Goal: Task Accomplishment & Management: Manage account settings

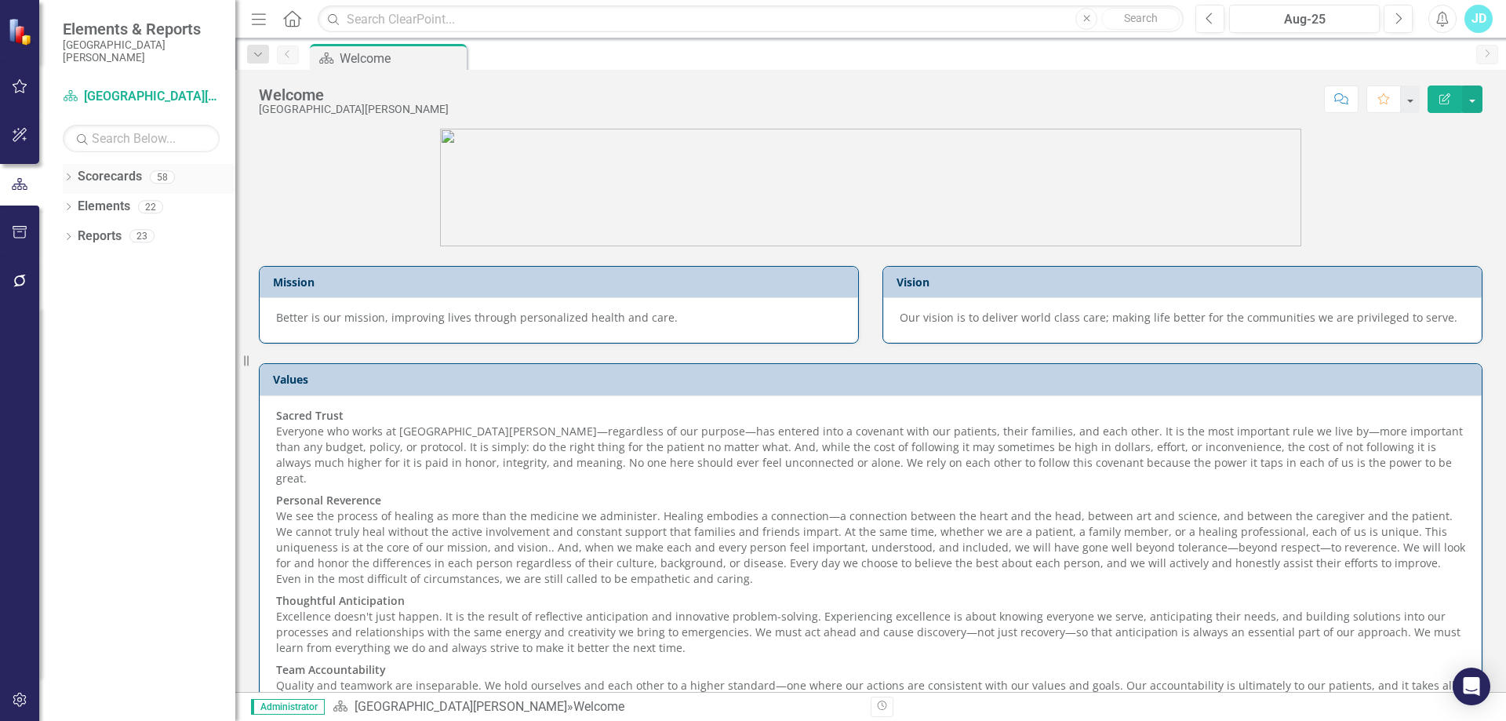
click at [67, 180] on icon at bounding box center [69, 176] width 4 height 7
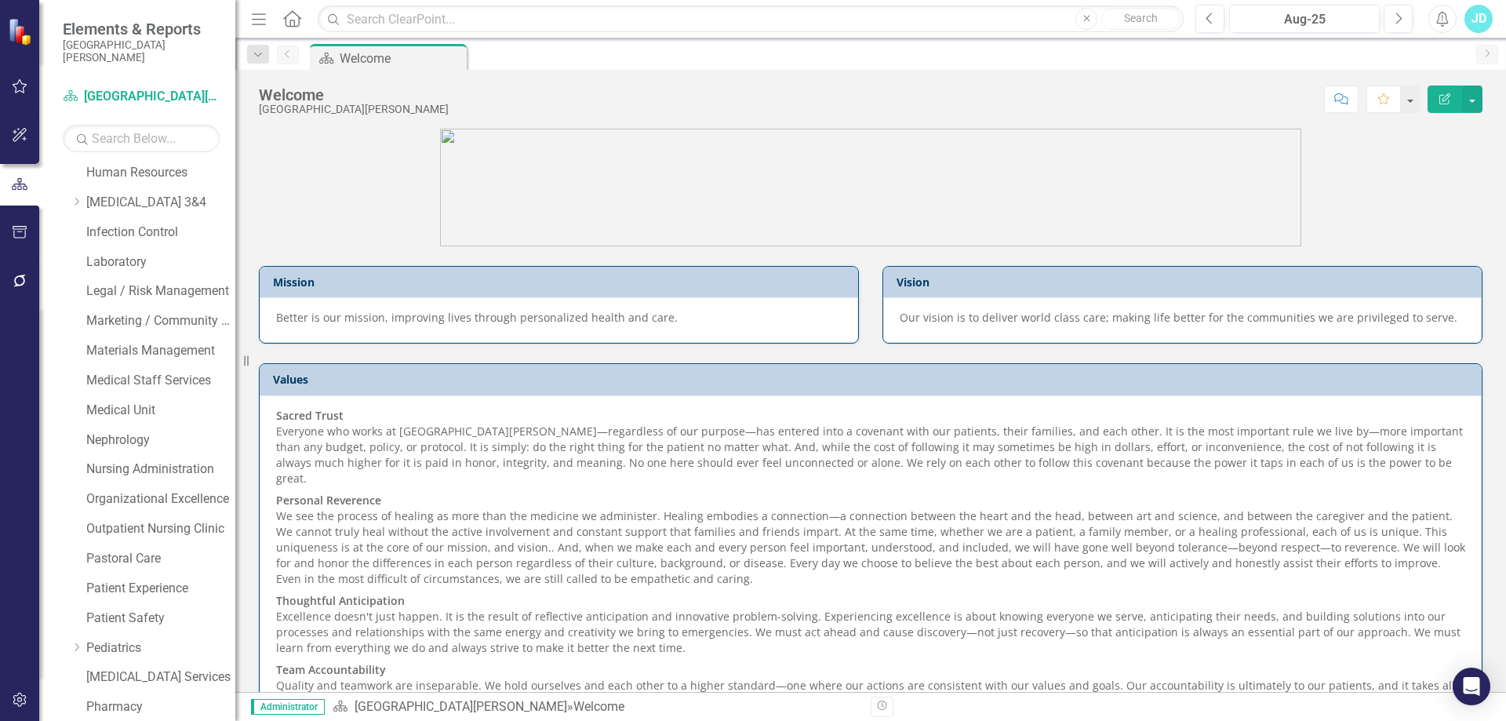
scroll to position [706, 0]
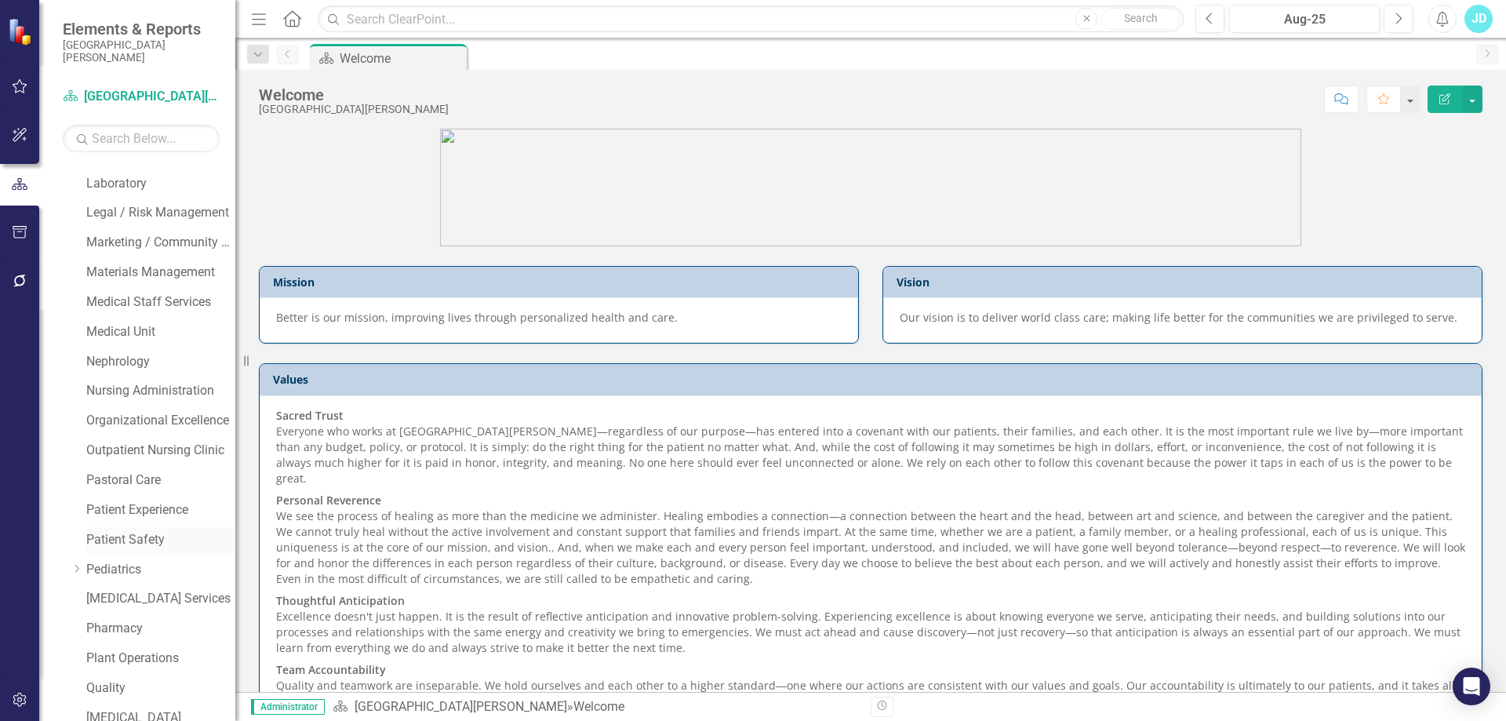
click at [144, 541] on link "Patient Safety" at bounding box center [160, 540] width 149 height 18
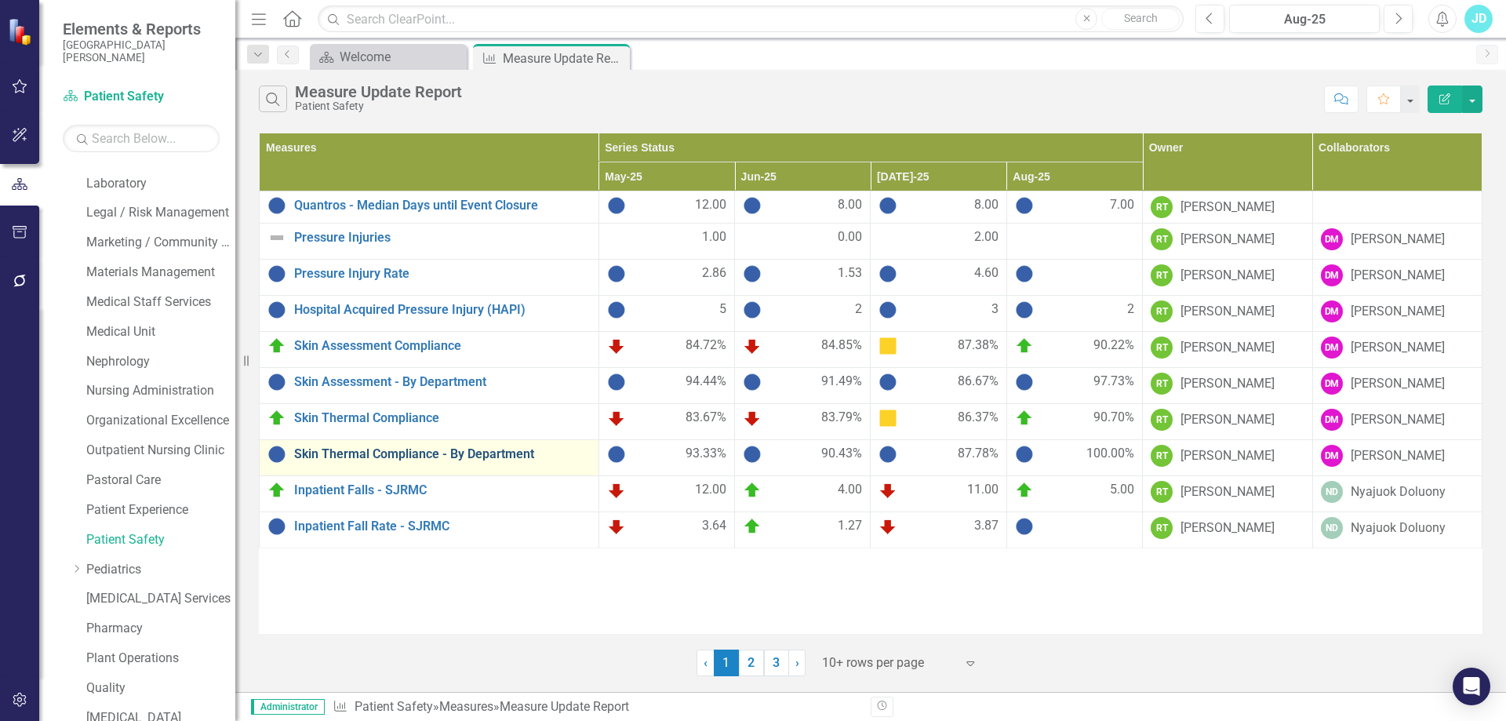
click at [376, 449] on link "Skin Thermal Compliance - By Department" at bounding box center [442, 454] width 297 height 14
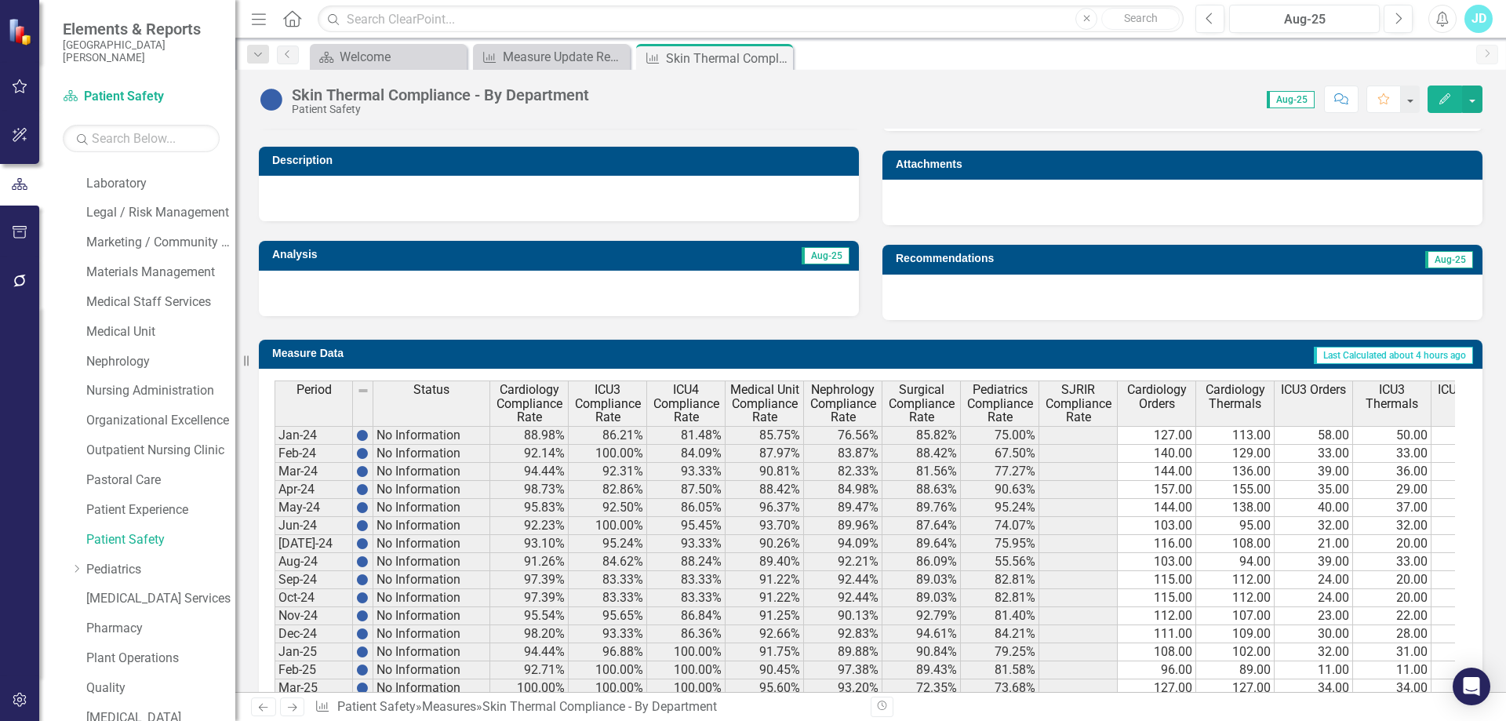
scroll to position [610, 0]
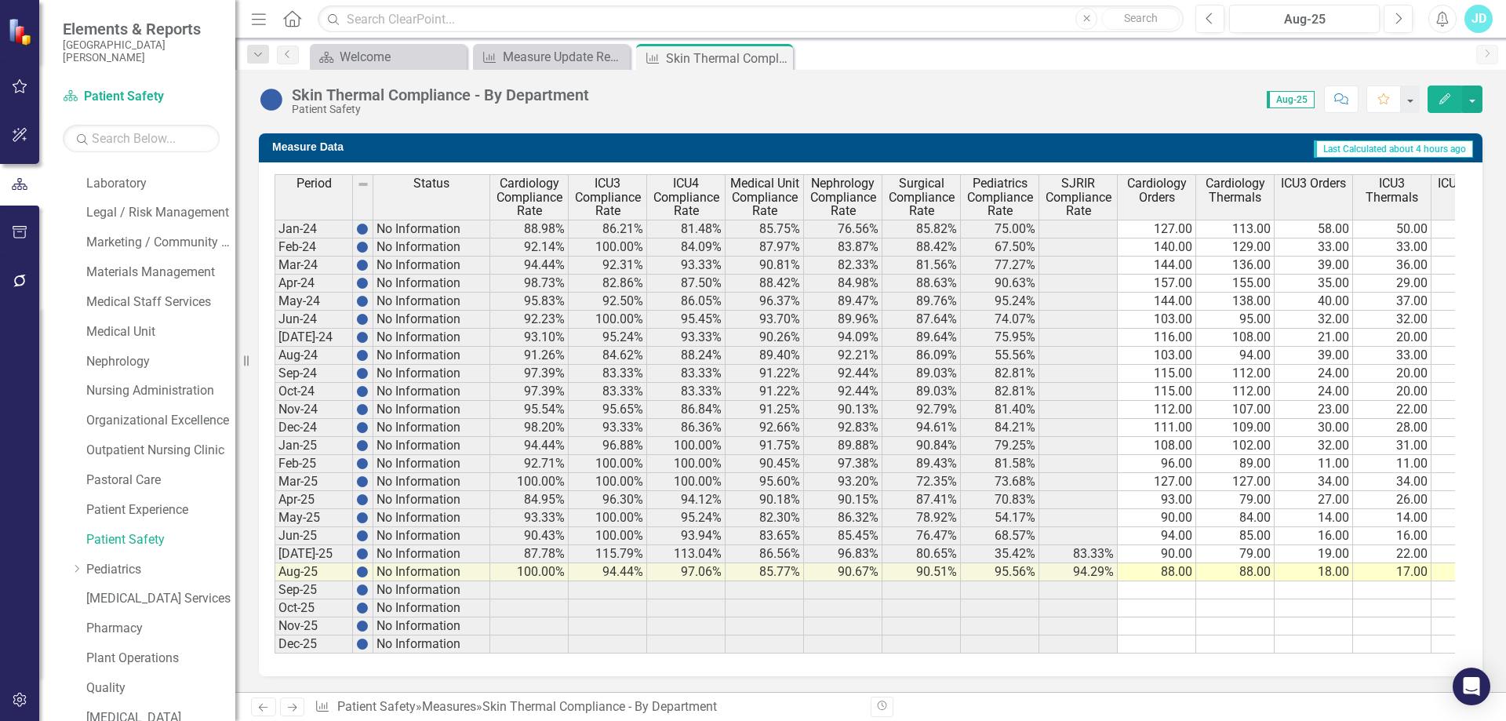
click at [1094, 190] on span "SJRIR Compliance Rate" at bounding box center [1078, 198] width 71 height 42
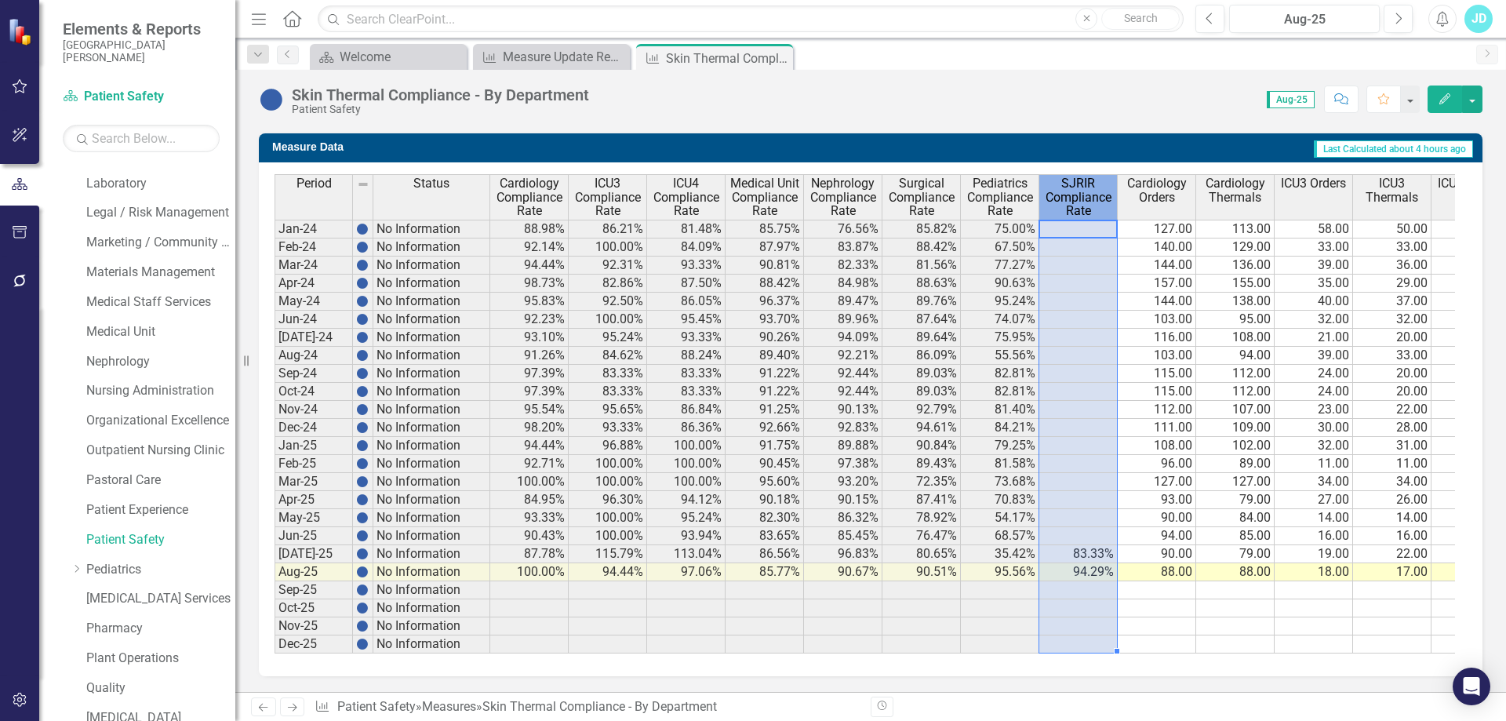
click at [1094, 190] on span "SJRIR Compliance Rate" at bounding box center [1078, 198] width 71 height 42
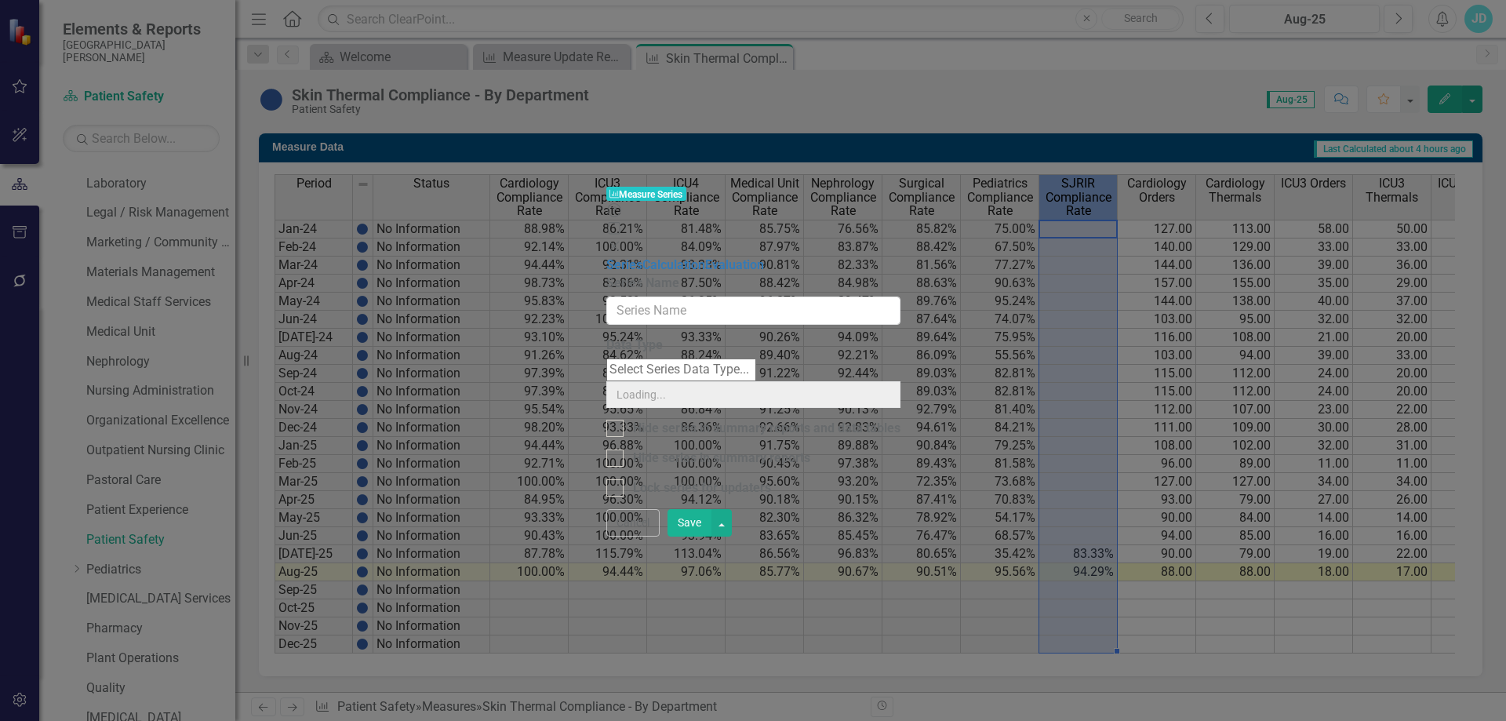
type input "SJRIR Compliance Rate"
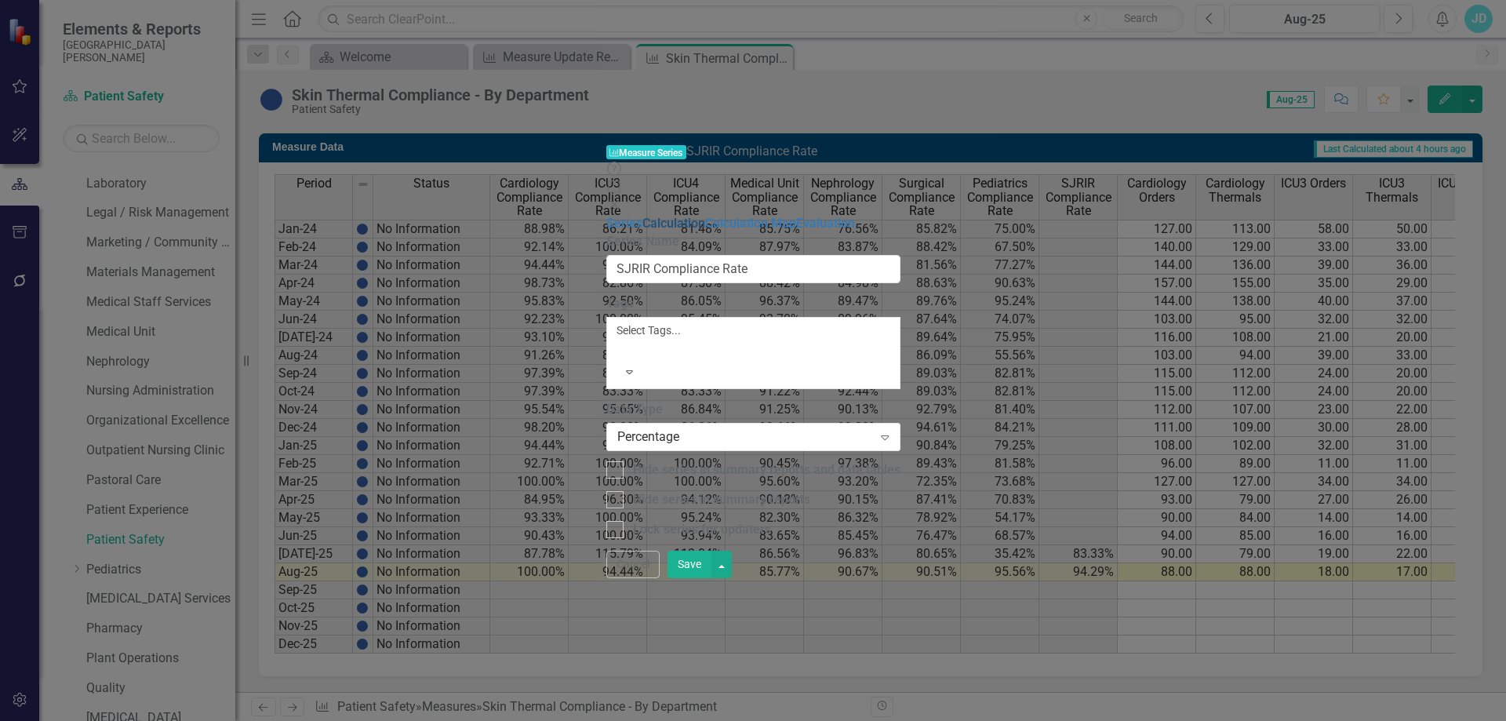
click at [642, 216] on link "Calculation" at bounding box center [673, 223] width 63 height 15
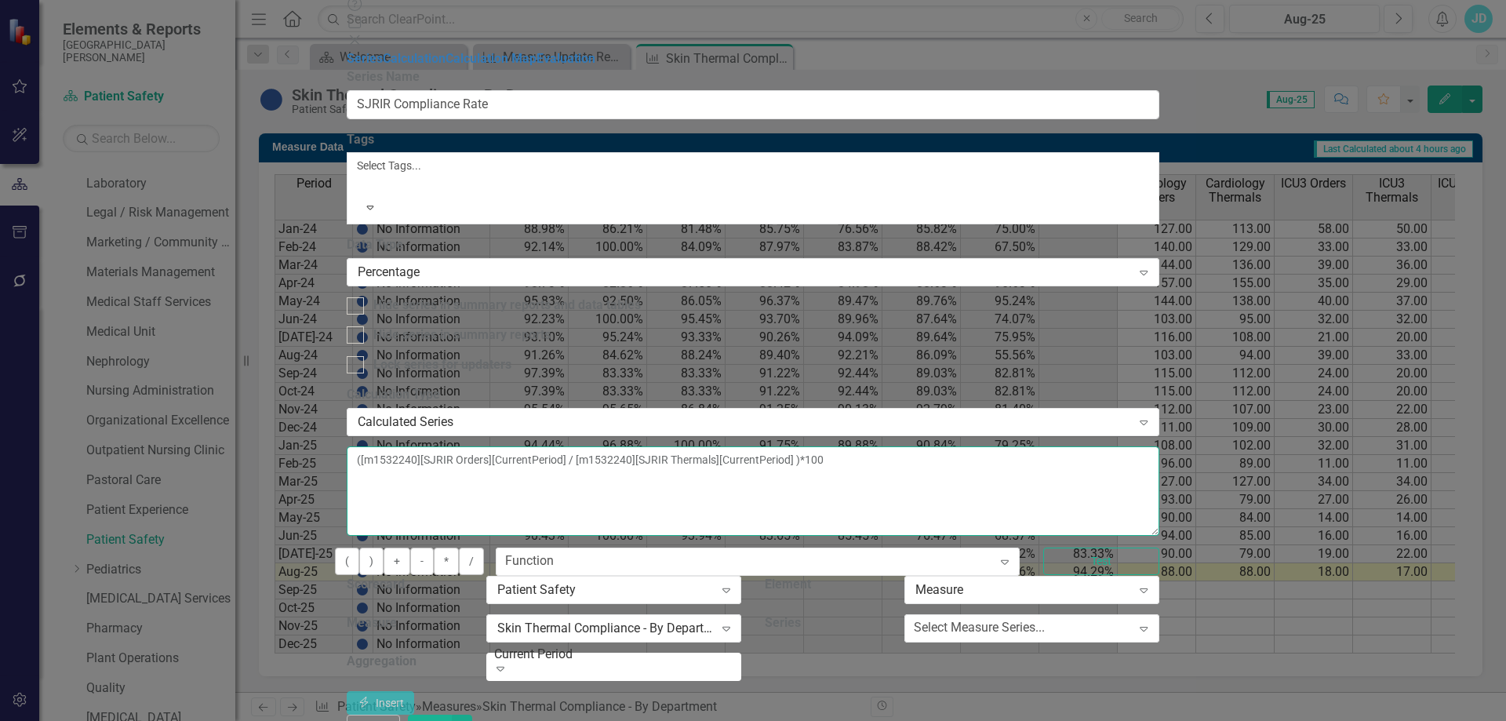
drag, startPoint x: 1148, startPoint y: 126, endPoint x: 578, endPoint y: 153, distance: 571.0
click at [578, 446] on textarea "([m1532240][SJRIR Orders][CurrentPeriod] / [m1532240][SJRIR Thermals][CurrentPe…" at bounding box center [753, 490] width 812 height 89
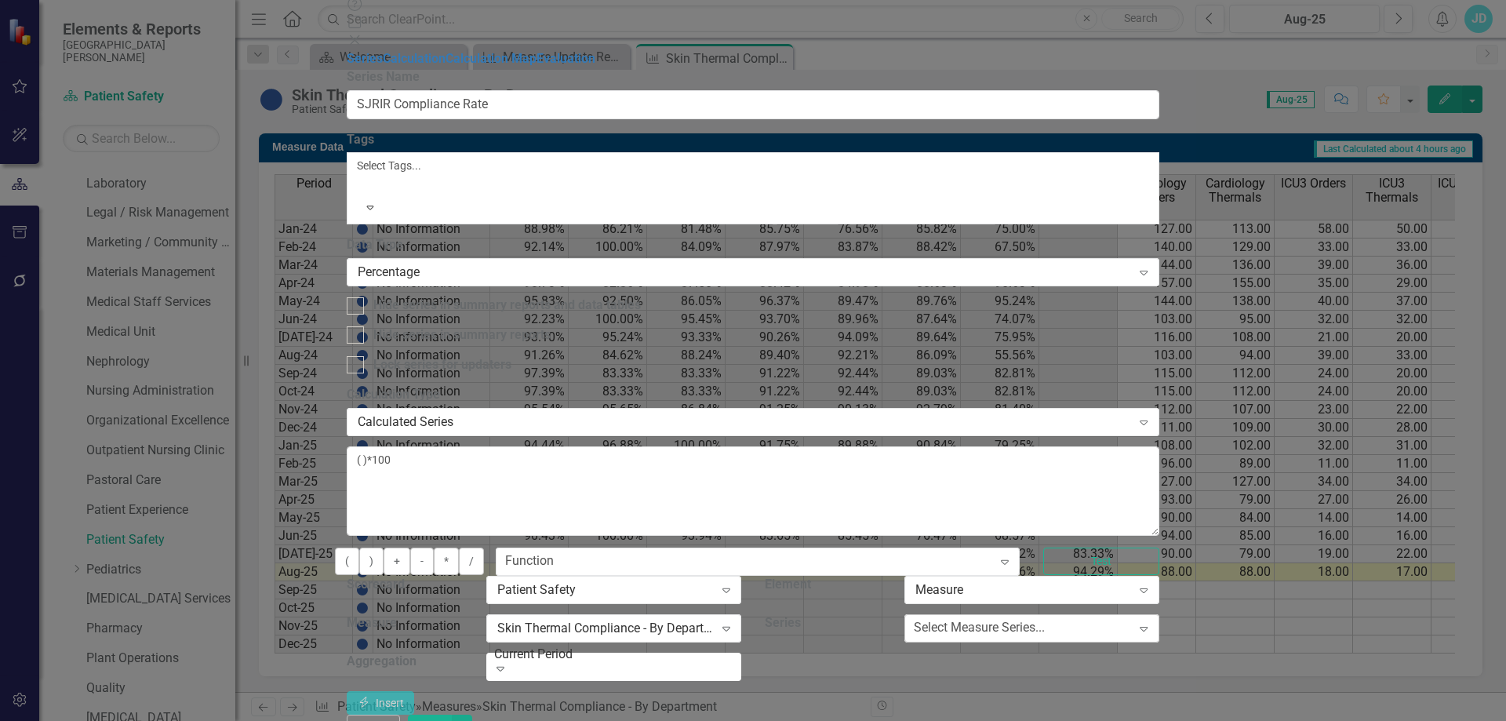
click at [1045, 619] on div "Select Measure Series..." at bounding box center [979, 628] width 131 height 18
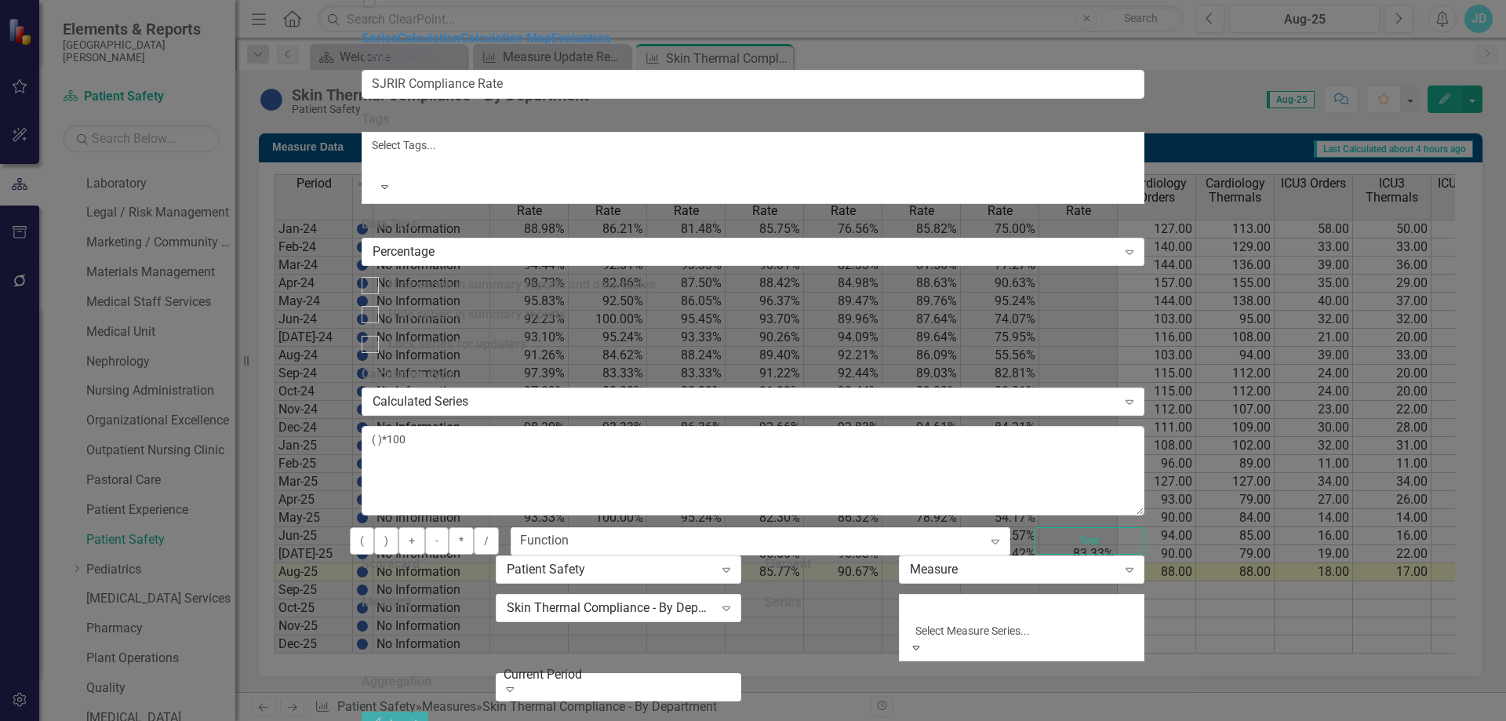
scroll to position [314, 0]
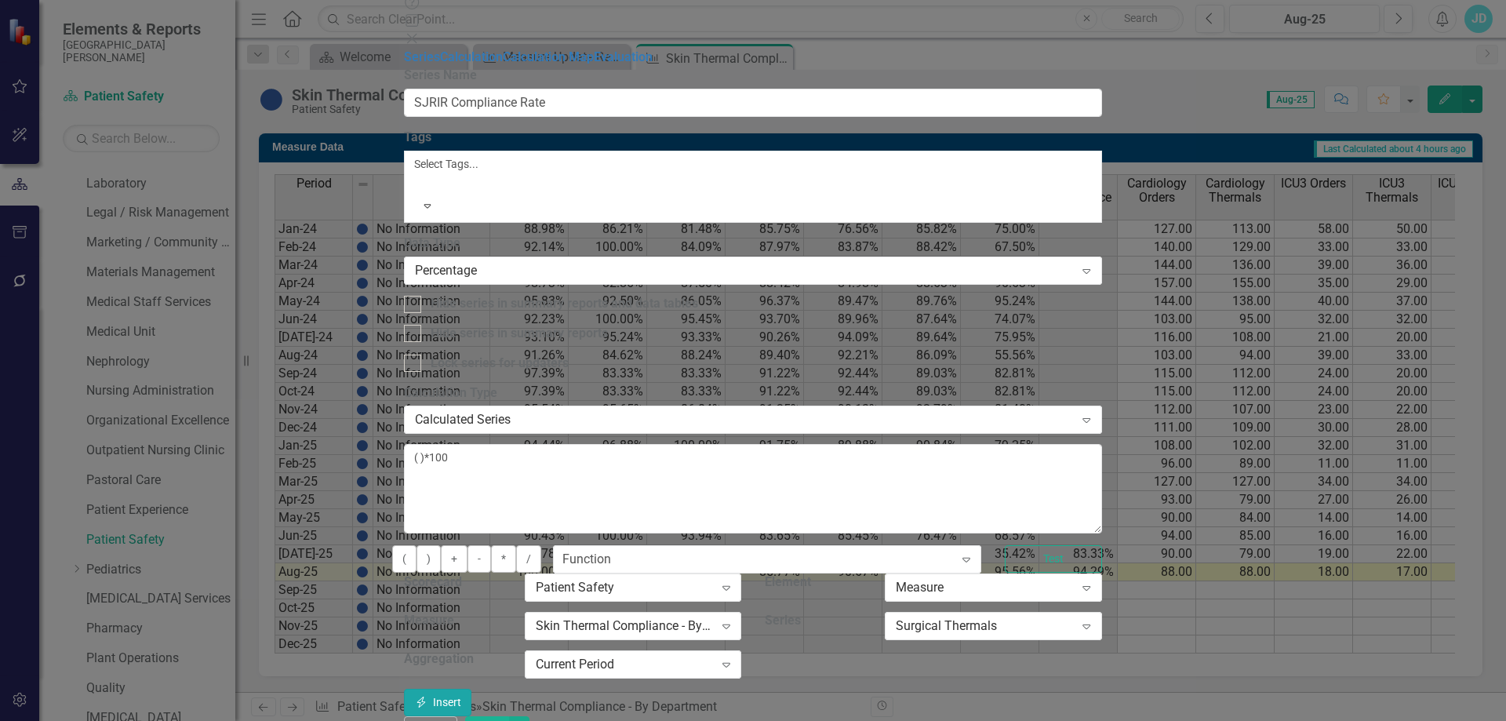
click at [471, 689] on button "Insert Insert" at bounding box center [437, 702] width 67 height 27
click at [1074, 617] on div "Surgical Thermals" at bounding box center [985, 626] width 178 height 18
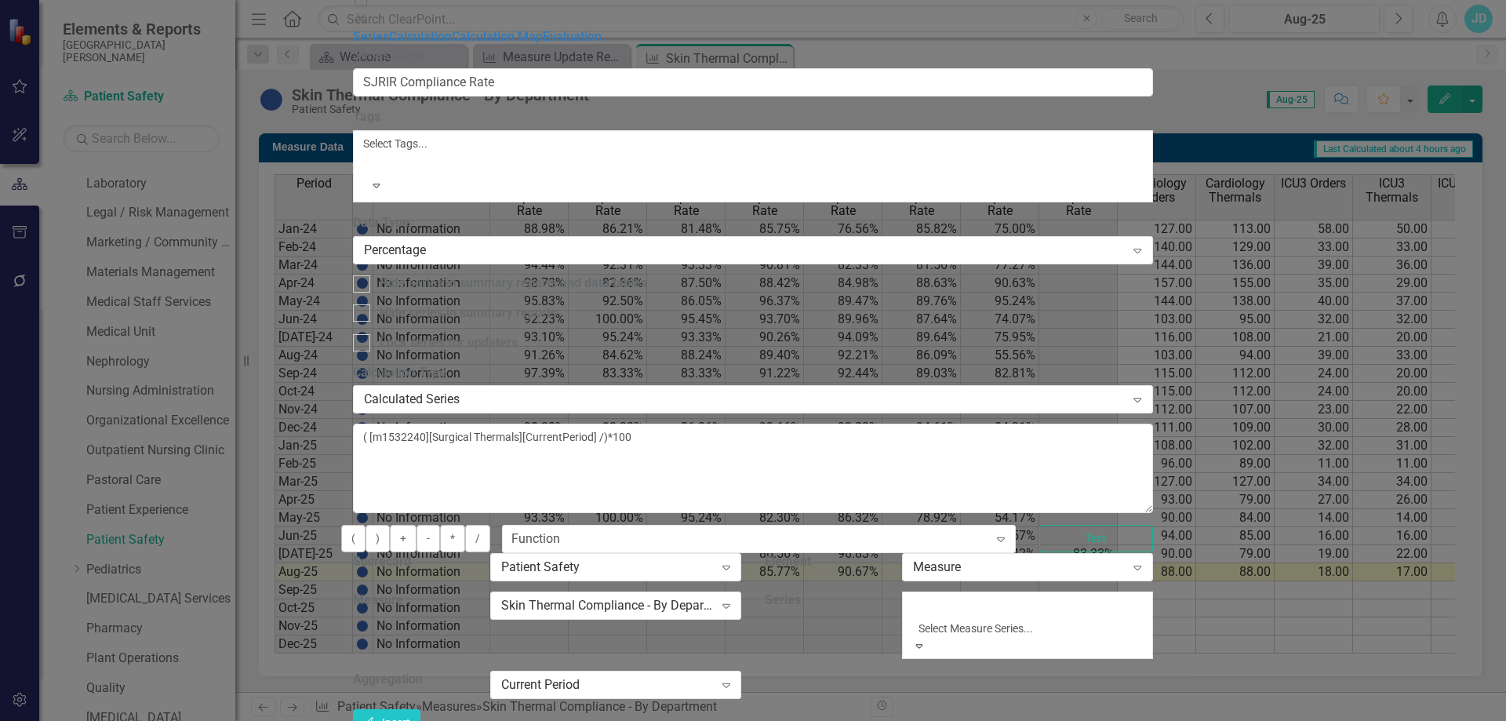
scroll to position [435, 0]
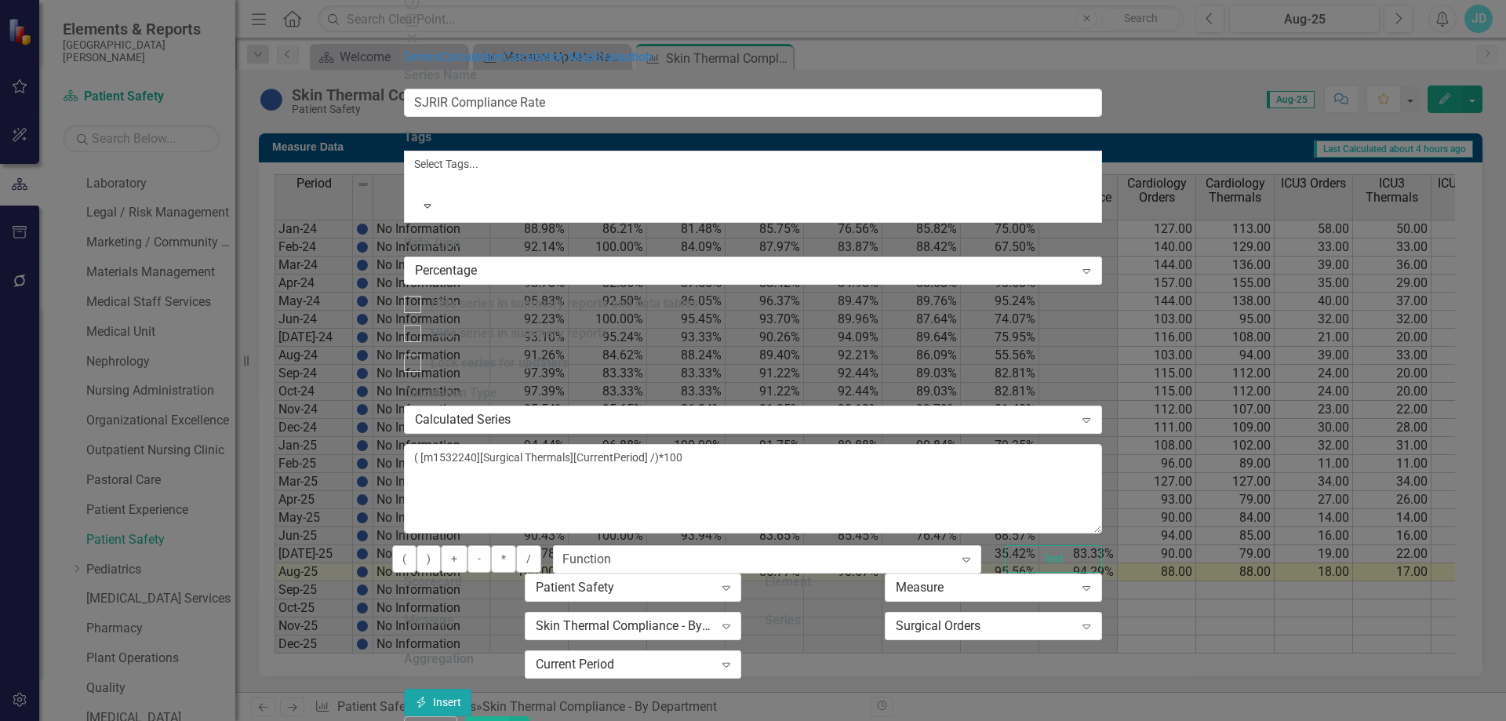
click at [471, 689] on button "Insert Insert" at bounding box center [437, 702] width 67 height 27
click at [583, 444] on textarea "( [m1532240][Surgical Thermals][CurrentPeriod] / [m1532240][Surgical Orders][Cu…" at bounding box center [752, 488] width 697 height 89
type textarea "([m1532240][Surgical Thermals][CurrentPeriod] / [m1532240][Surgical Orders][Cur…"
click at [509, 716] on button "Save" at bounding box center [487, 729] width 44 height 27
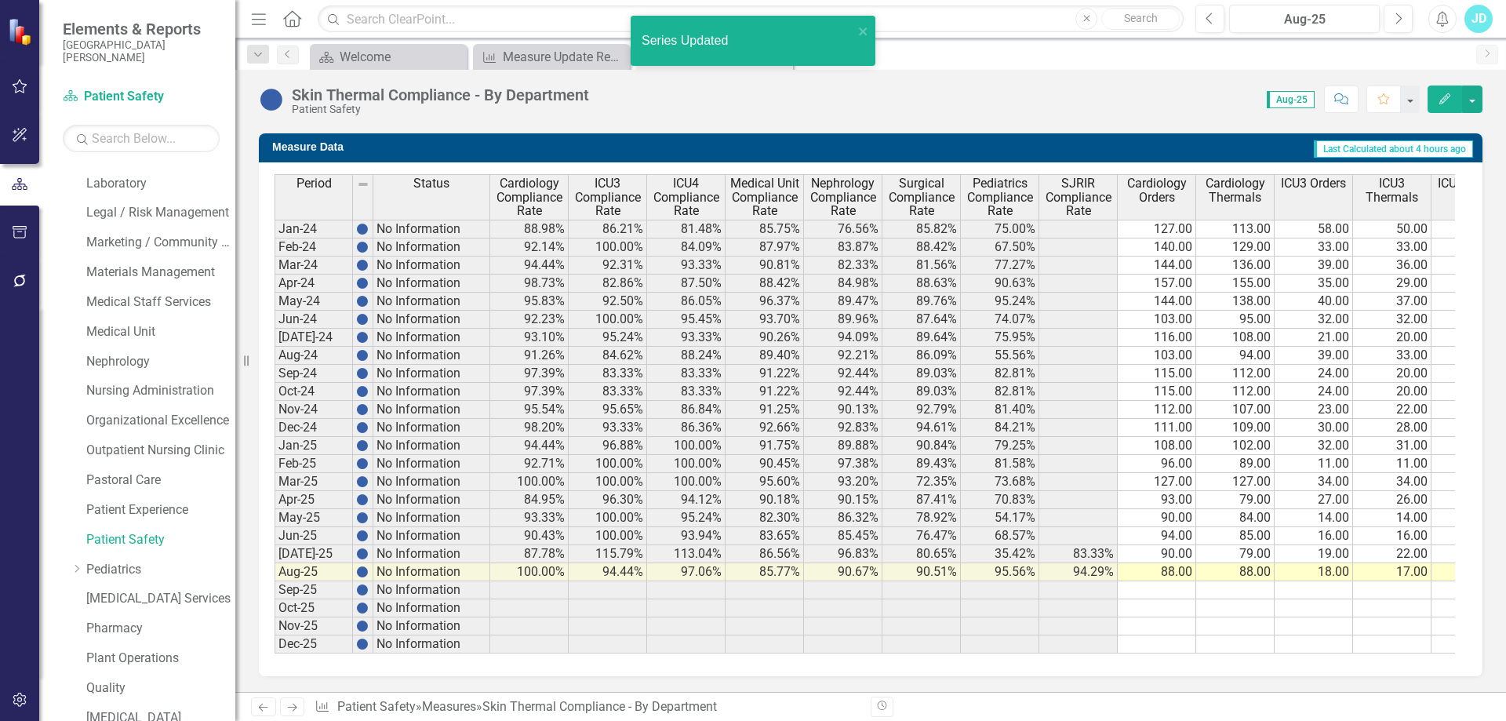
click at [1008, 187] on span "Pediatrics Compliance Rate" at bounding box center [999, 198] width 71 height 42
click at [1007, 187] on span "Pediatrics Compliance Rate" at bounding box center [999, 198] width 71 height 42
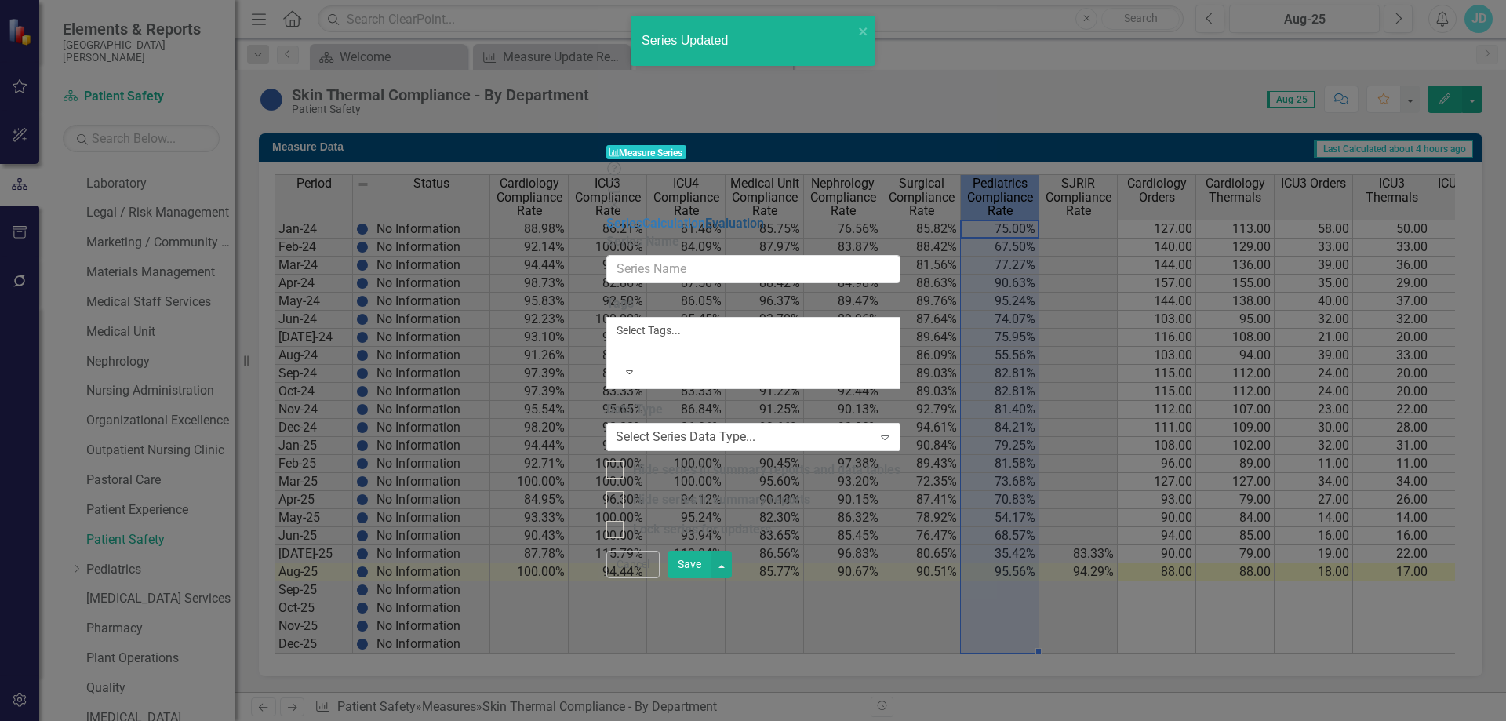
type input "Pediatrics Compliance Rate"
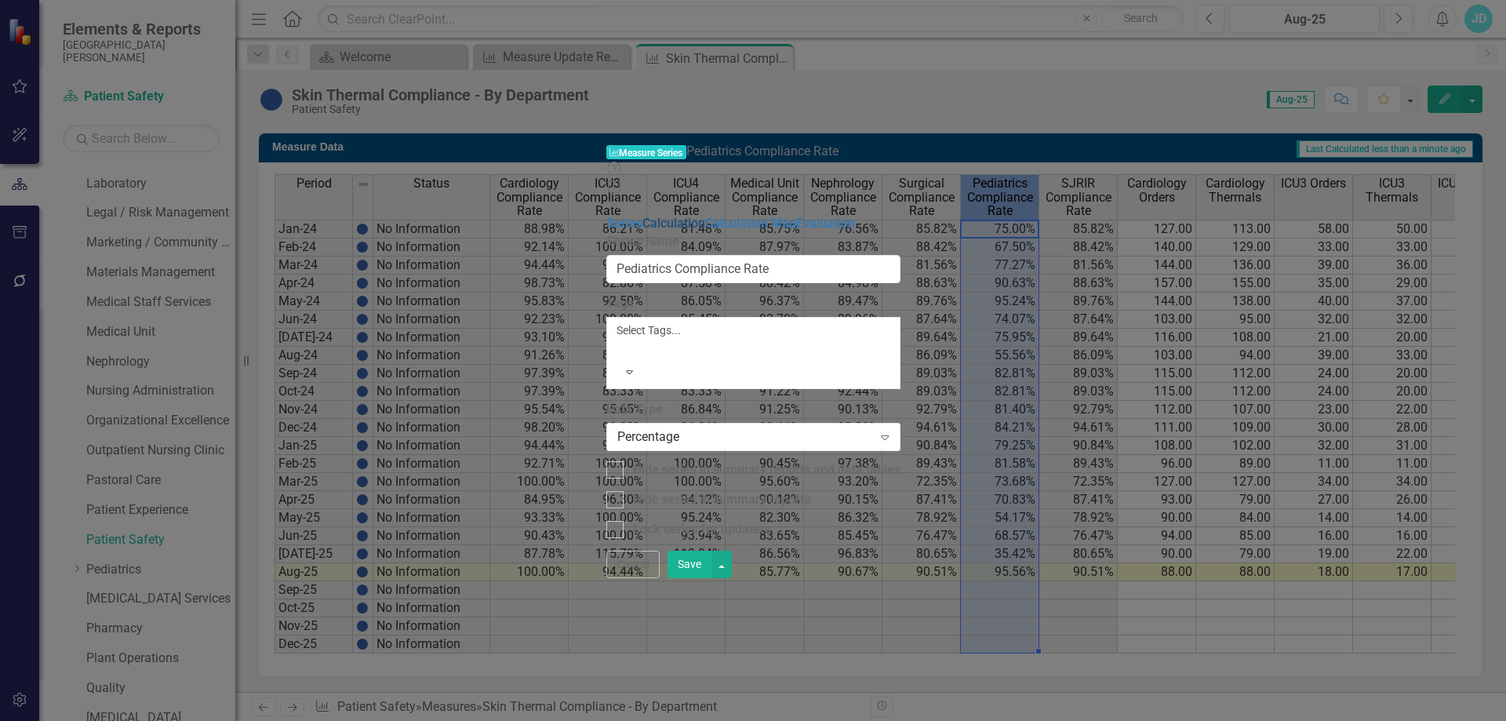
click at [642, 216] on link "Calculation" at bounding box center [673, 223] width 63 height 15
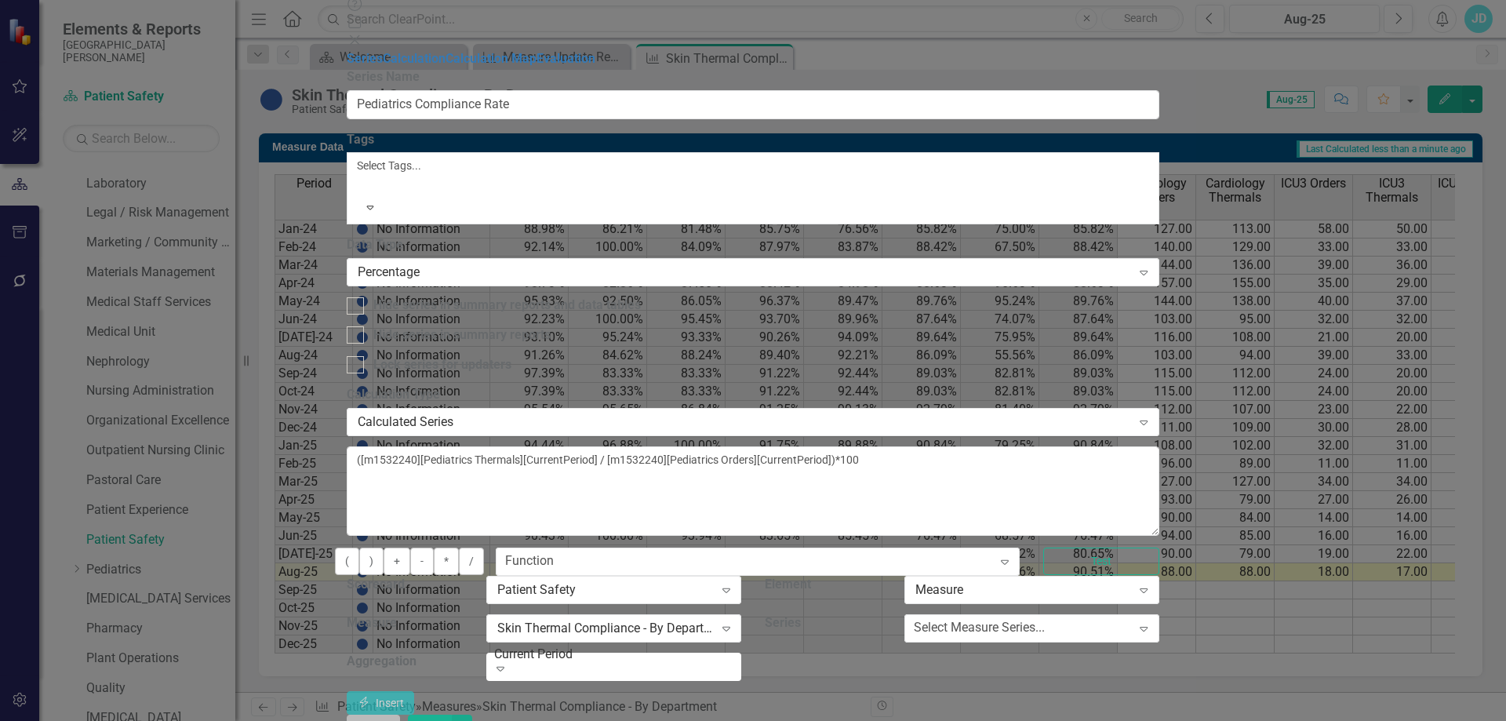
click at [400, 715] on button "Cancel" at bounding box center [373, 728] width 53 height 27
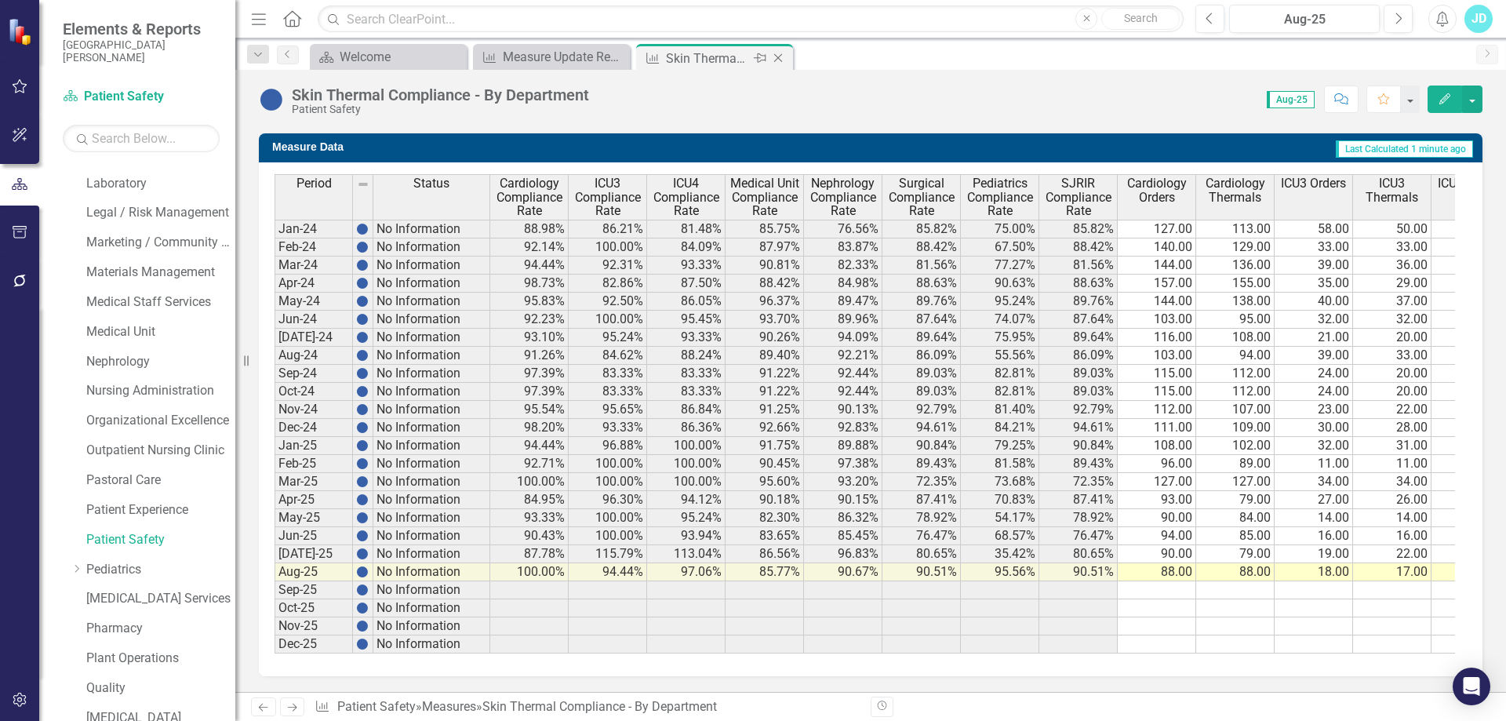
click at [784, 56] on icon "Close" at bounding box center [778, 58] width 16 height 13
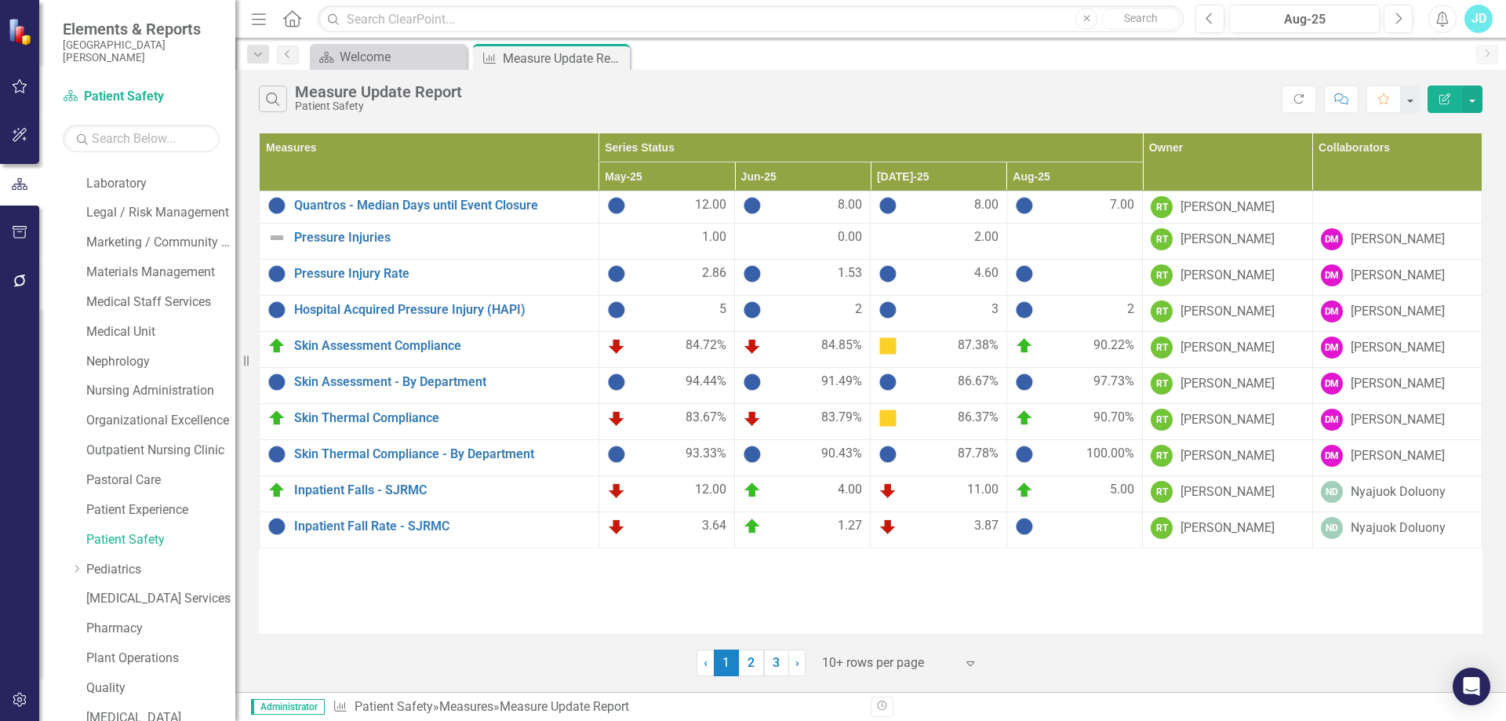
click at [839, 658] on div at bounding box center [888, 663] width 133 height 21
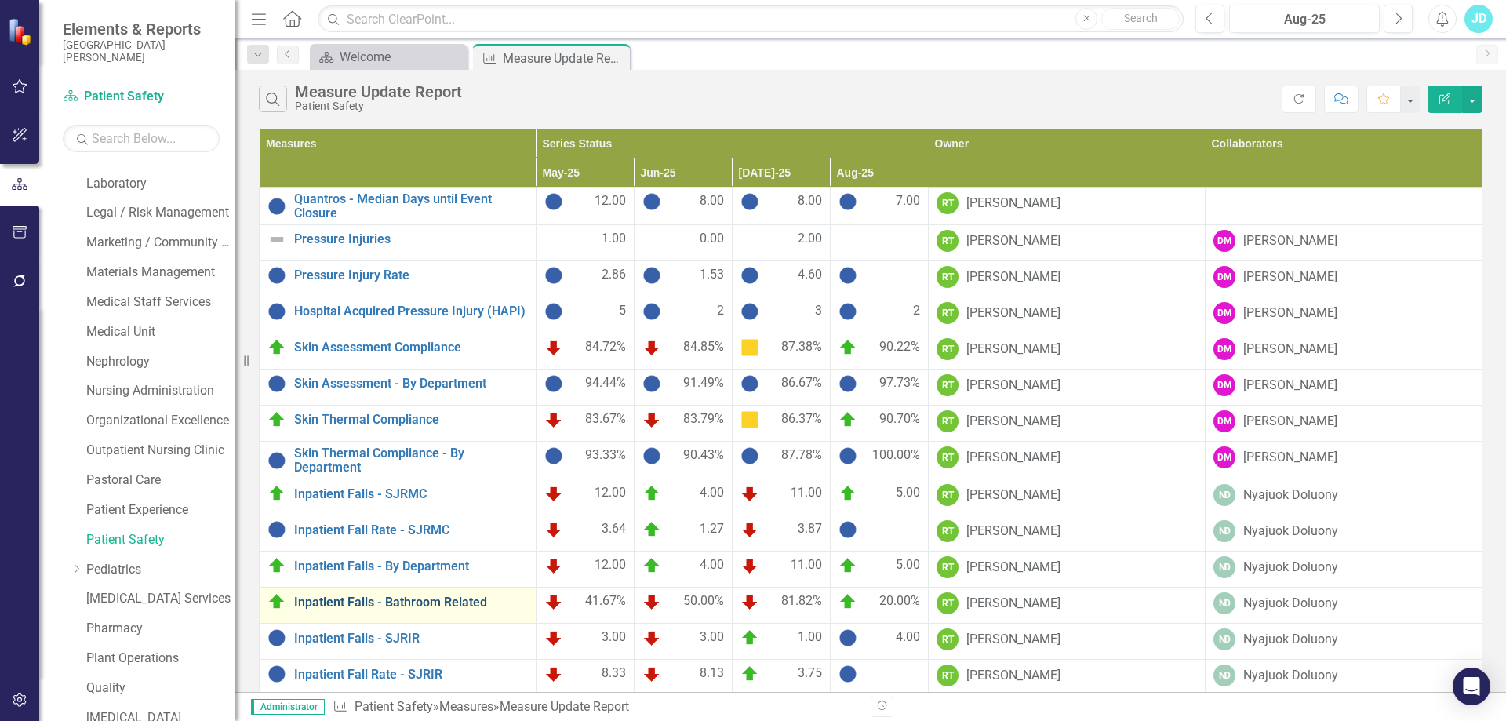
click at [442, 595] on link "Inpatient Falls - Bathroom Related" at bounding box center [411, 602] width 234 height 14
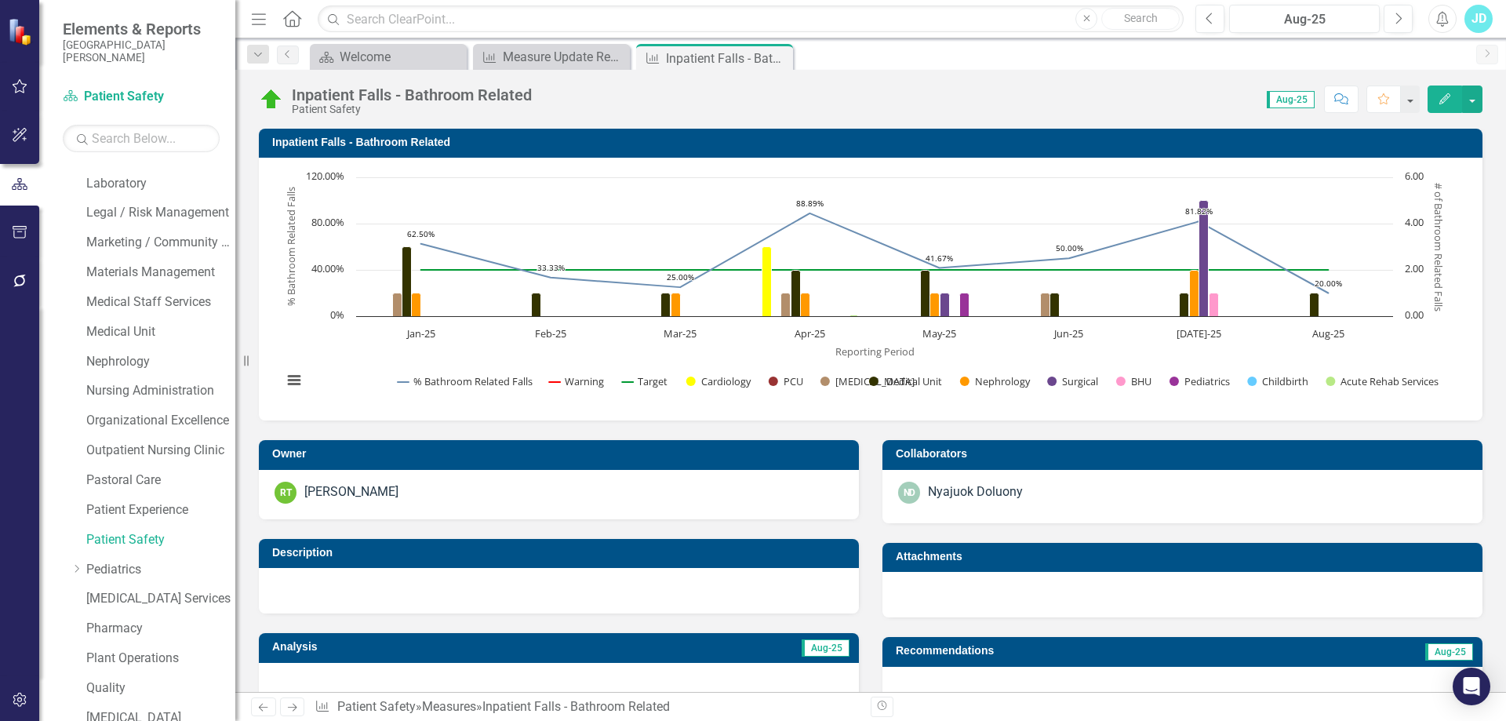
scroll to position [549, 0]
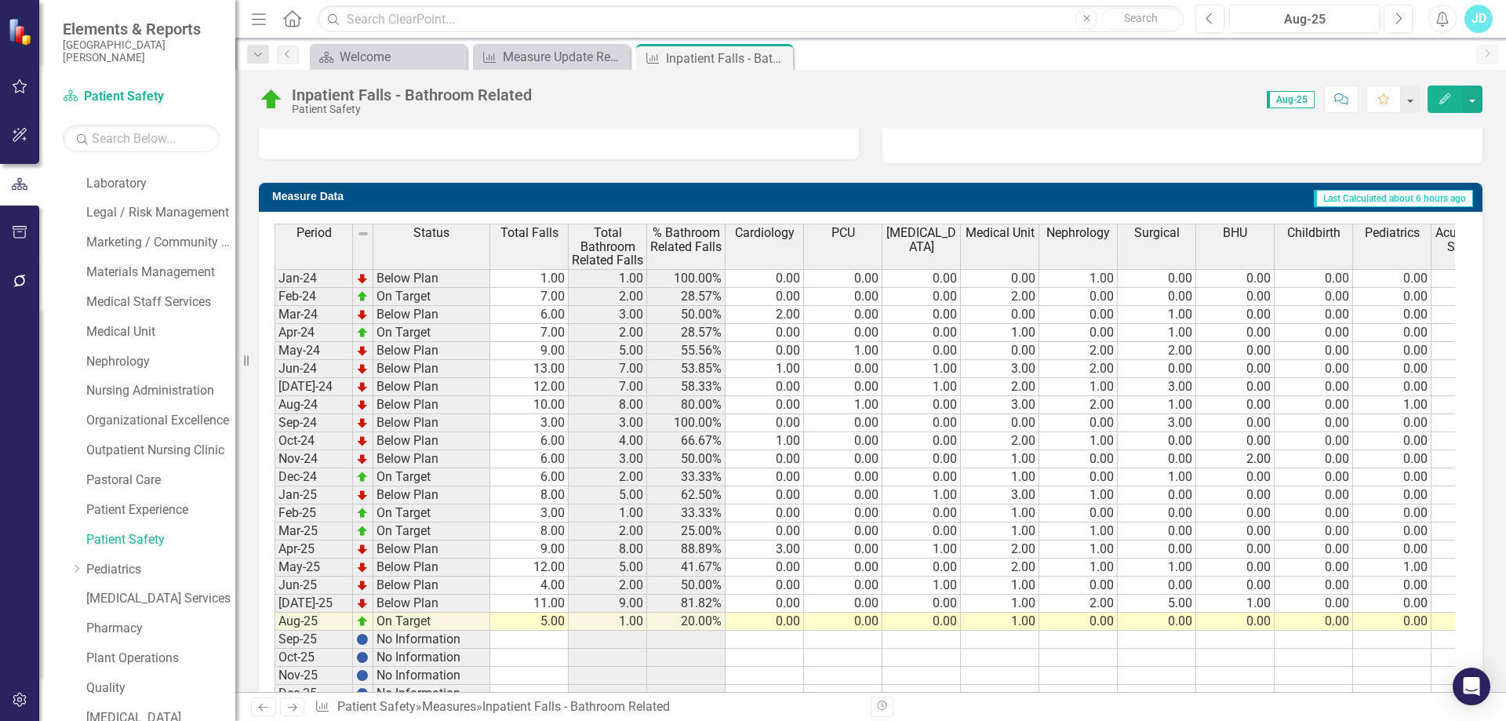
click at [903, 246] on th "ICU" at bounding box center [922, 247] width 78 height 46
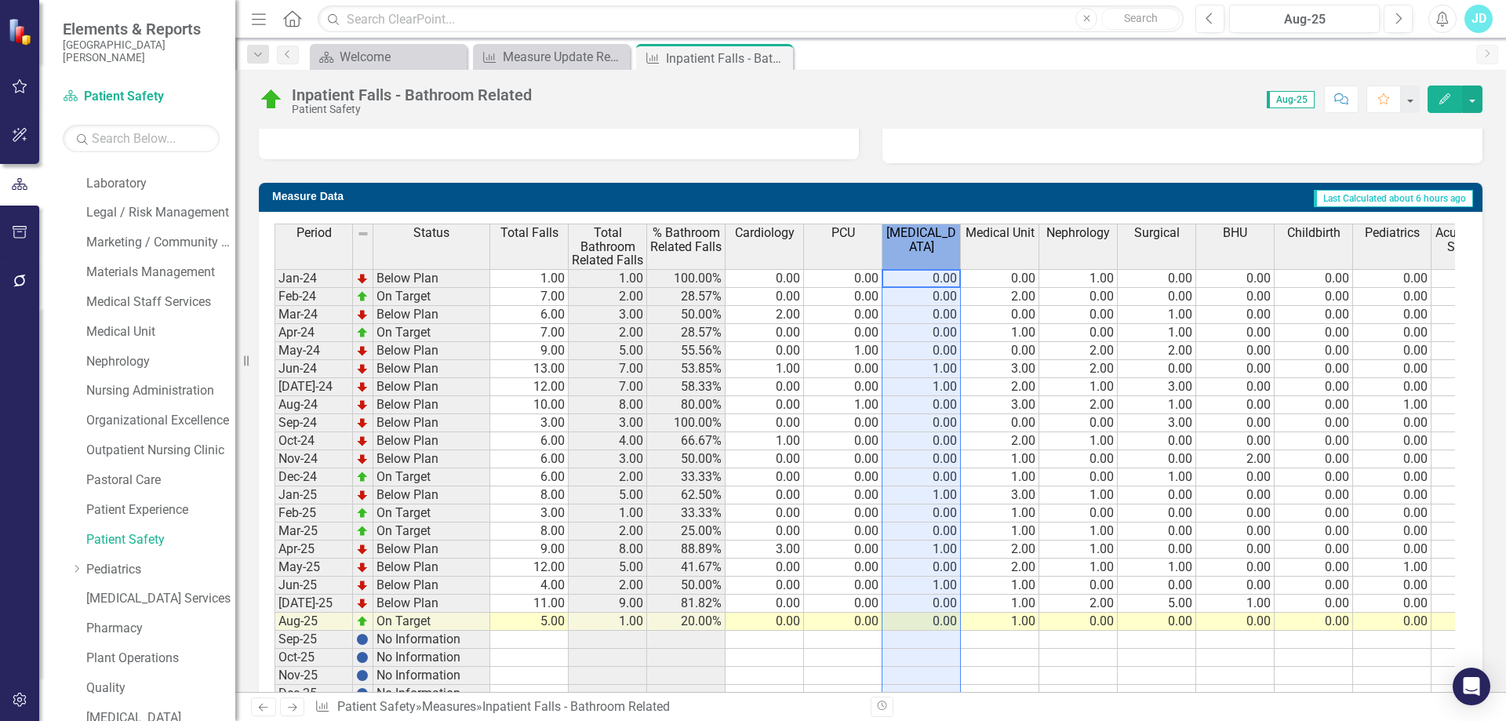
click at [903, 246] on th "ICU" at bounding box center [922, 247] width 78 height 46
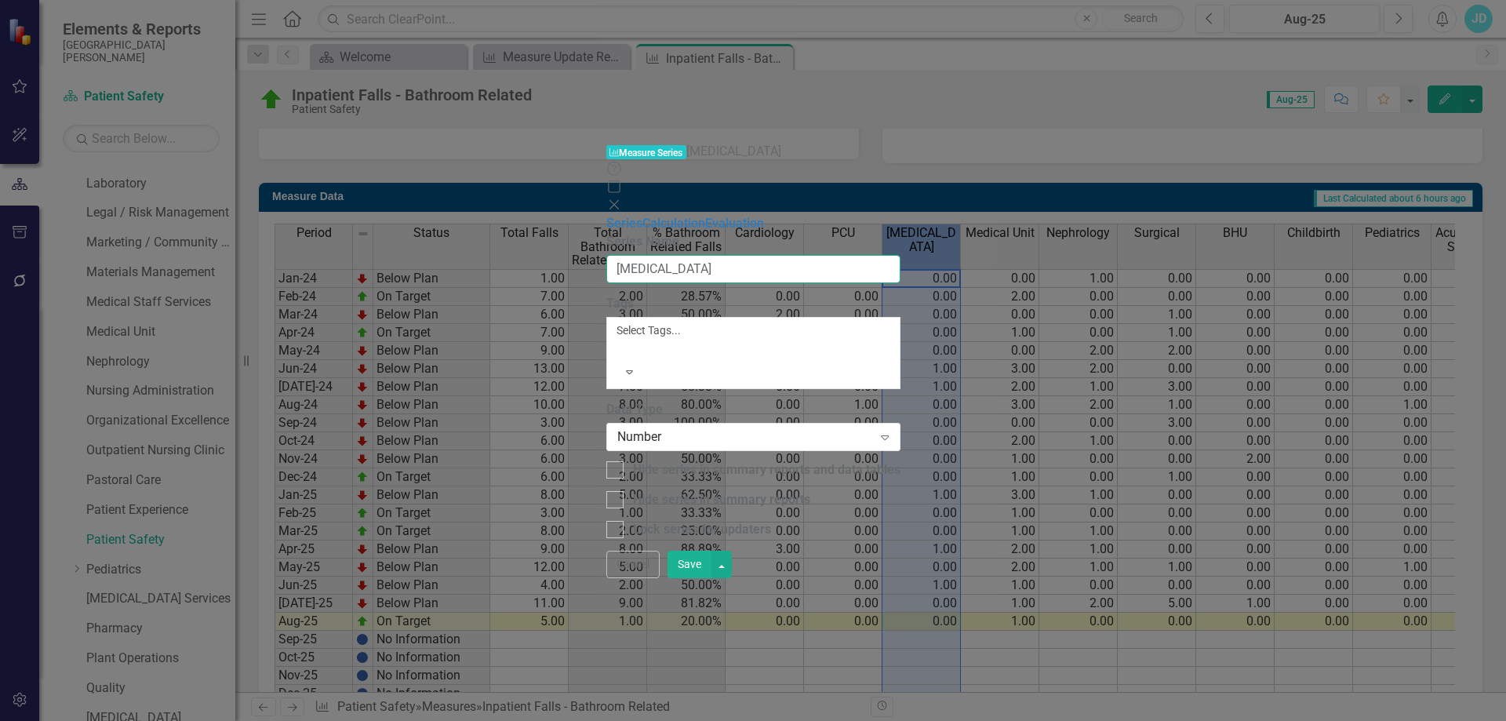
click at [667, 255] on input "ICU" at bounding box center [753, 269] width 294 height 29
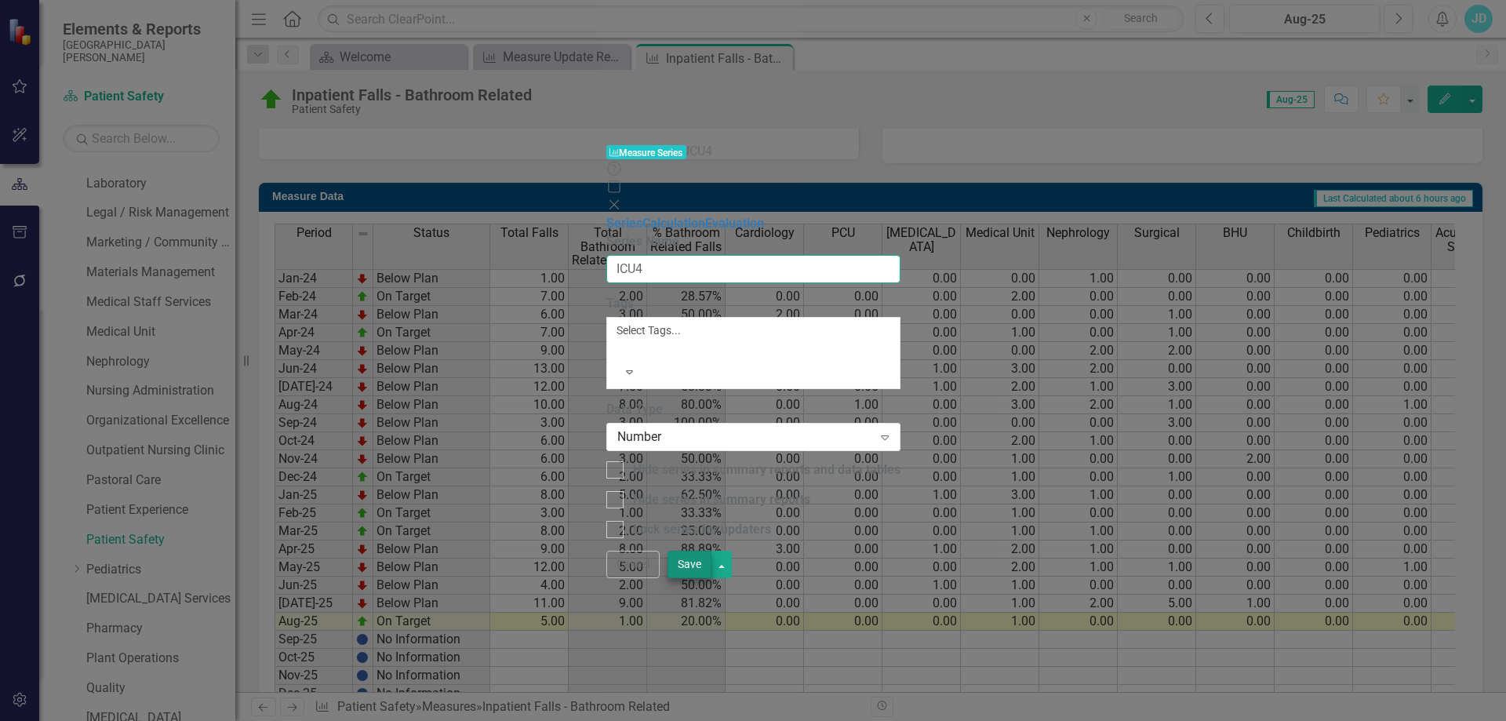
type input "ICU4"
click at [712, 578] on button "Save" at bounding box center [690, 564] width 44 height 27
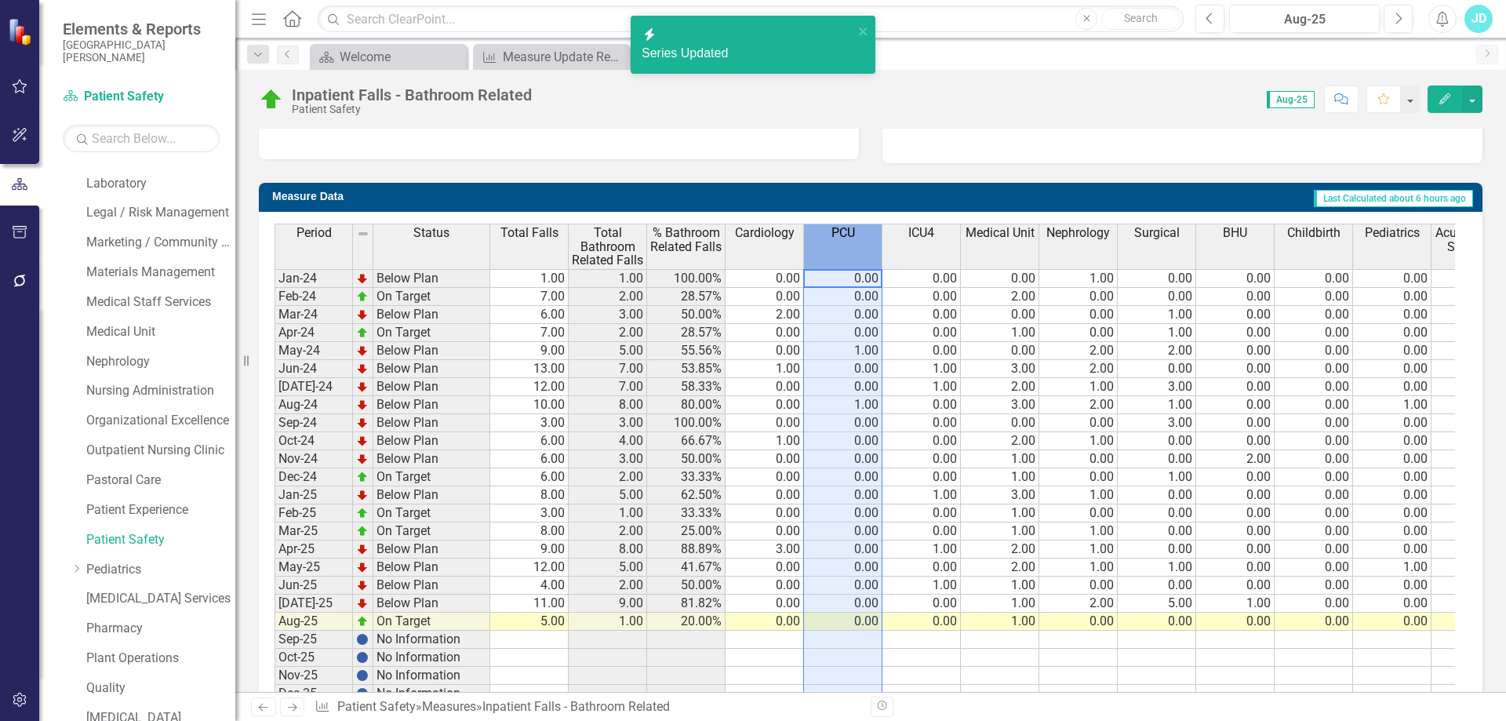
click at [835, 243] on th "PCU" at bounding box center [843, 247] width 78 height 46
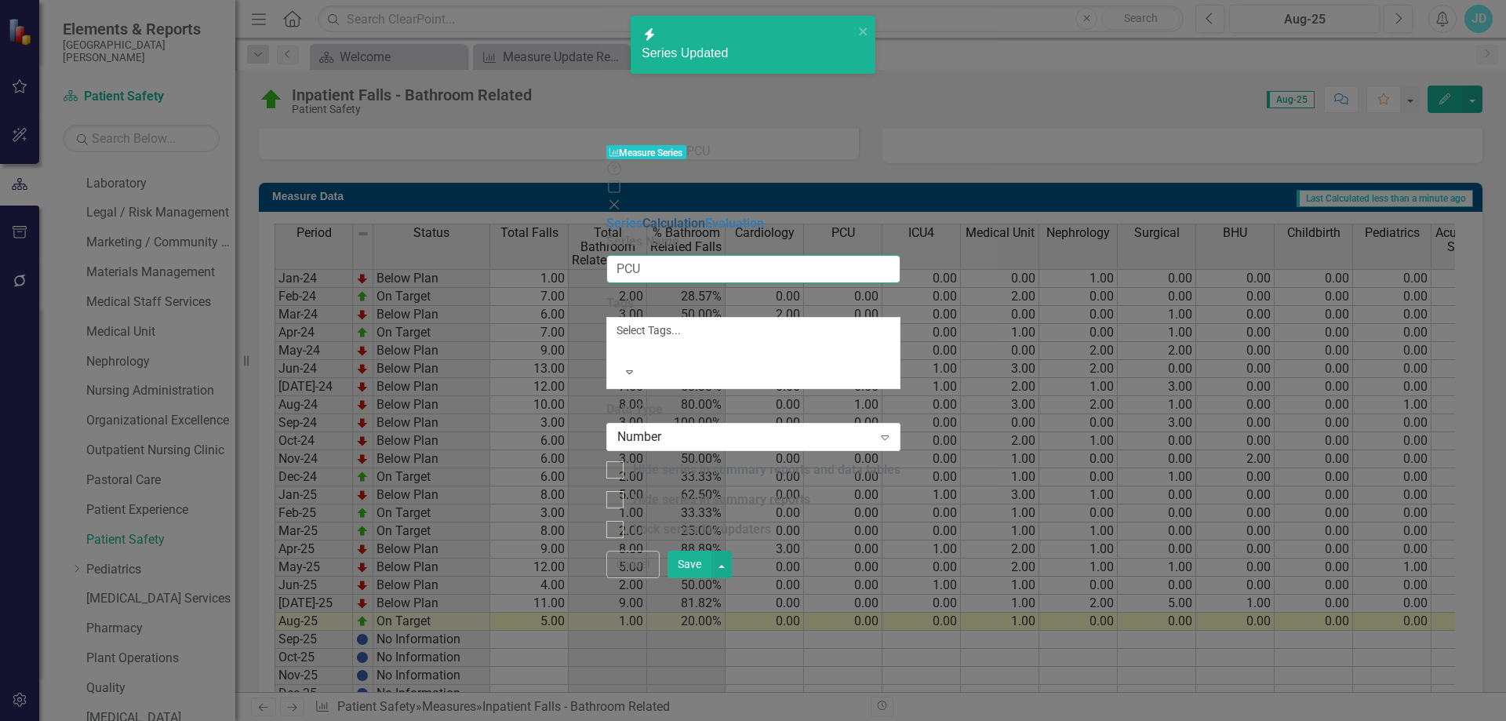
drag, startPoint x: 592, startPoint y: 93, endPoint x: 525, endPoint y: 93, distance: 67.5
click at [606, 215] on div "Series Calculation Evaluation From this page, you can edit the name, type, and …" at bounding box center [753, 377] width 294 height 324
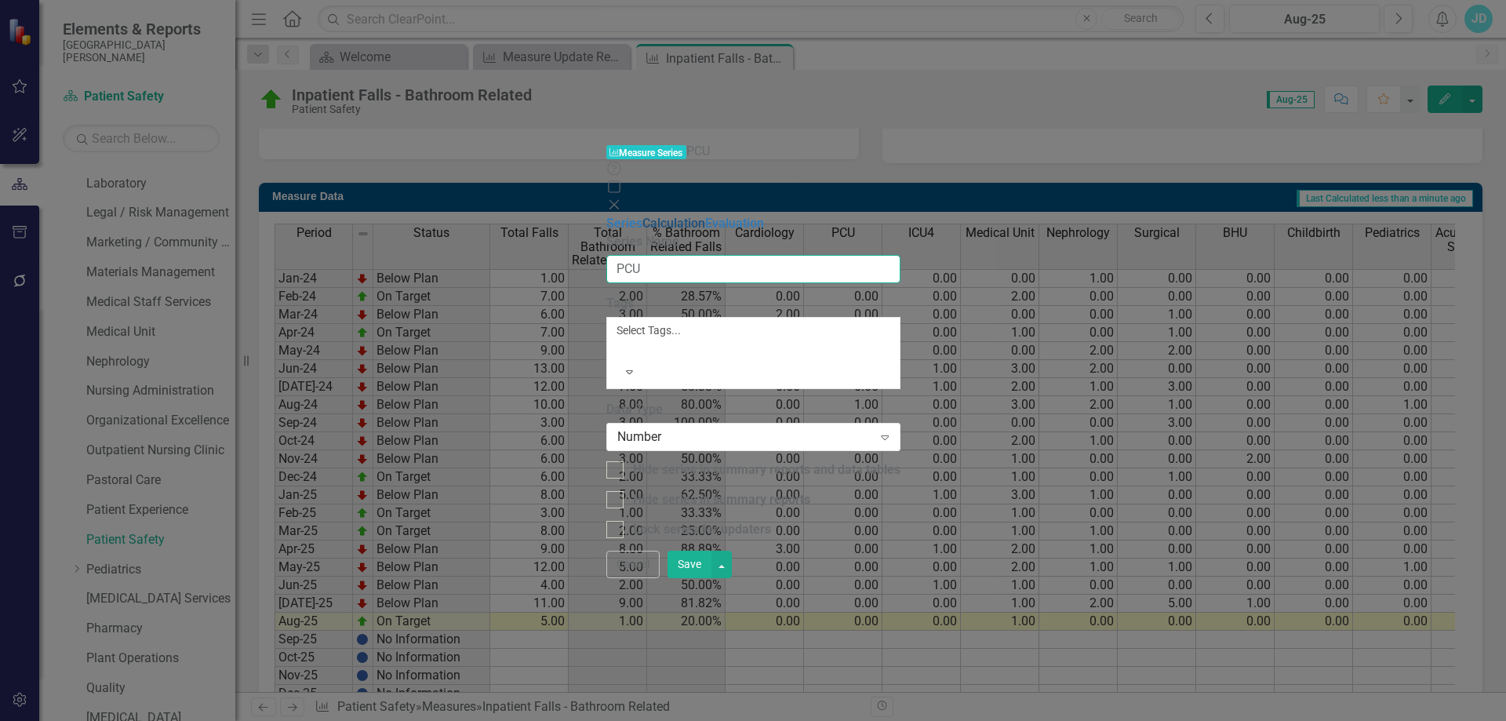
type input "C"
type input "ICU3"
click at [712, 578] on button "Save" at bounding box center [690, 564] width 44 height 27
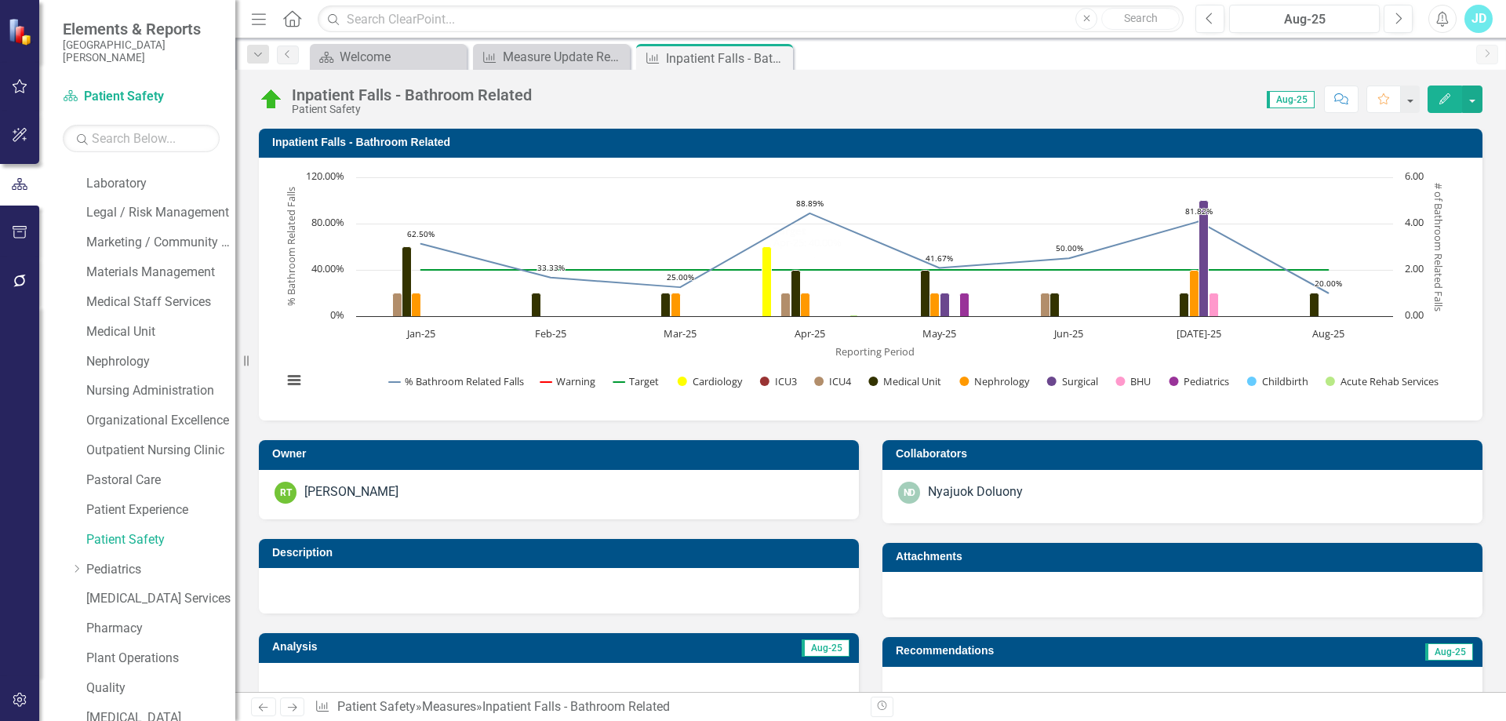
scroll to position [392, 0]
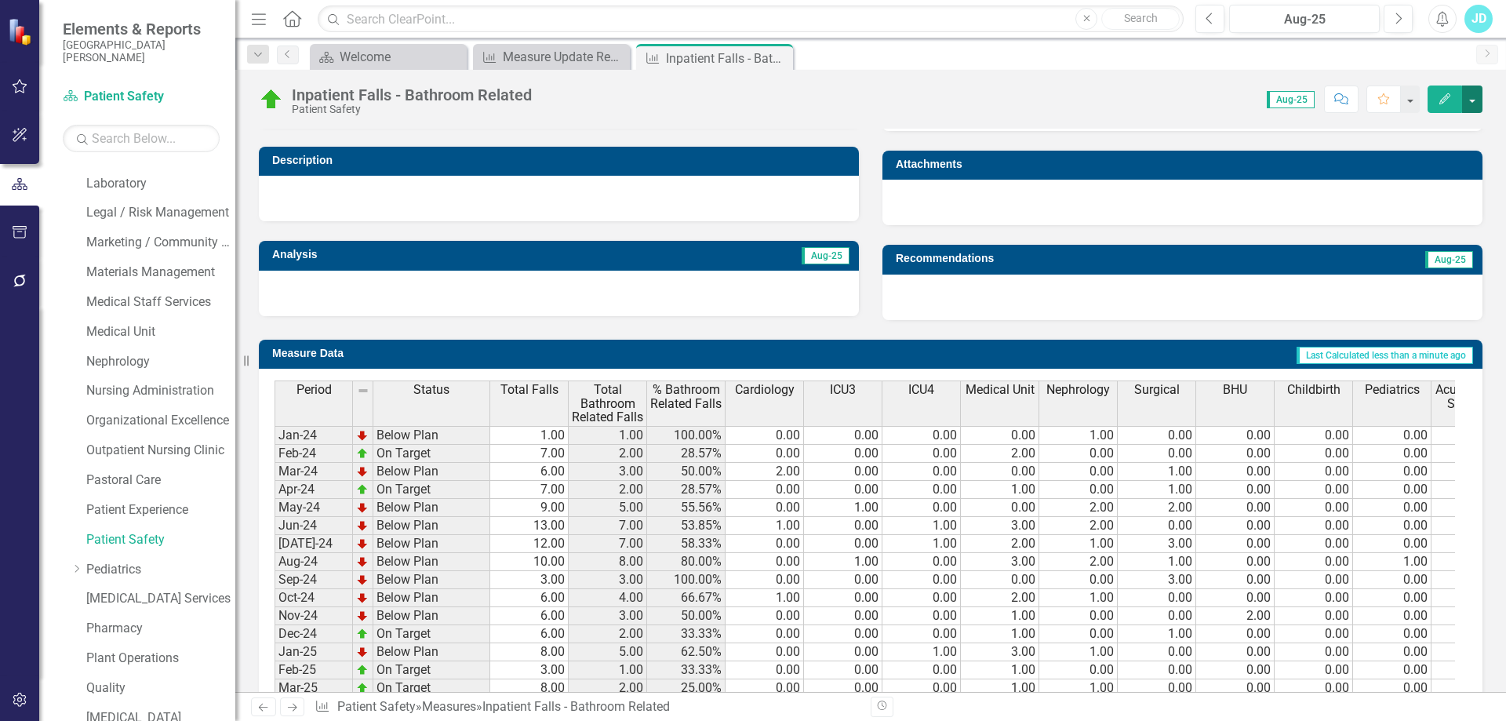
click at [1474, 98] on button "button" at bounding box center [1472, 99] width 20 height 27
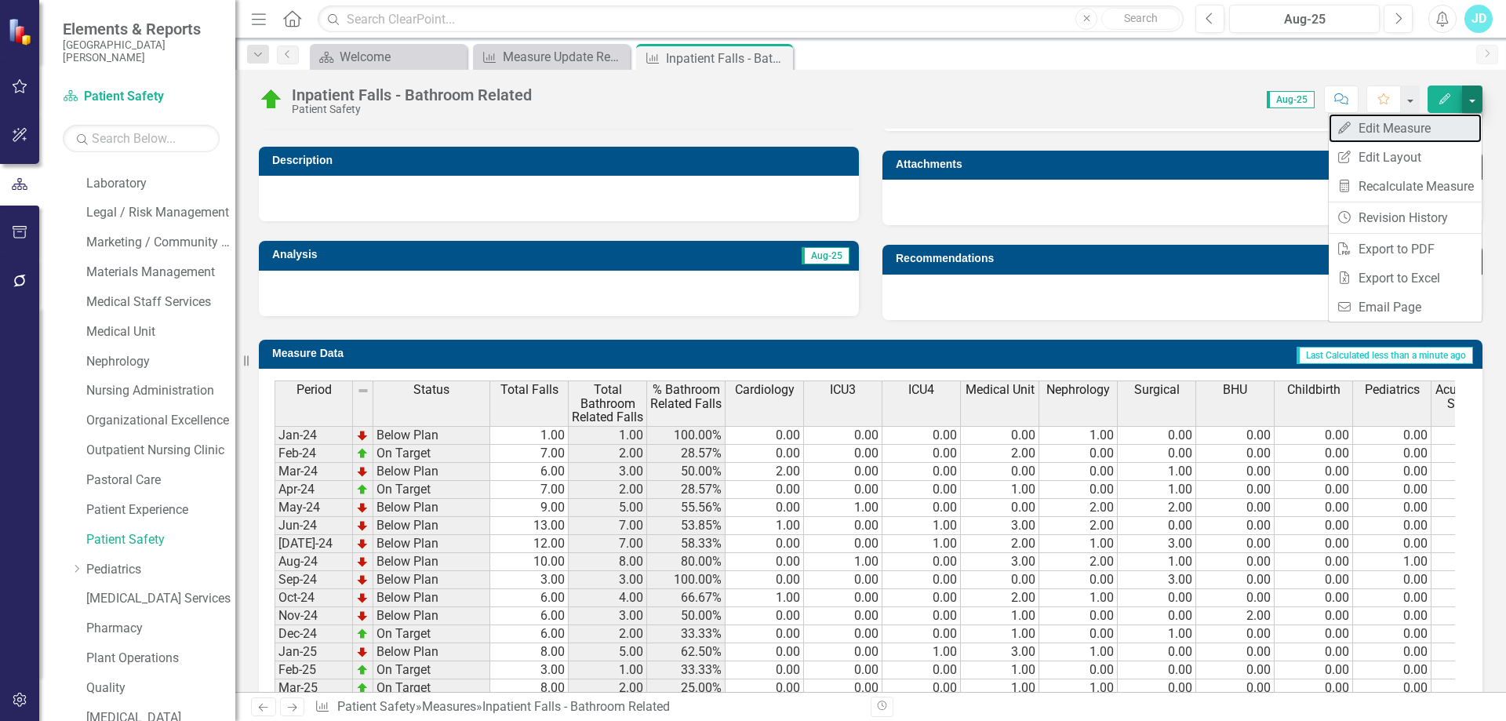
click at [1414, 132] on link "Edit Edit Measure" at bounding box center [1405, 128] width 153 height 29
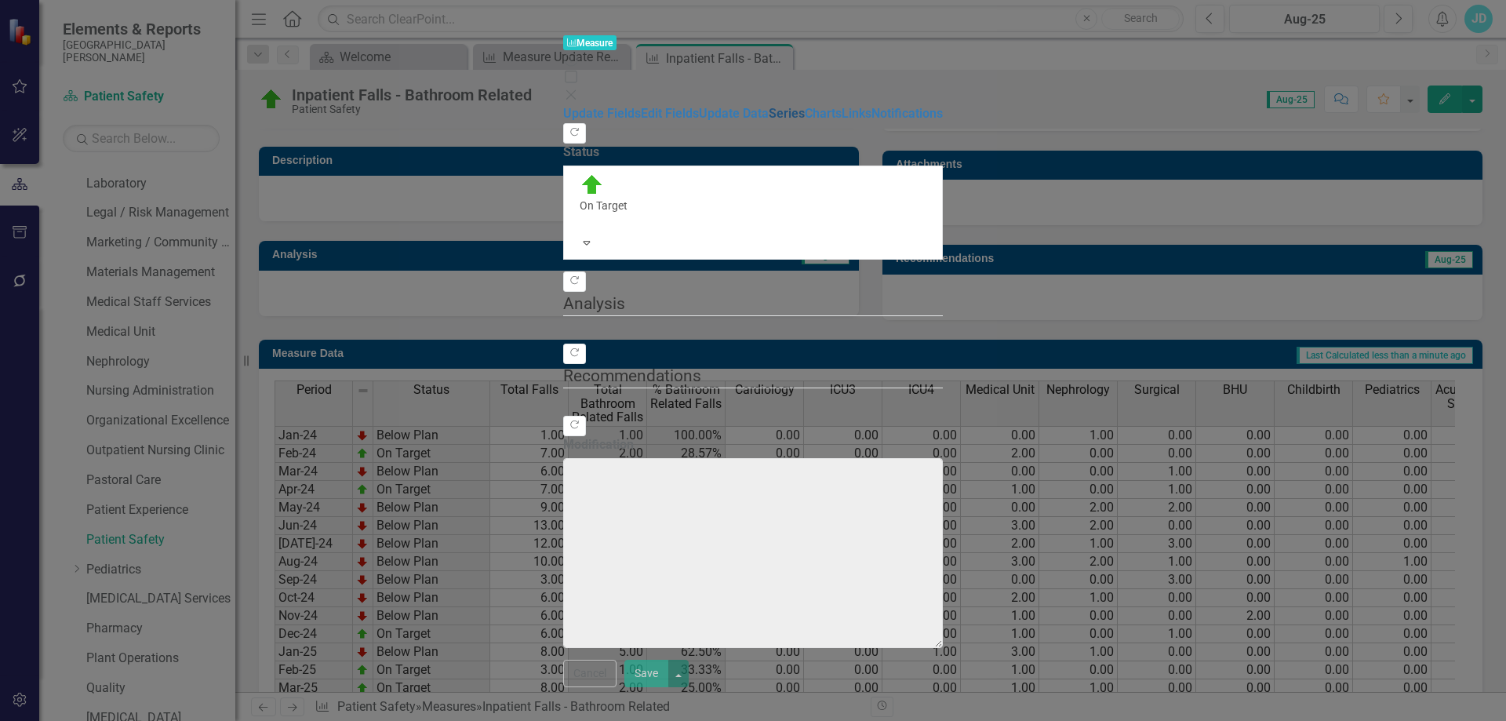
click at [769, 121] on link "Series" at bounding box center [787, 113] width 36 height 15
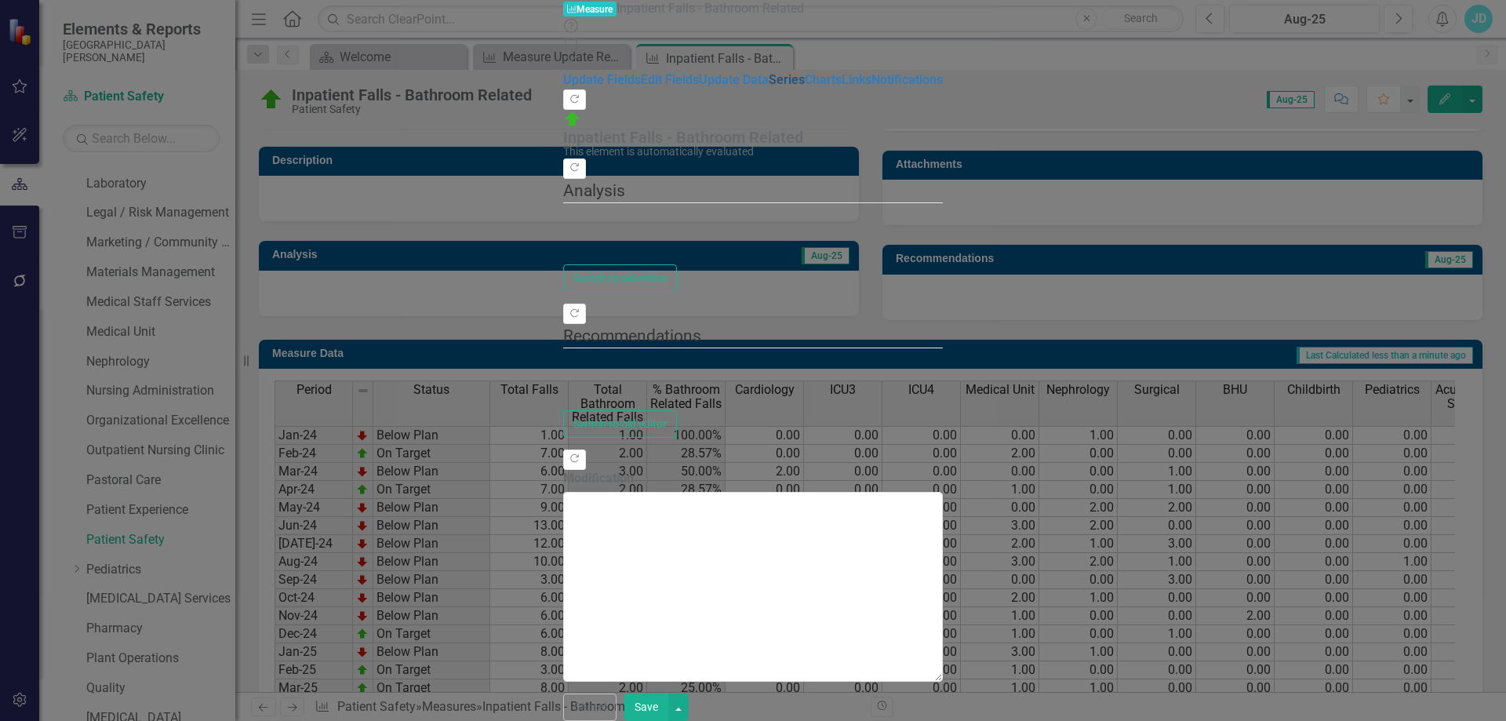
click at [769, 87] on link "Series" at bounding box center [787, 79] width 36 height 15
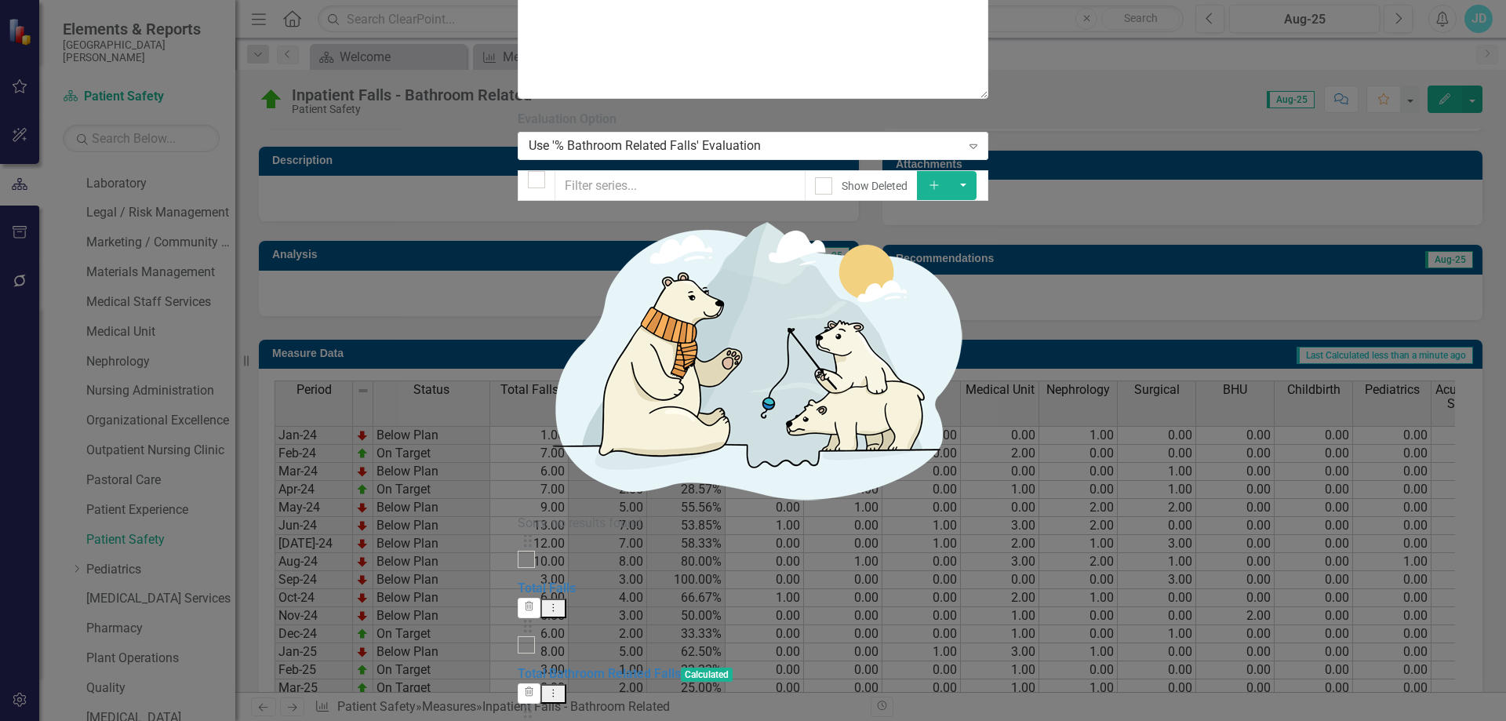
scroll to position [0, 0]
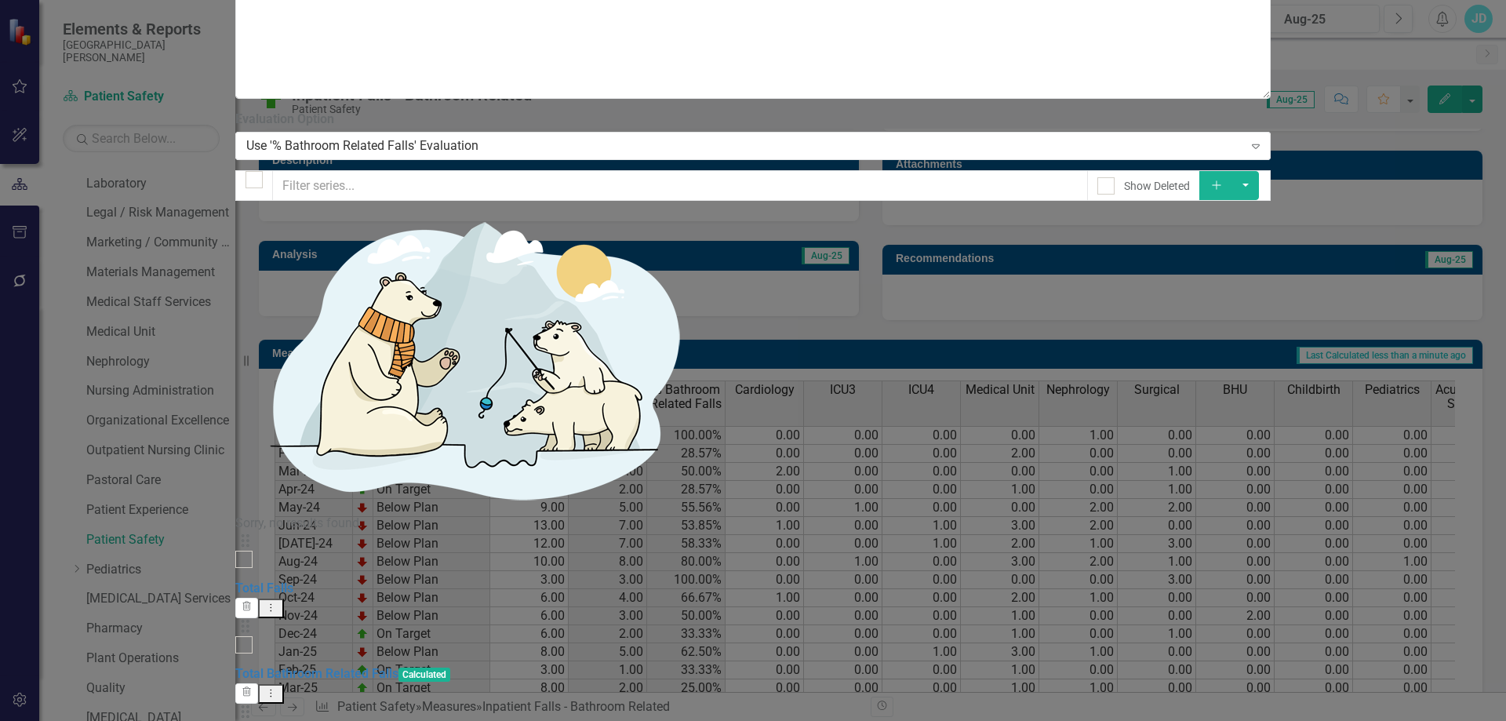
checkbox input "true"
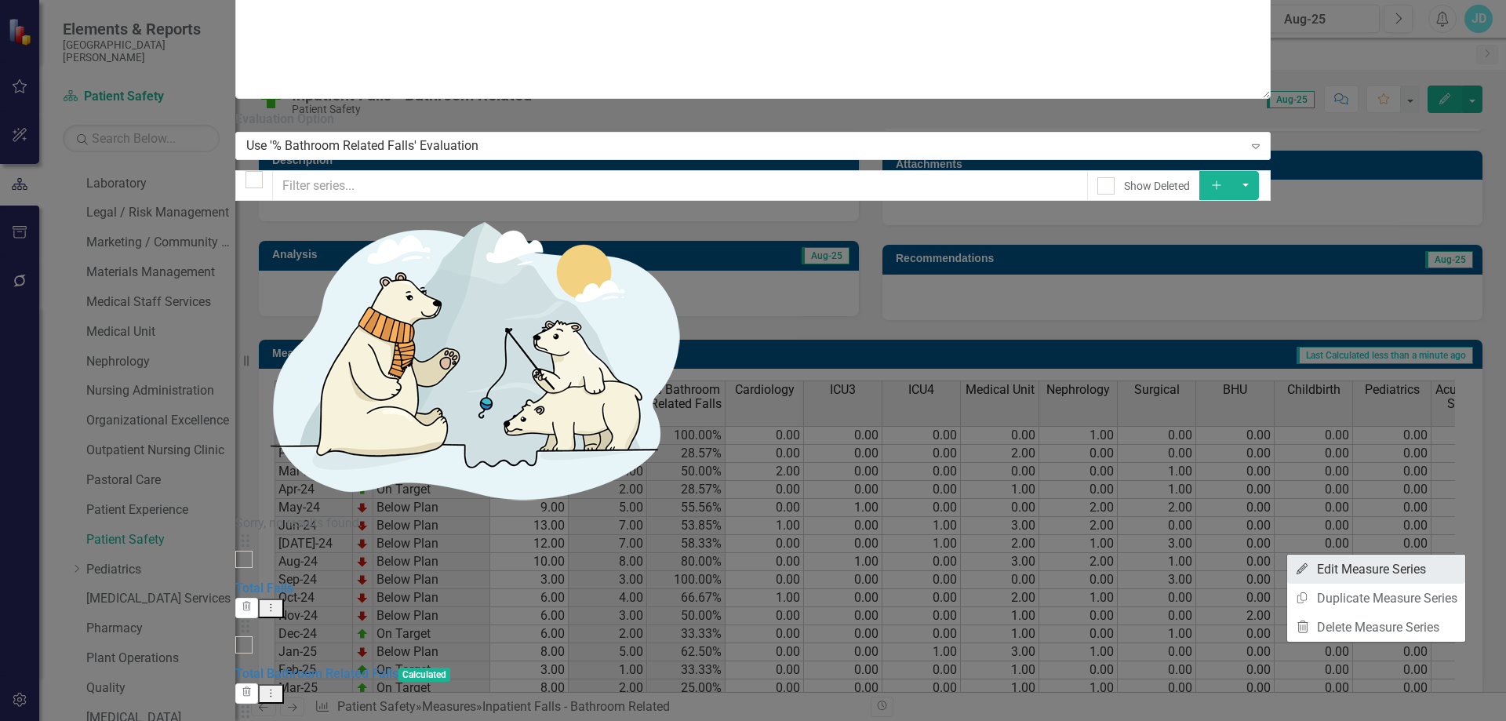
click at [1361, 570] on link "Edit Edit Measure Series" at bounding box center [1376, 569] width 178 height 29
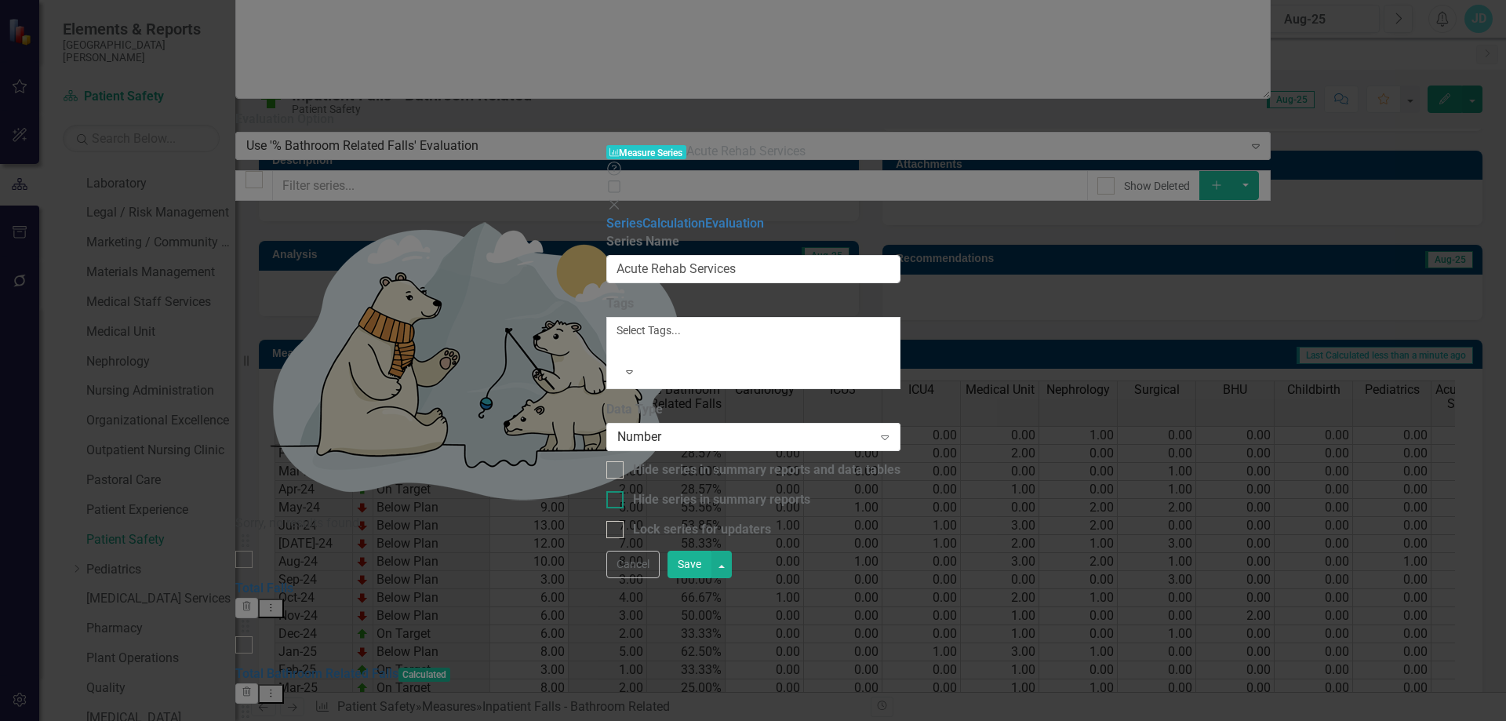
click at [606, 491] on div at bounding box center [614, 499] width 17 height 17
click at [606, 491] on input "Hide series in summary reports" at bounding box center [611, 496] width 10 height 10
checkbox input "true"
click at [606, 461] on div at bounding box center [614, 469] width 17 height 17
click at [606, 461] on input "Hide series in summary reports and data tables" at bounding box center [611, 466] width 10 height 10
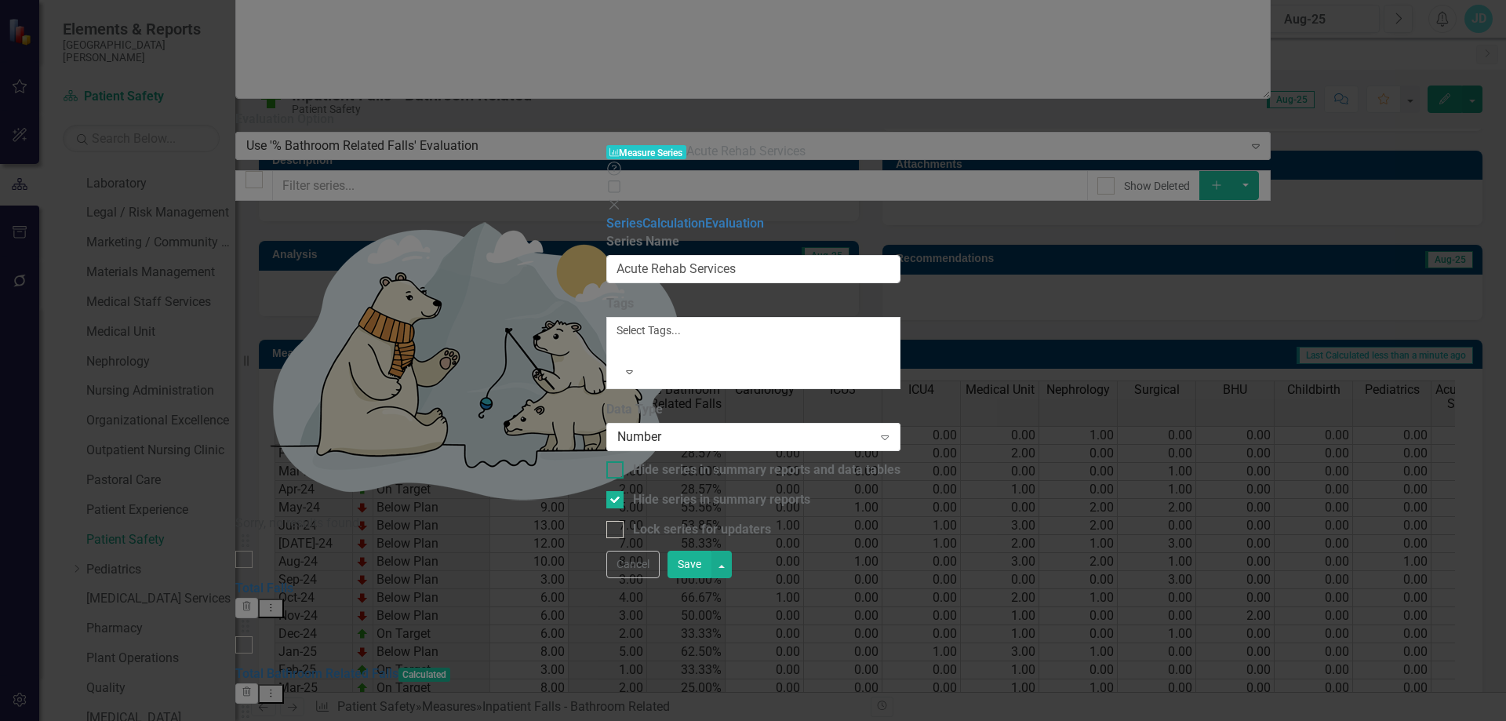
checkbox input "true"
click at [712, 578] on button "Save" at bounding box center [690, 564] width 44 height 27
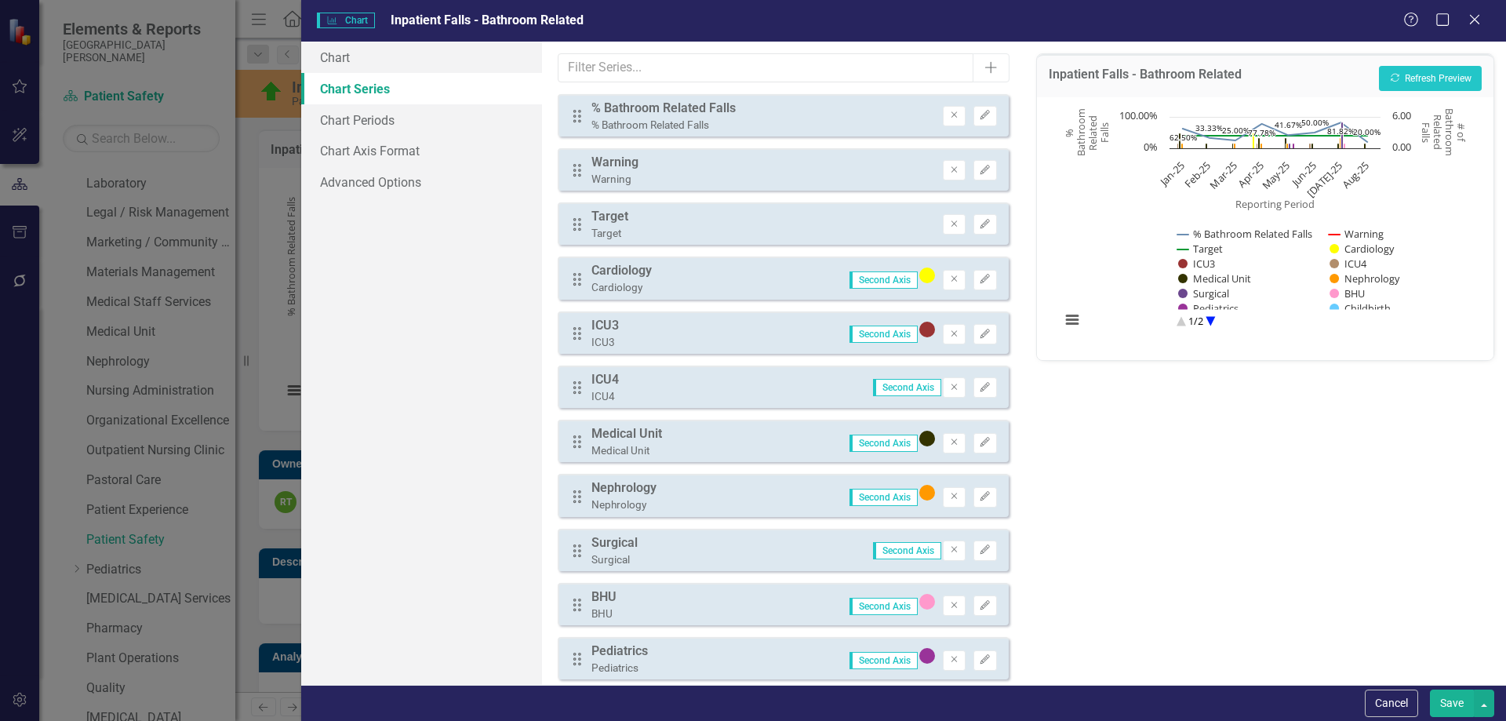
scroll to position [275, 0]
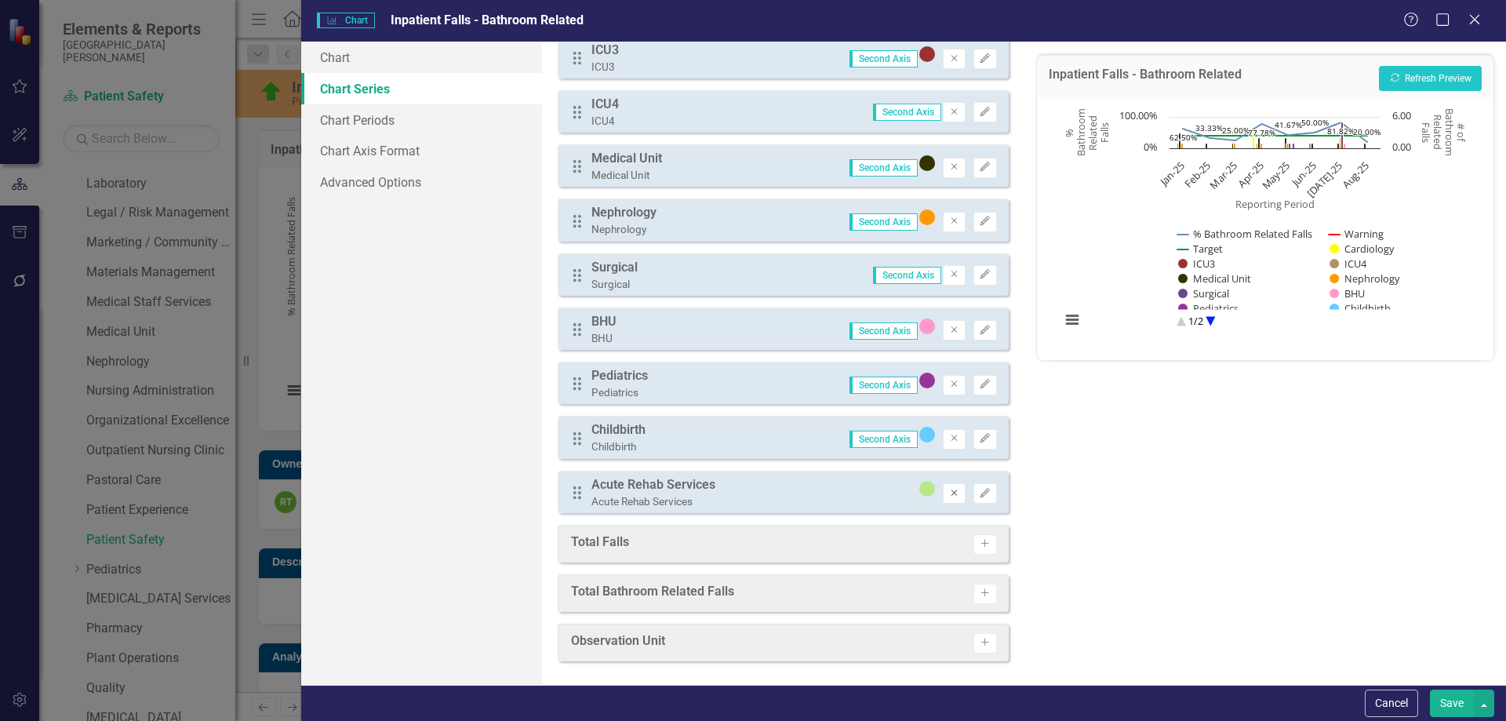
click at [952, 495] on icon "button" at bounding box center [955, 493] width 6 height 6
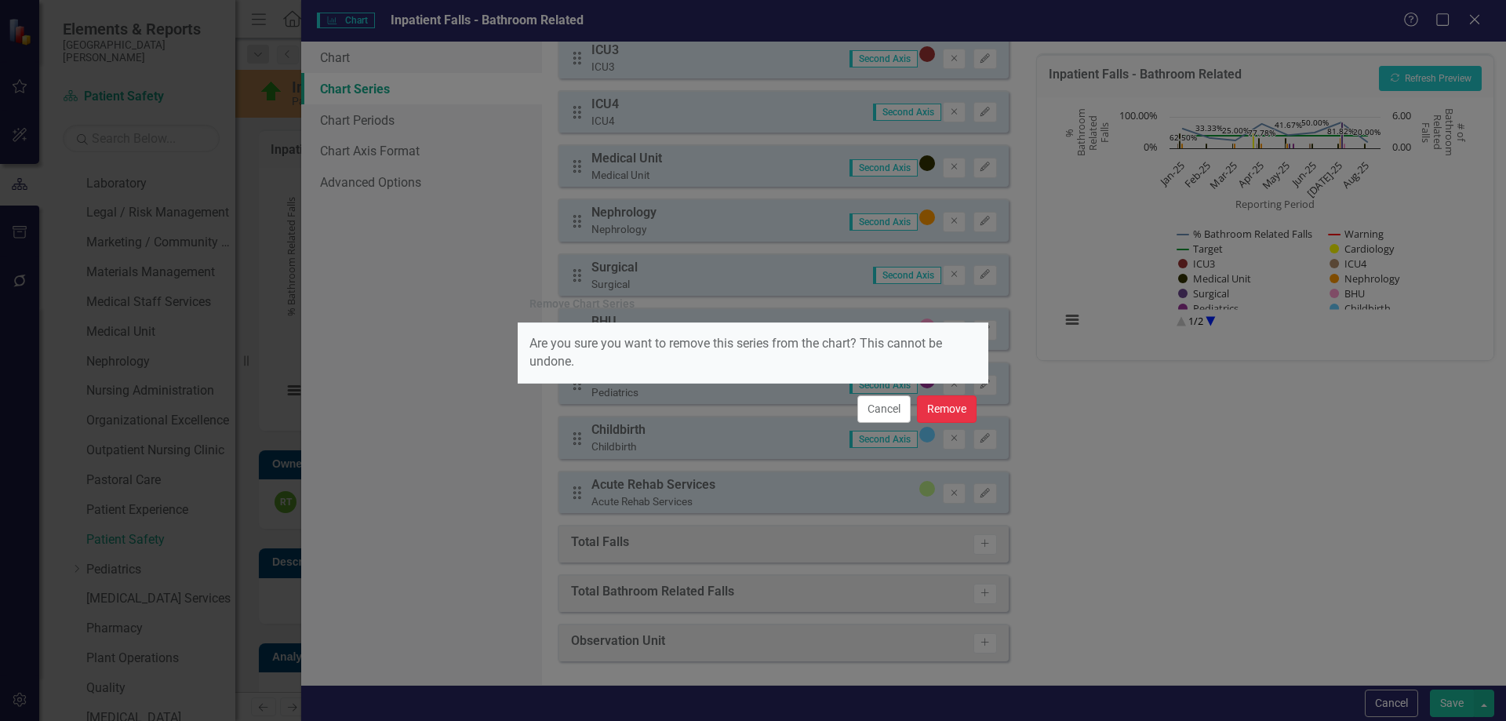
click at [955, 410] on button "Remove" at bounding box center [947, 408] width 60 height 27
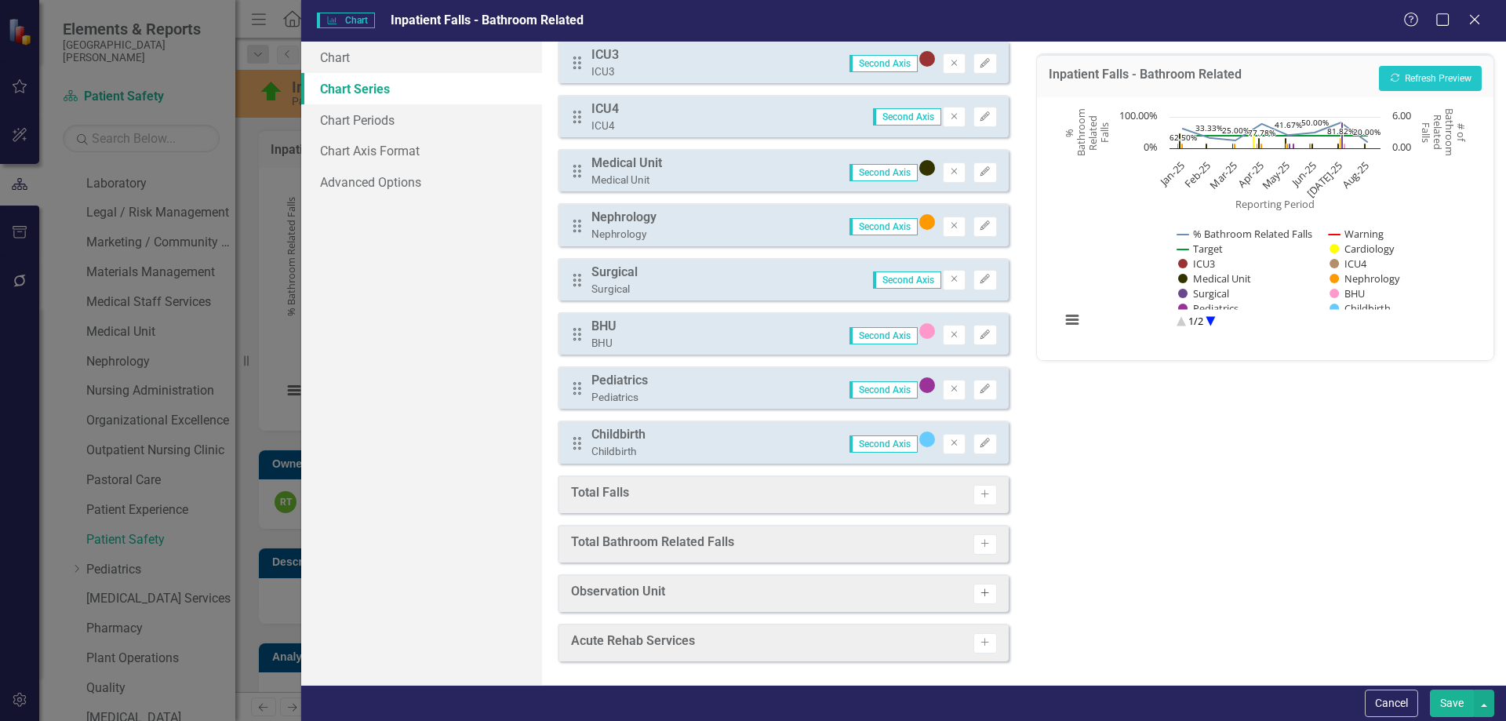
click at [979, 596] on icon "Activate" at bounding box center [985, 592] width 12 height 9
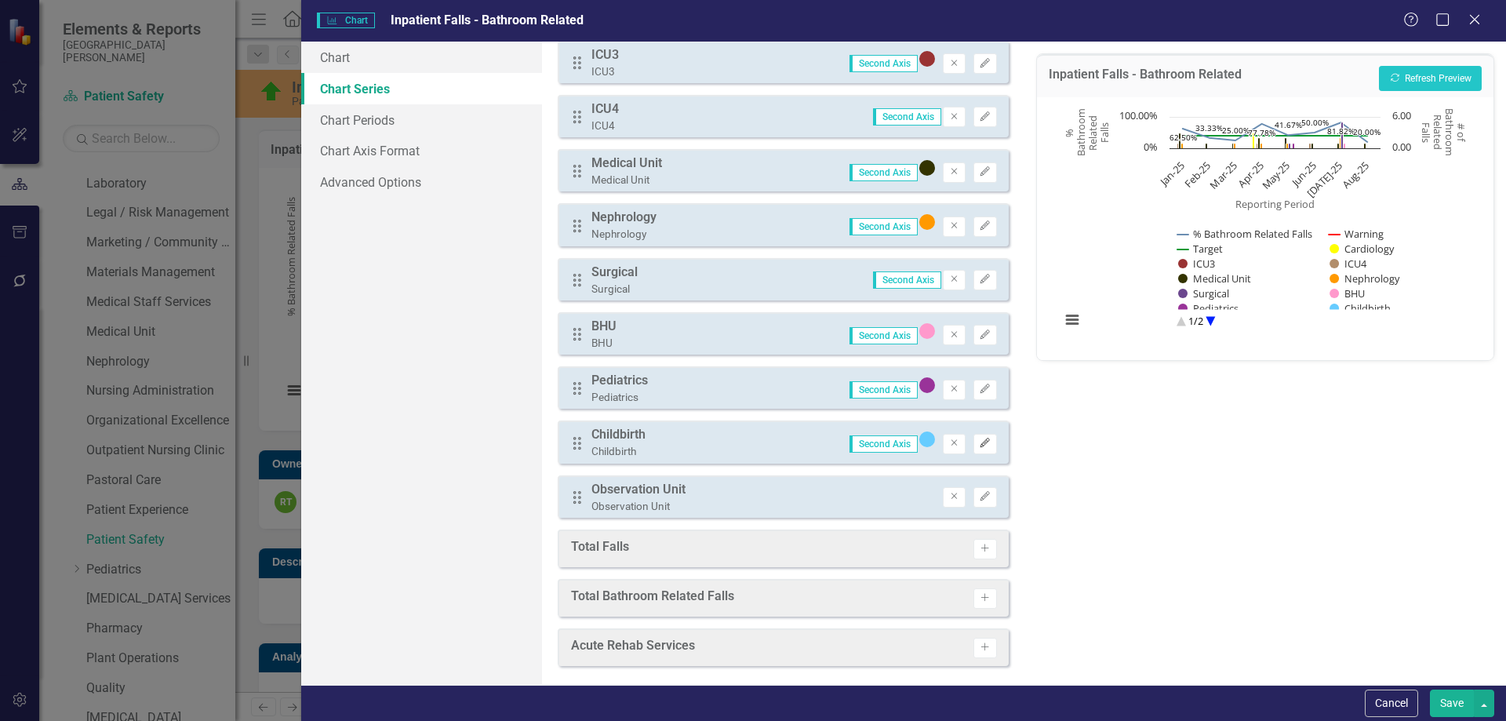
click at [979, 442] on icon "Edit" at bounding box center [985, 443] width 12 height 9
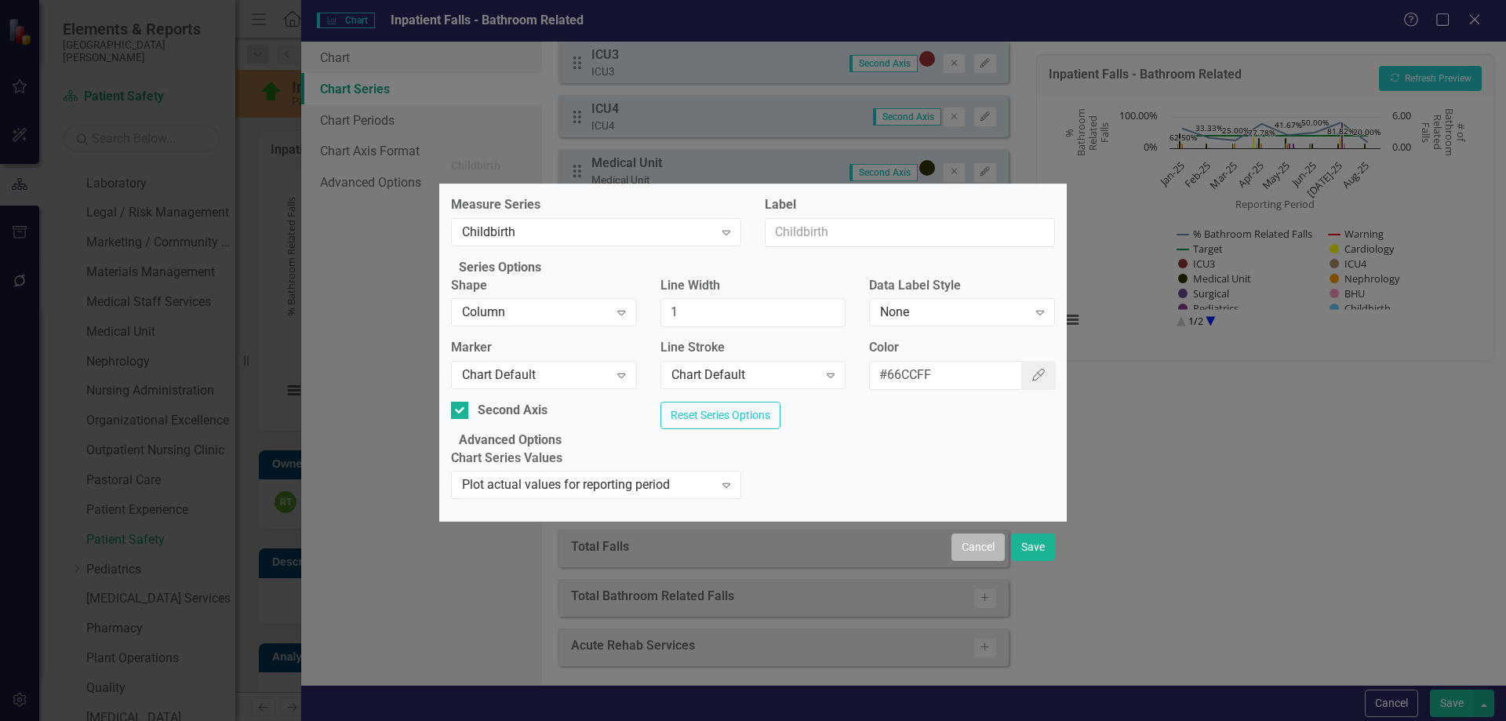
click at [988, 561] on button "Cancel" at bounding box center [978, 546] width 53 height 27
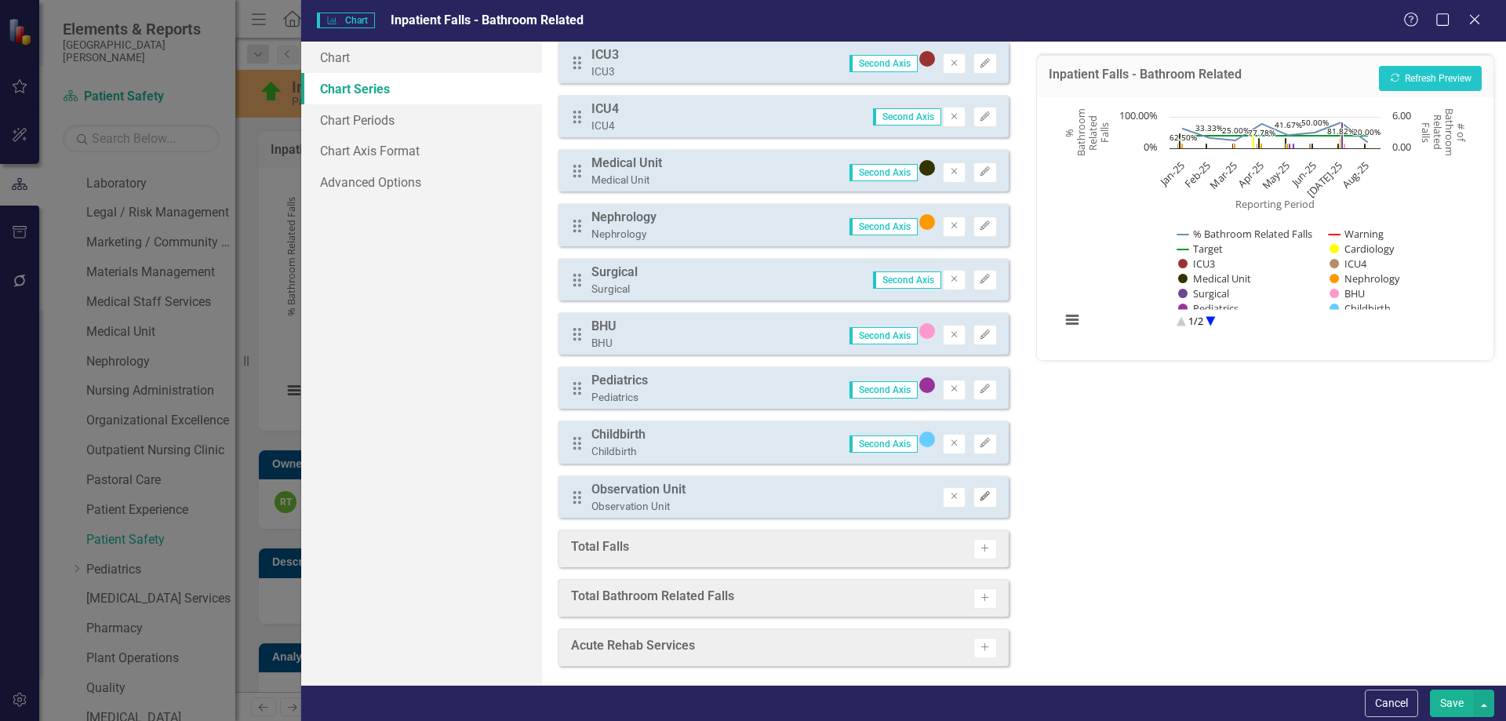
click at [979, 496] on icon "Edit" at bounding box center [985, 496] width 12 height 9
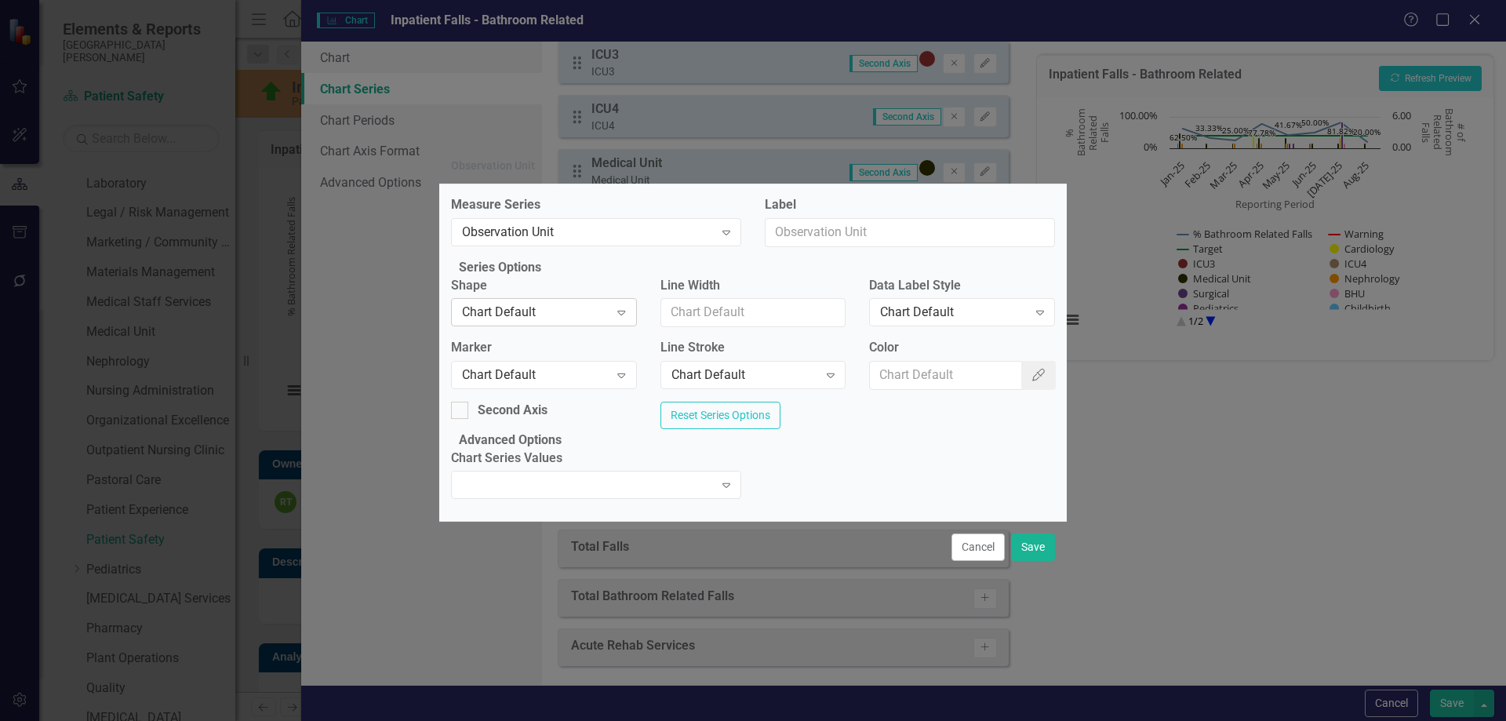
click at [576, 320] on div "Chart Default Expand" at bounding box center [544, 312] width 186 height 28
click at [919, 305] on div "Chart Default" at bounding box center [953, 313] width 147 height 18
drag, startPoint x: 919, startPoint y: 352, endPoint x: 832, endPoint y: 368, distance: 87.7
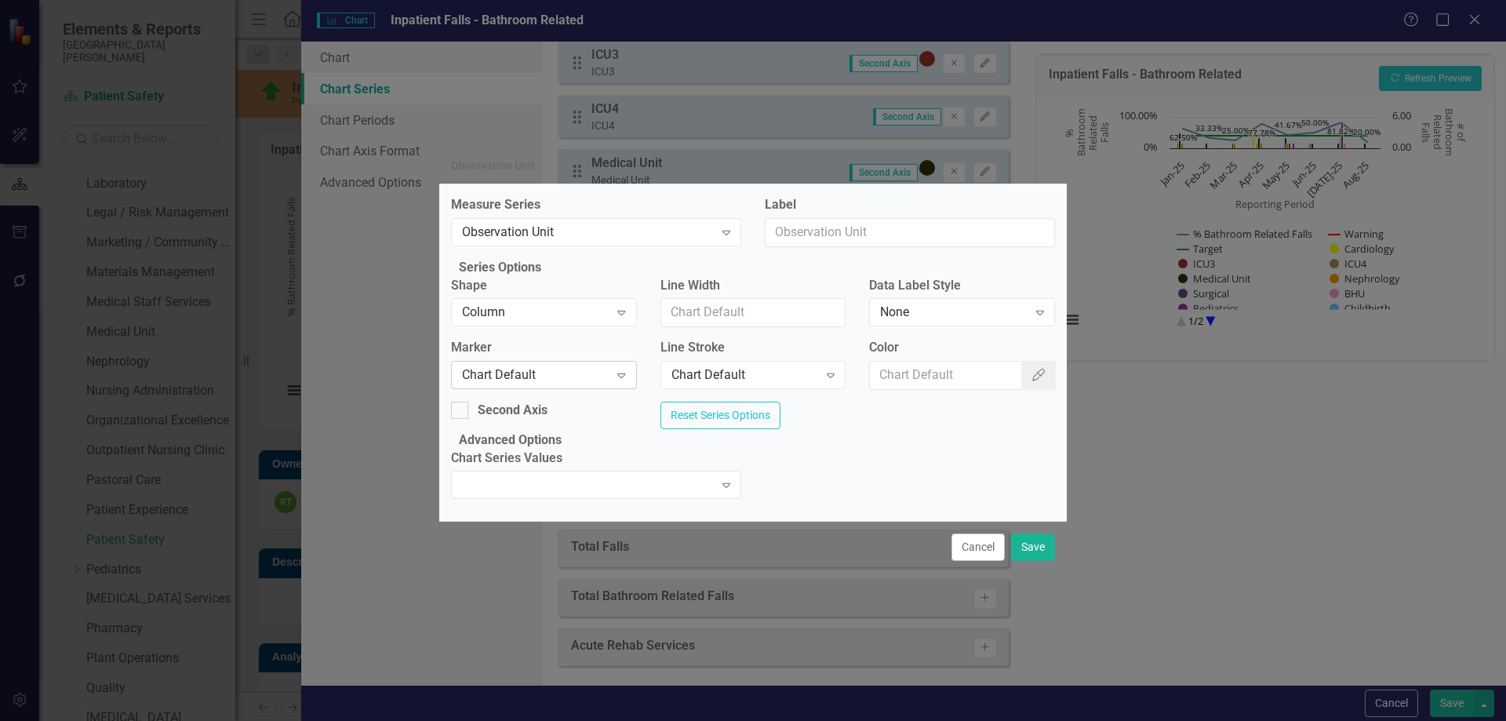
click at [562, 375] on div "Chart Default" at bounding box center [535, 375] width 147 height 18
click at [711, 407] on div "Second Axis Reset Series Options" at bounding box center [753, 417] width 628 height 30
click at [468, 402] on div at bounding box center [459, 410] width 17 height 17
click at [461, 402] on input "Second Axis" at bounding box center [456, 407] width 10 height 10
checkbox input "true"
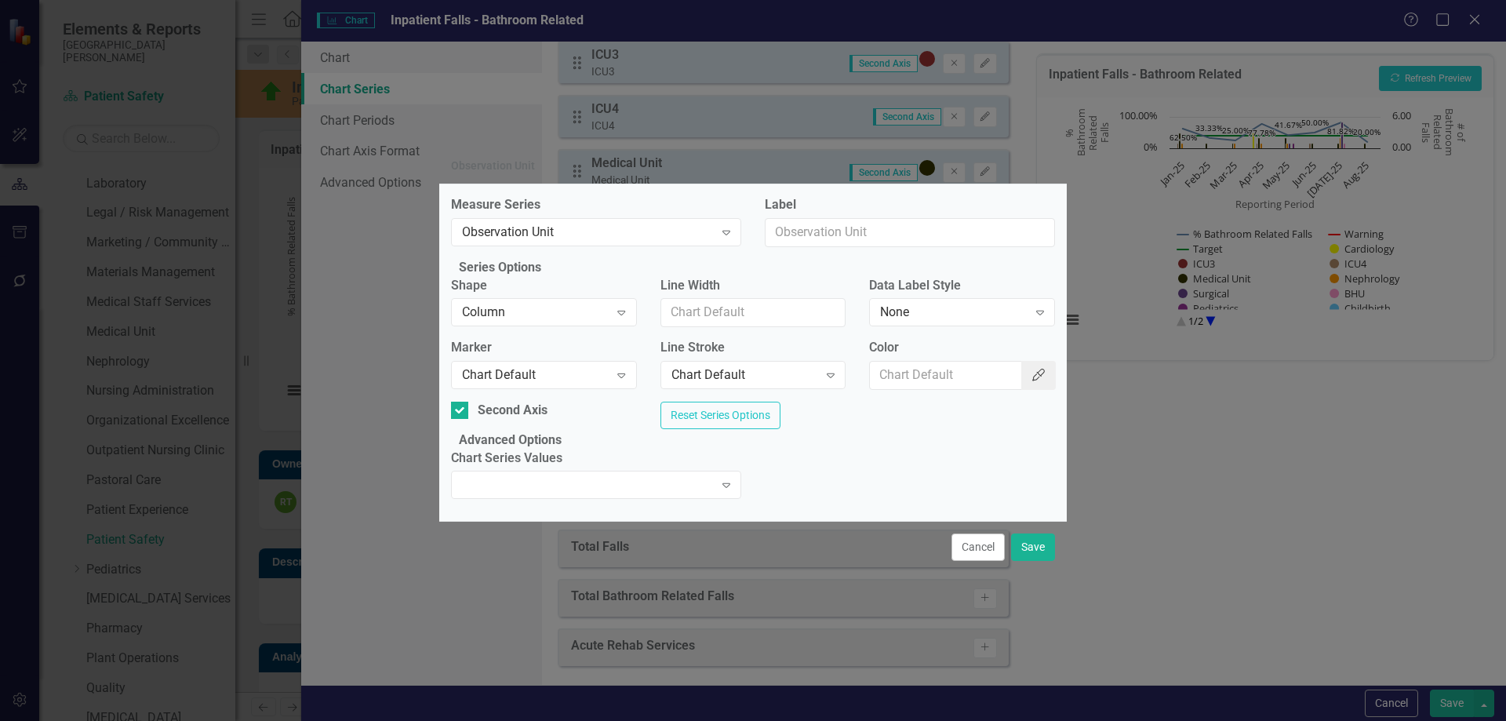
click at [1028, 380] on button "Color Picker" at bounding box center [1038, 375] width 35 height 29
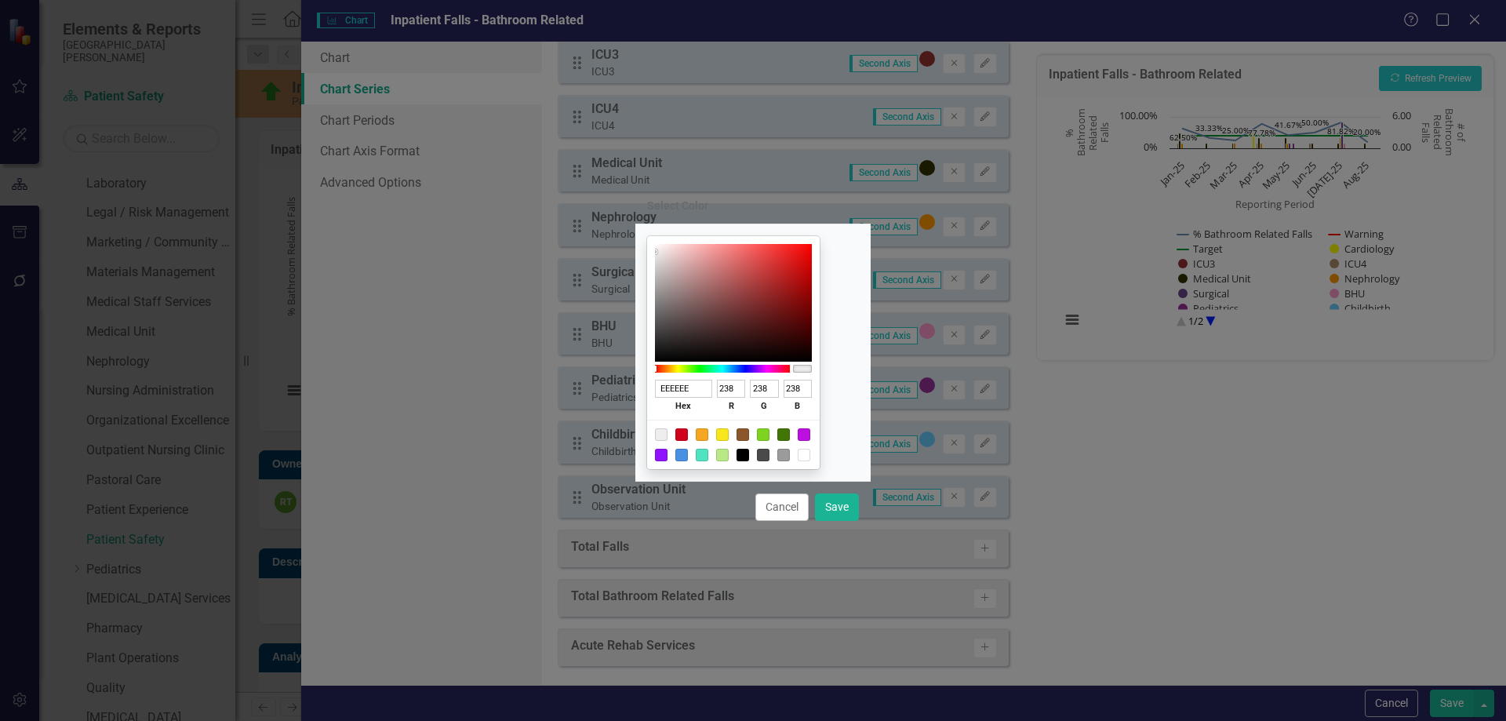
click at [770, 435] on div at bounding box center [763, 434] width 13 height 13
type input "7ED321"
type input "126"
type input "211"
type input "33"
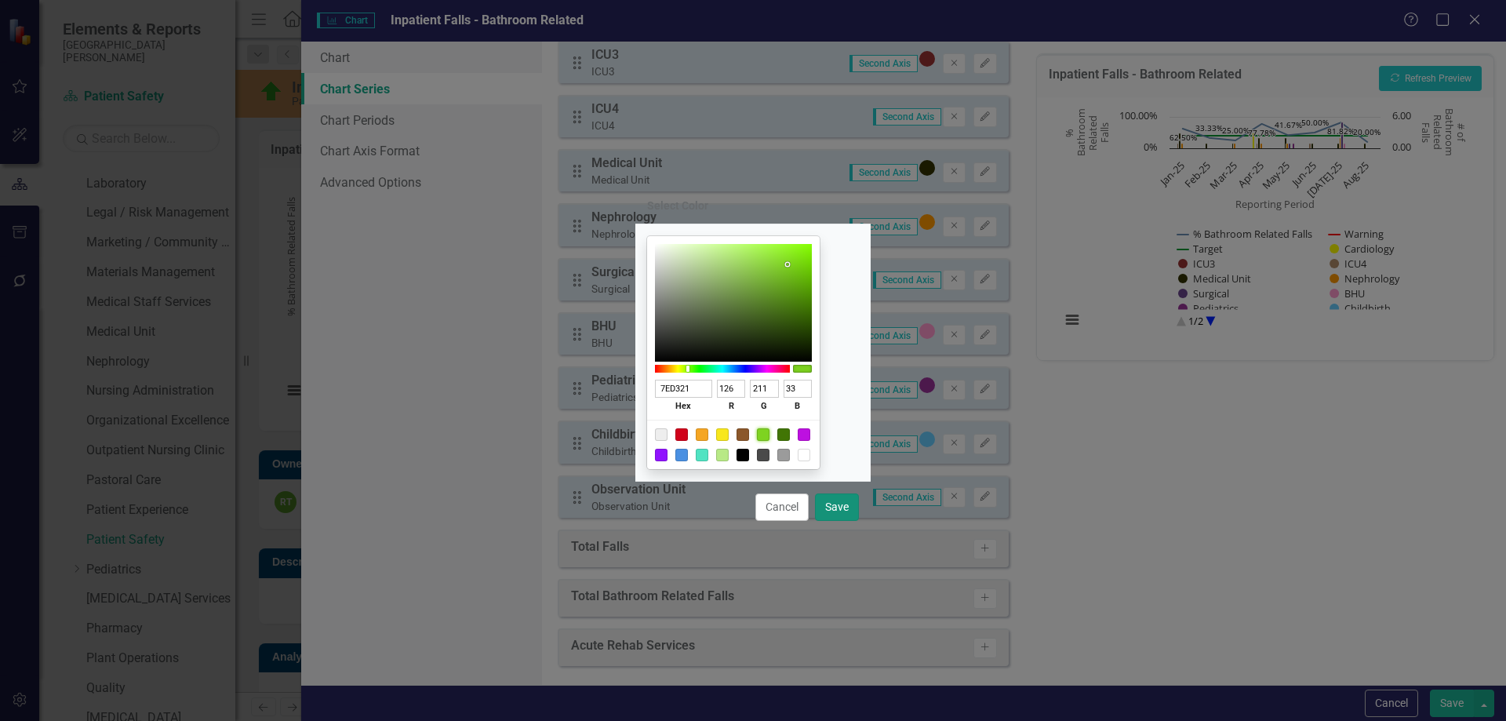
click at [842, 505] on button "Save" at bounding box center [837, 506] width 44 height 27
type input "#7ed321"
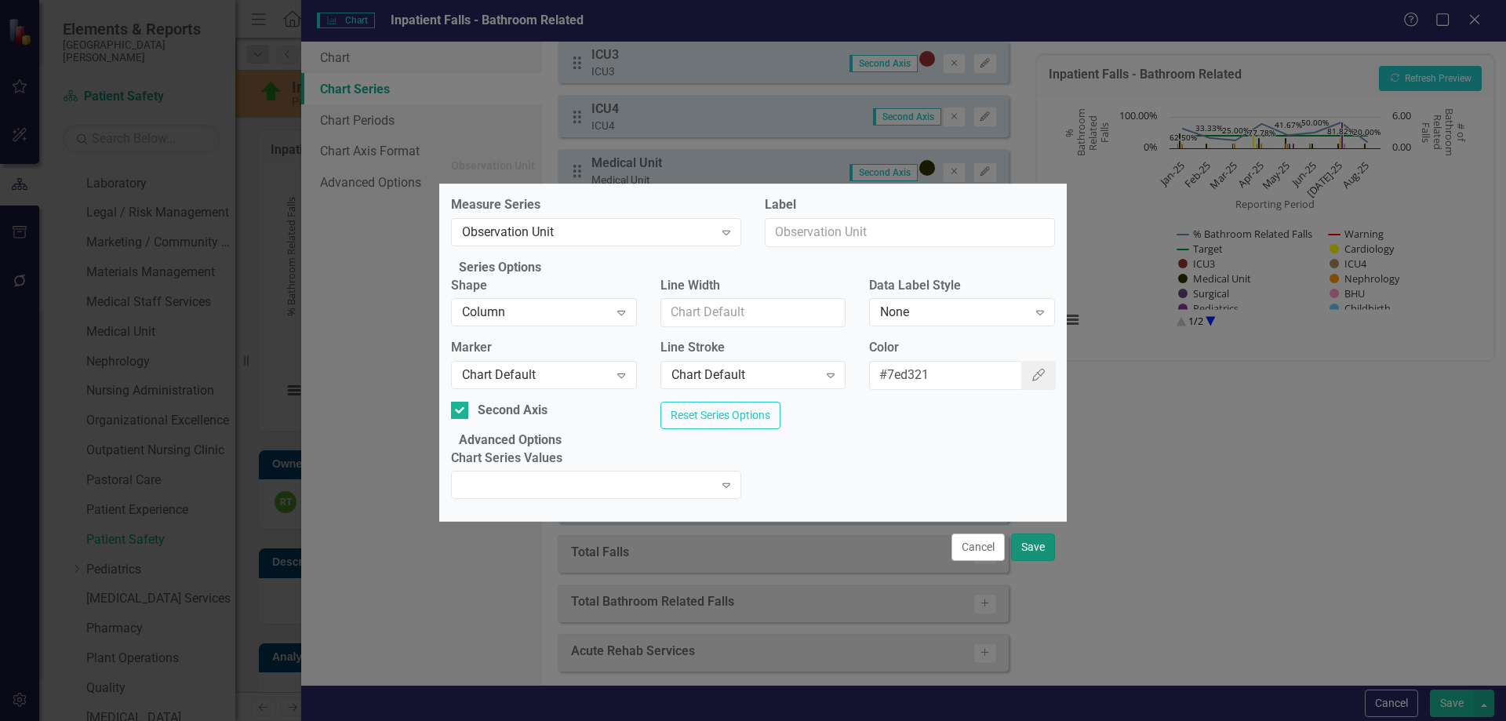
click at [1033, 561] on button "Save" at bounding box center [1033, 546] width 44 height 27
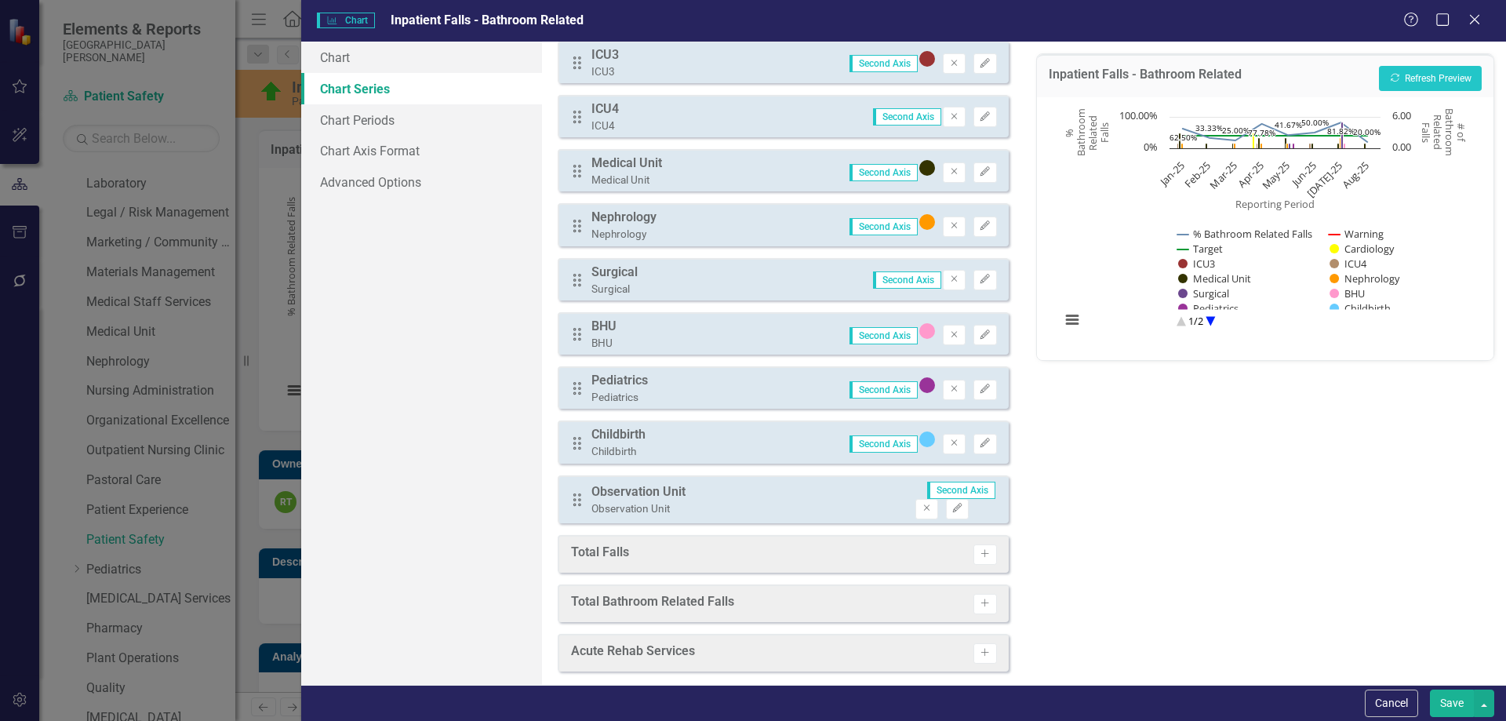
click at [1442, 698] on button "Save" at bounding box center [1452, 703] width 44 height 27
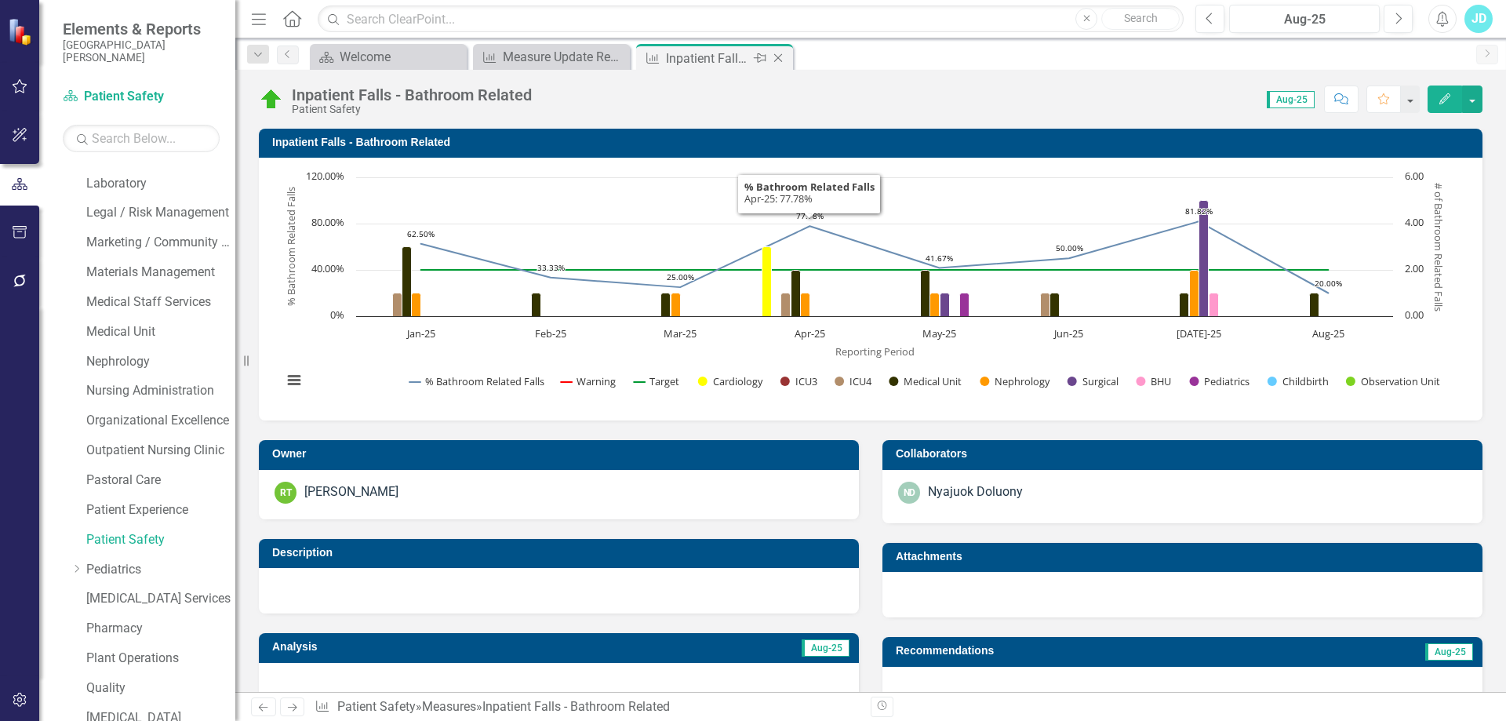
click at [782, 59] on icon "Close" at bounding box center [778, 58] width 16 height 13
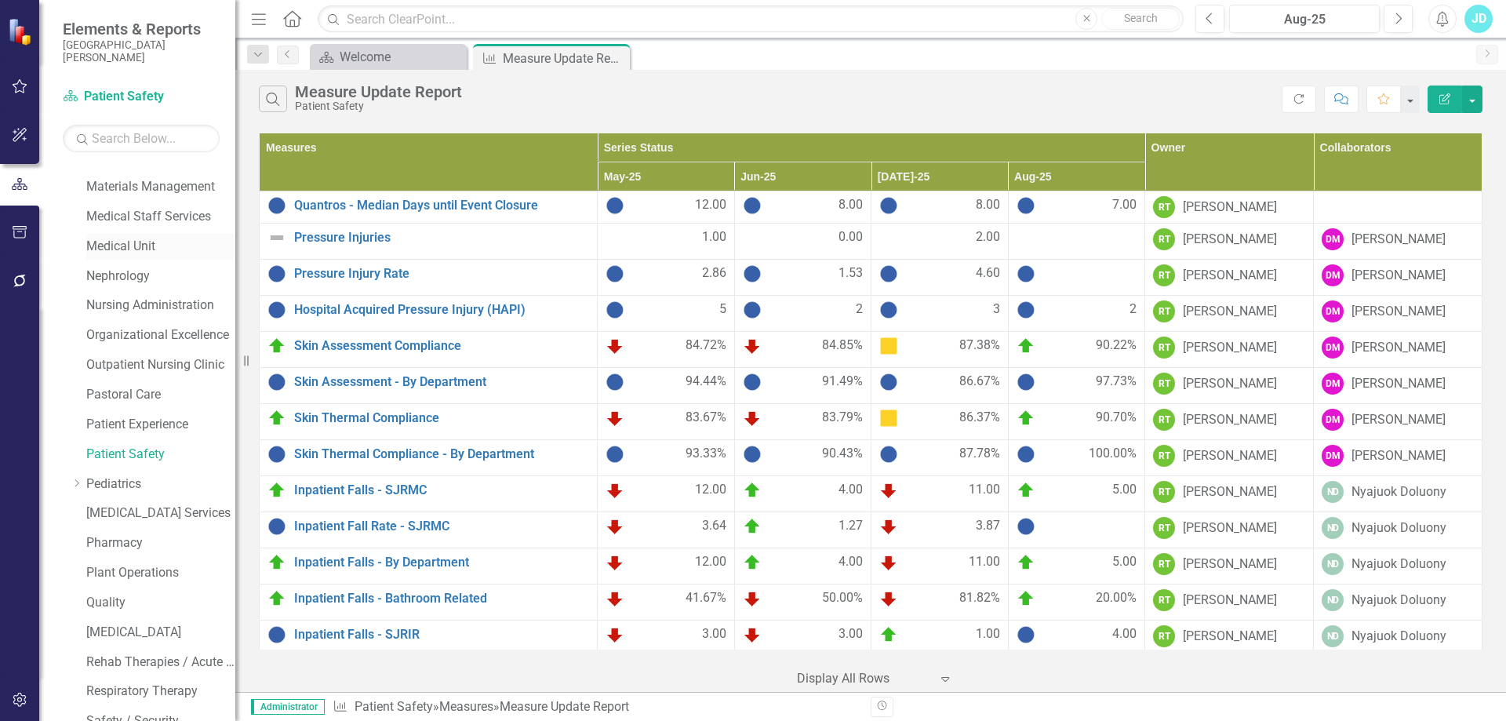
scroll to position [556, 0]
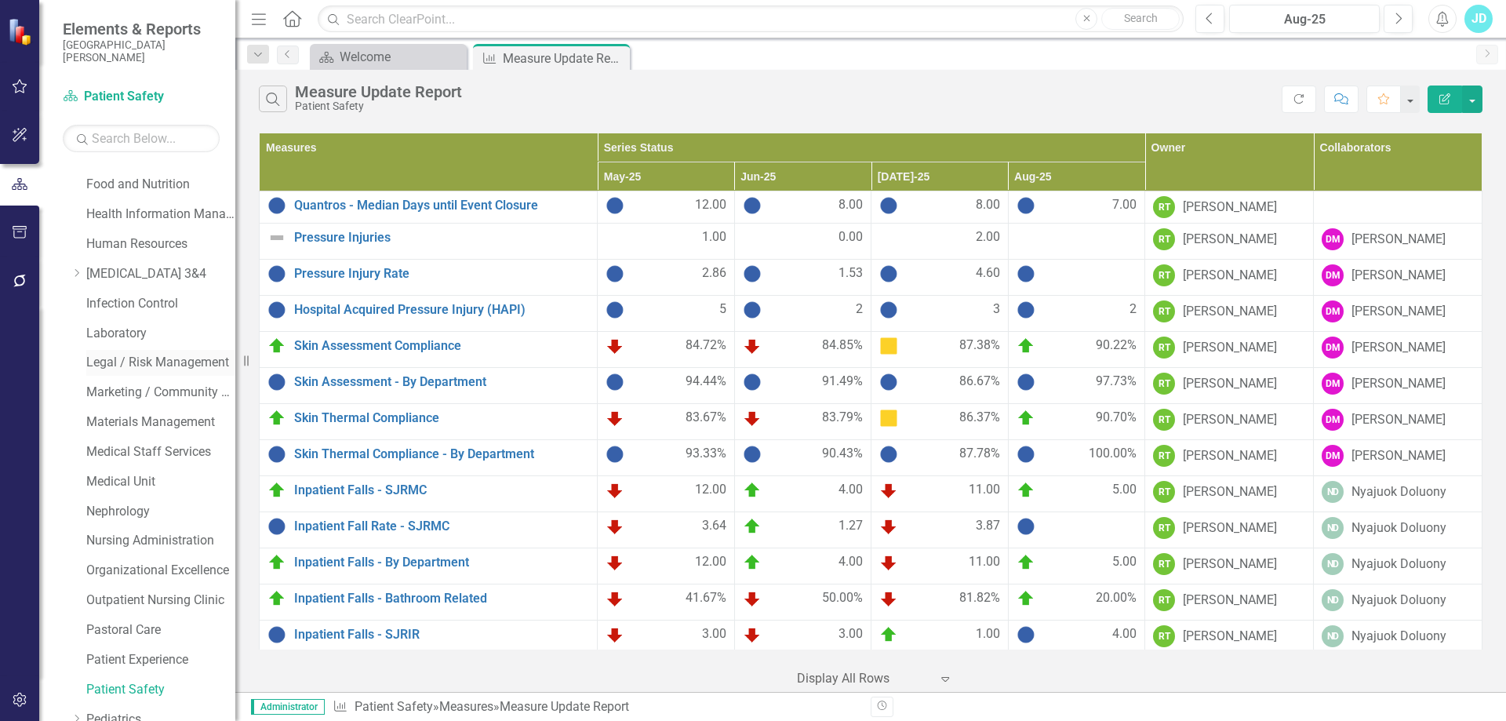
click at [141, 355] on link "Legal / Risk Management" at bounding box center [160, 363] width 149 height 18
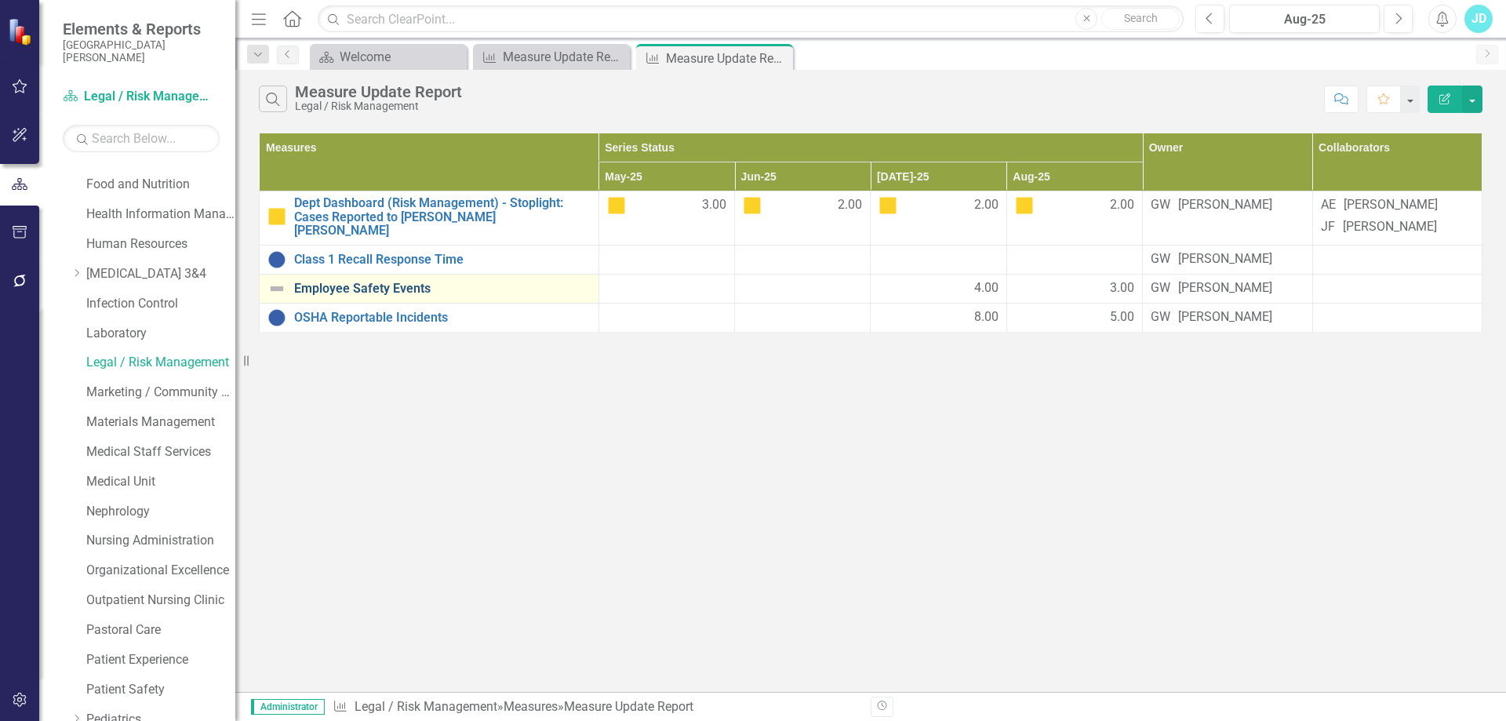
click at [404, 296] on link "Employee Safety Events" at bounding box center [442, 289] width 297 height 14
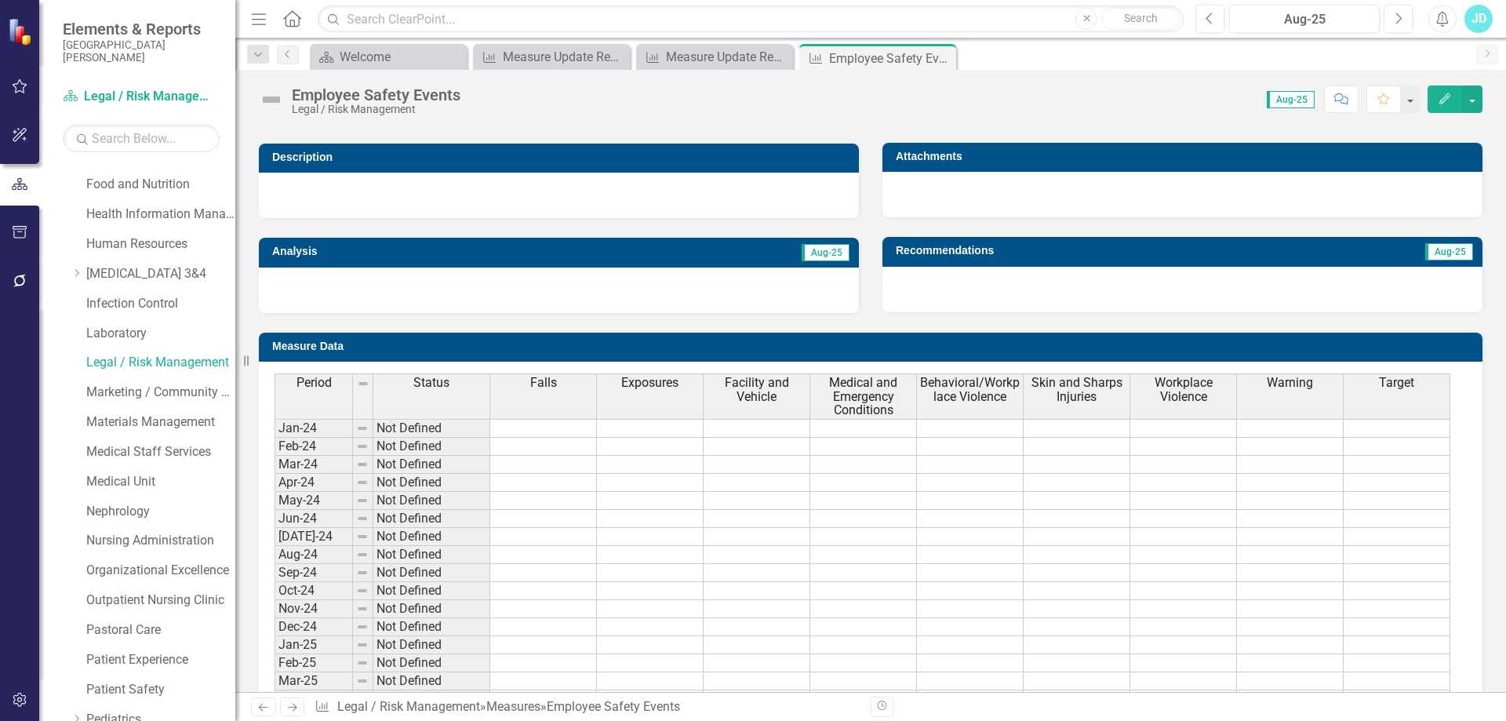
scroll to position [595, 0]
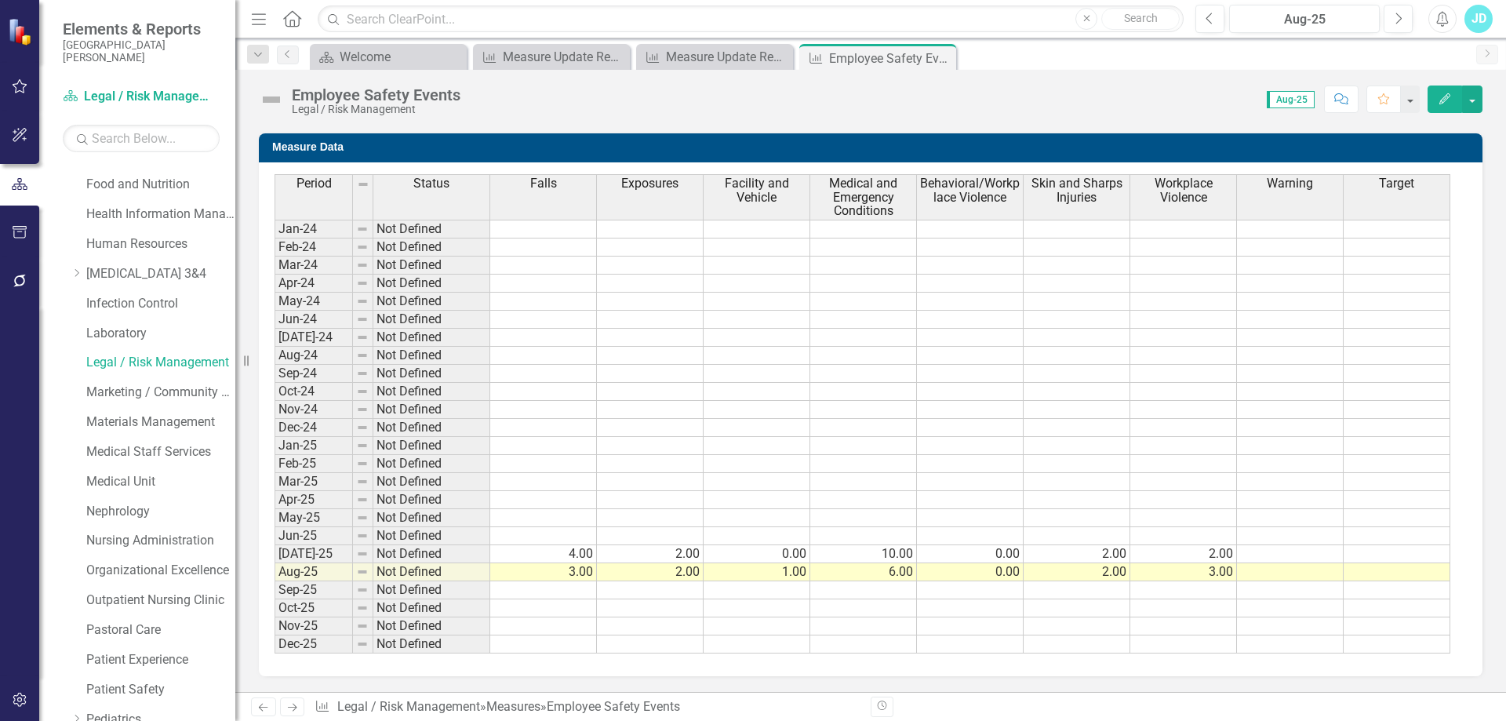
click at [886, 202] on span "Medical and Emergency Conditions" at bounding box center [864, 198] width 100 height 42
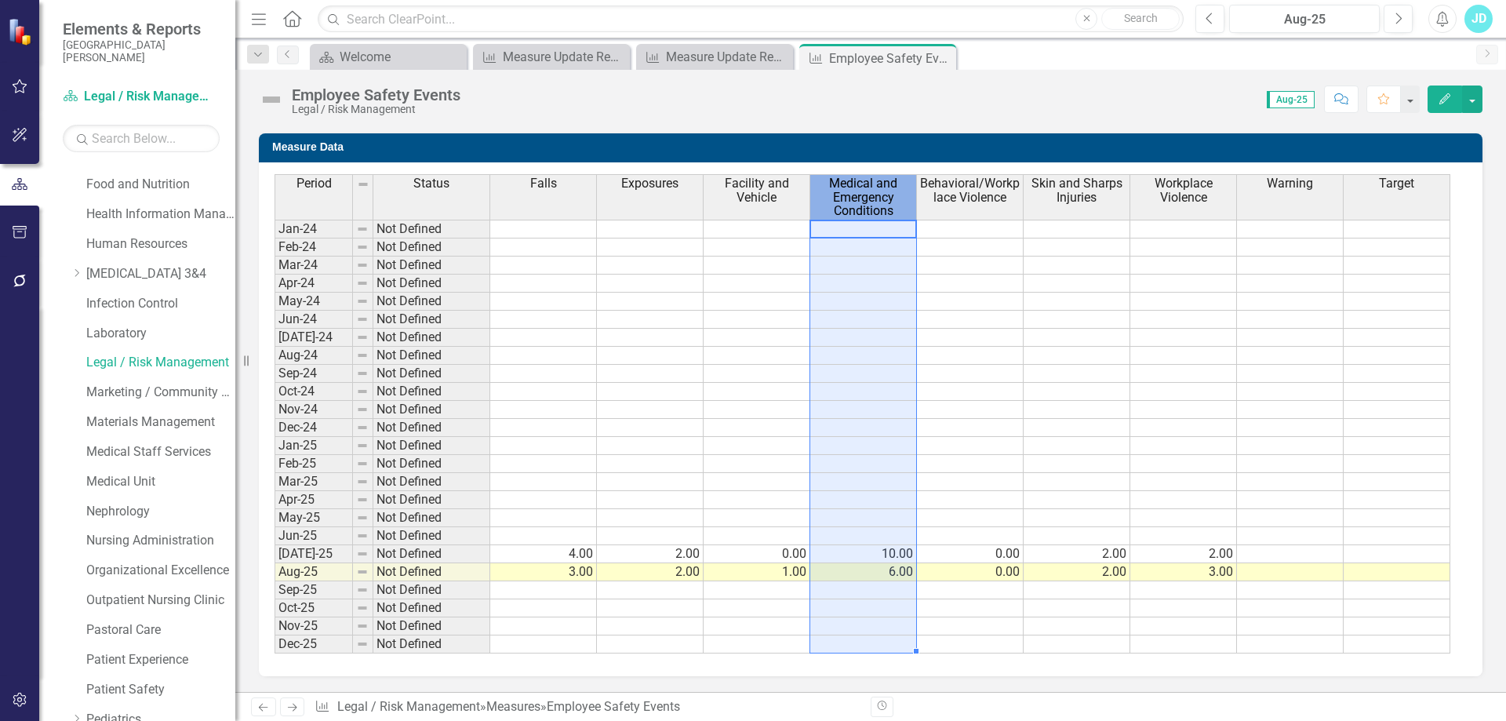
click at [886, 202] on span "Medical and Emergency Conditions" at bounding box center [864, 198] width 100 height 42
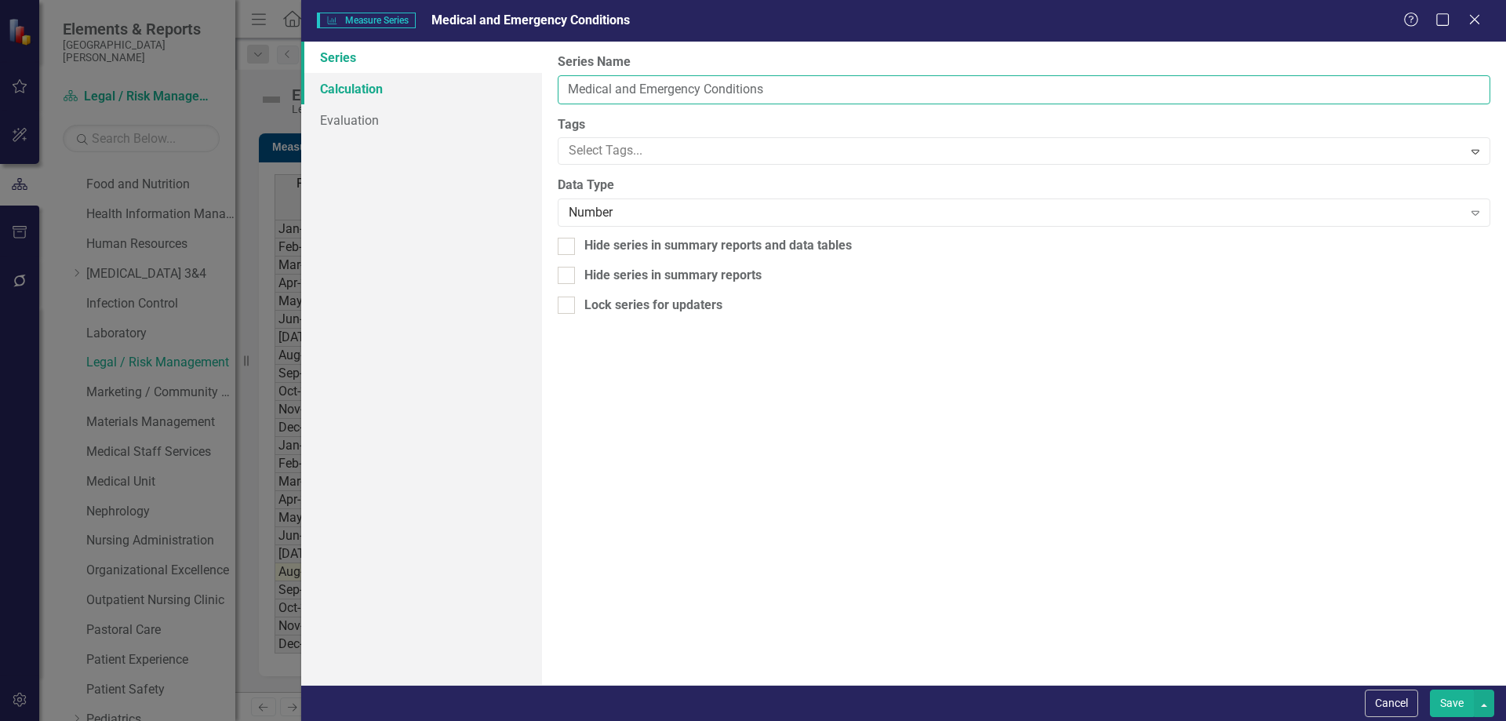
drag, startPoint x: 662, startPoint y: 93, endPoint x: 497, endPoint y: 96, distance: 164.8
click at [497, 96] on div "Series Calculation Evaluation From this page, you can edit the name, type, and …" at bounding box center [903, 363] width 1205 height 643
type input "Workplace Injuries"
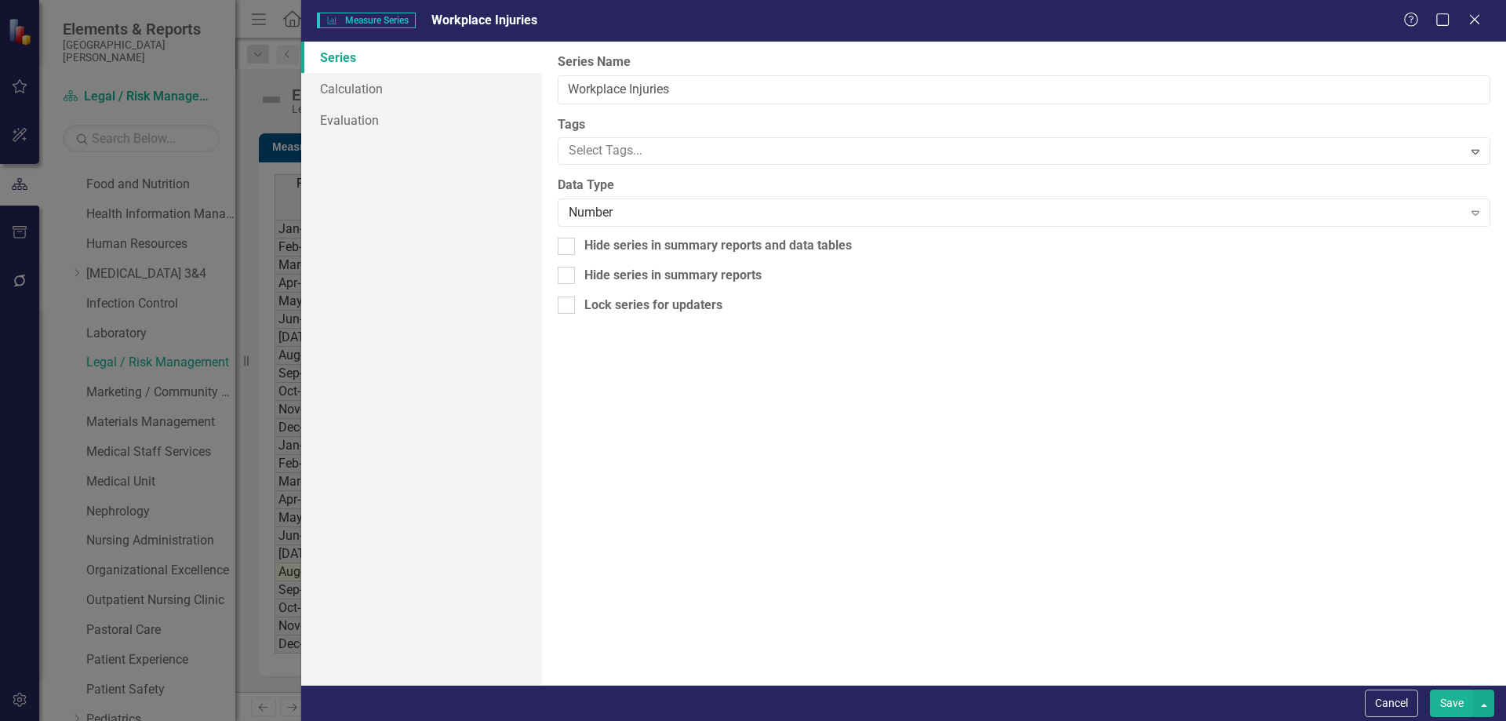
click at [1443, 697] on button "Save" at bounding box center [1452, 703] width 44 height 27
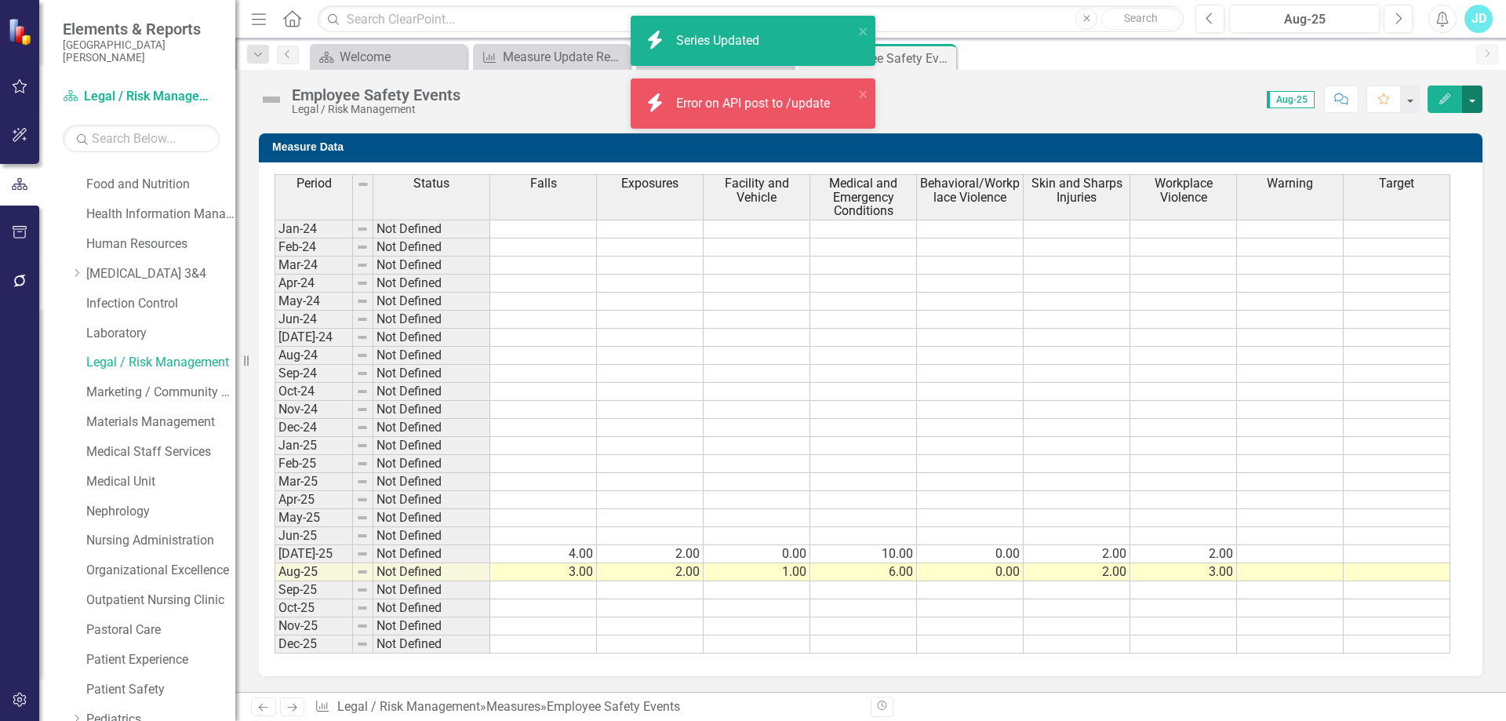
click at [1471, 106] on button "button" at bounding box center [1472, 99] width 20 height 27
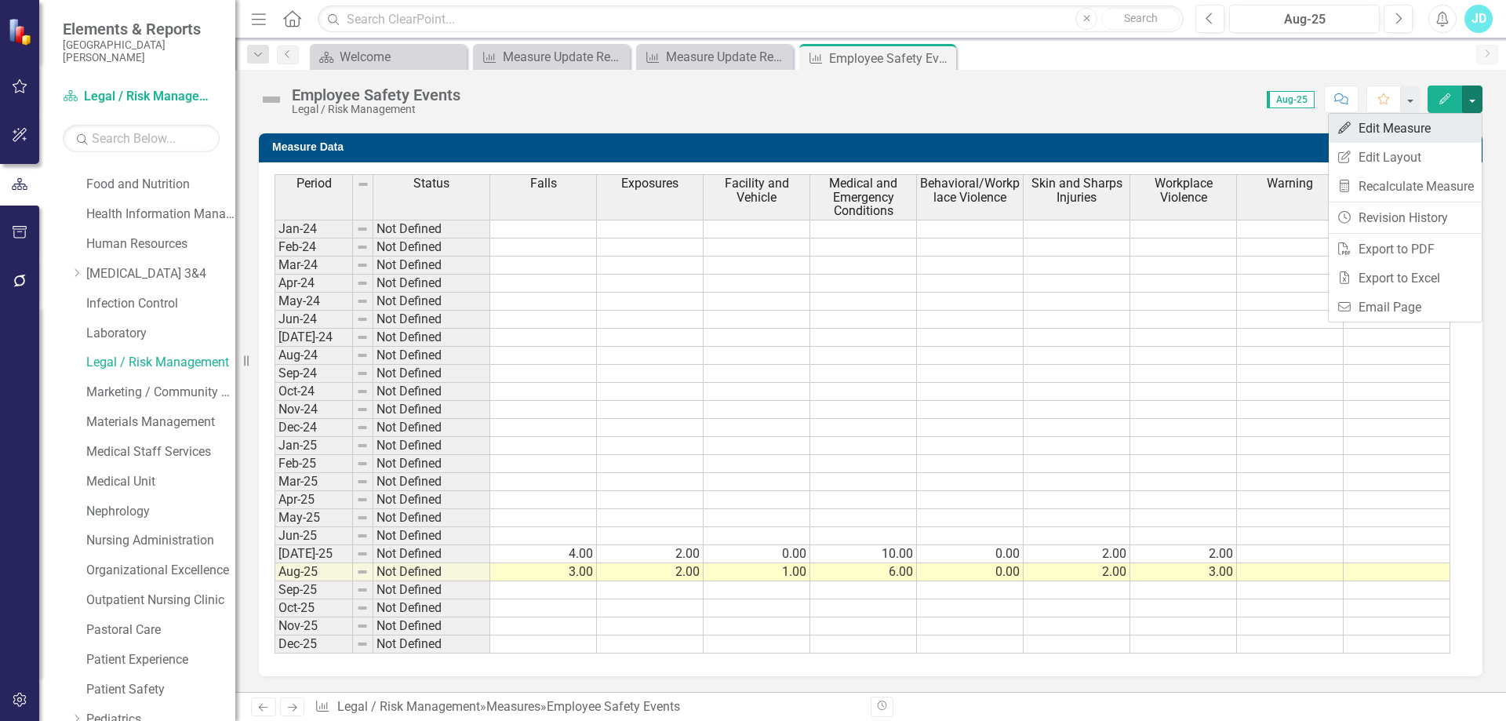
click at [1425, 130] on link "Edit Edit Measure" at bounding box center [1405, 128] width 153 height 29
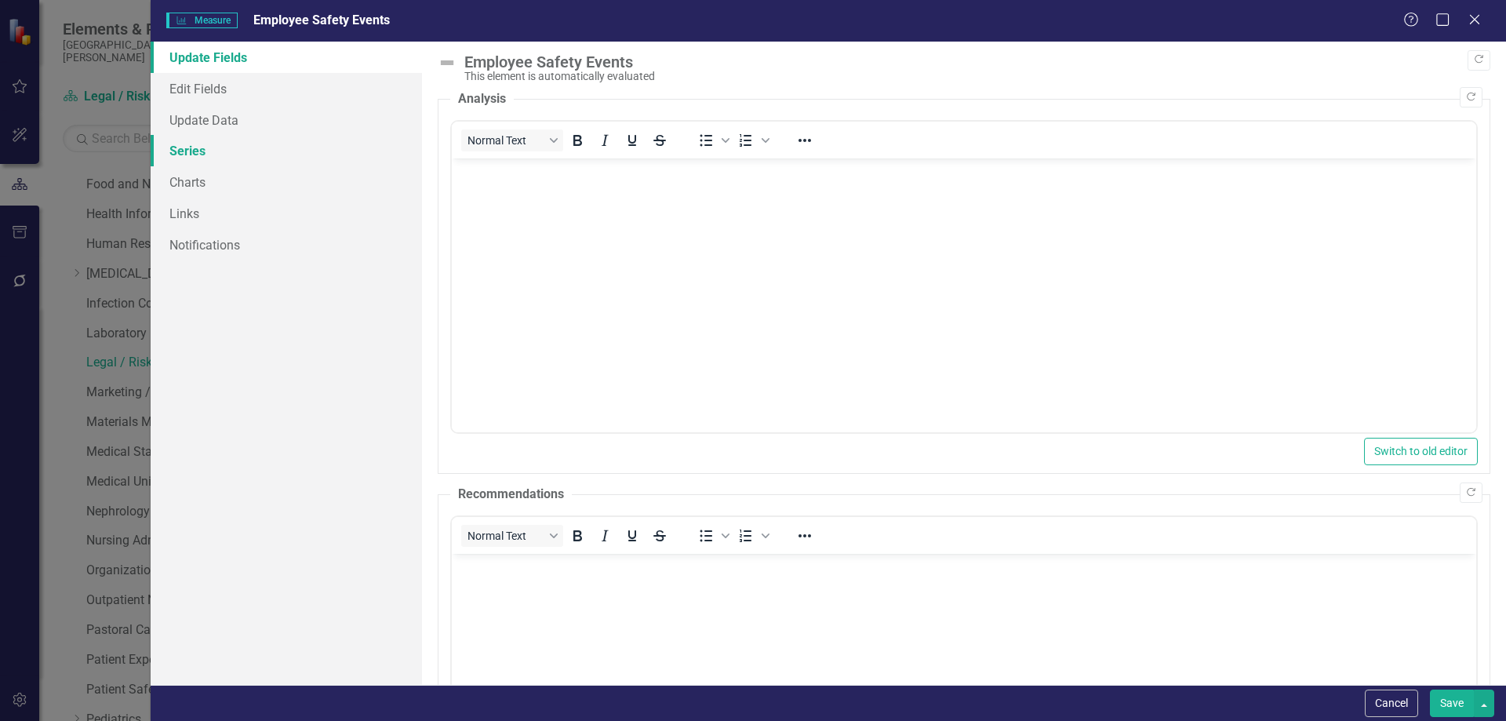
scroll to position [0, 0]
click at [249, 151] on link "Series" at bounding box center [286, 150] width 271 height 31
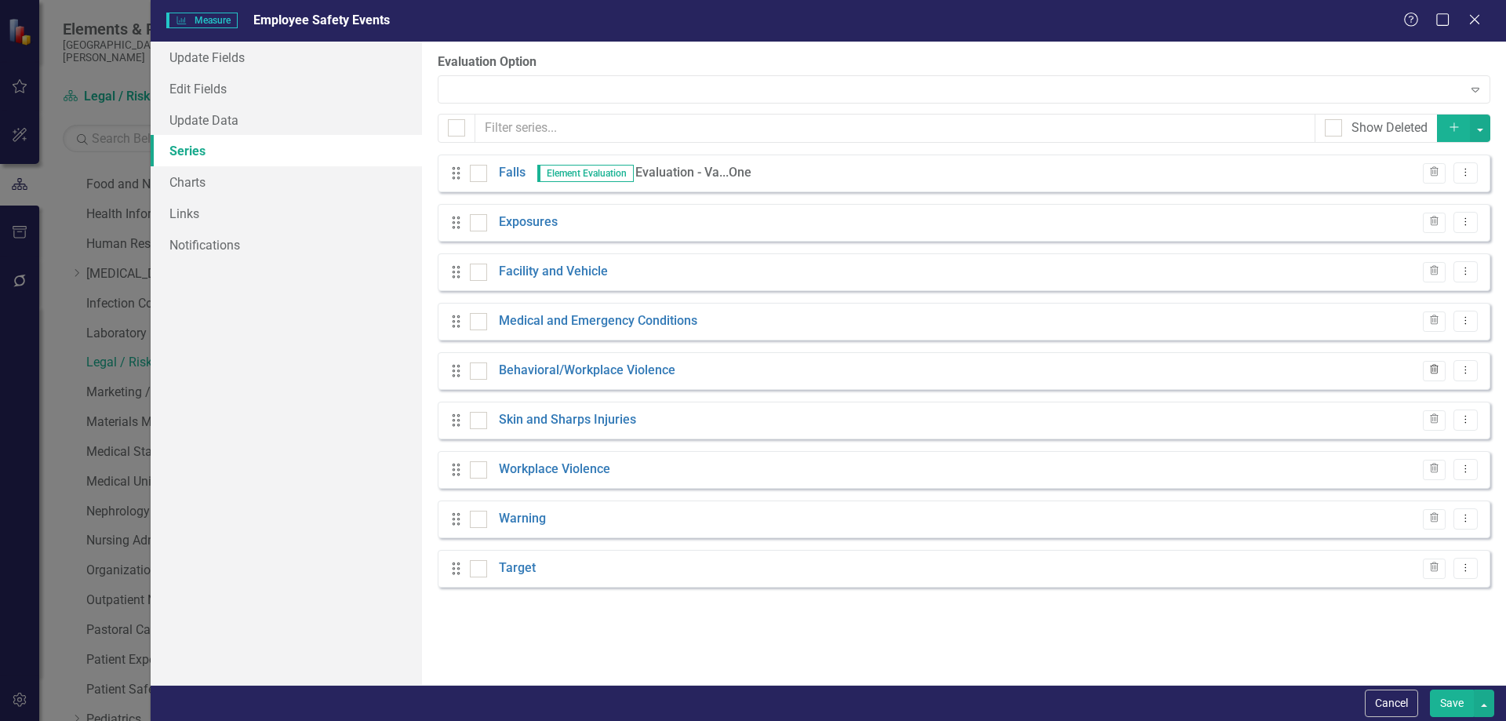
click at [1436, 372] on icon "Trash" at bounding box center [1435, 370] width 12 height 9
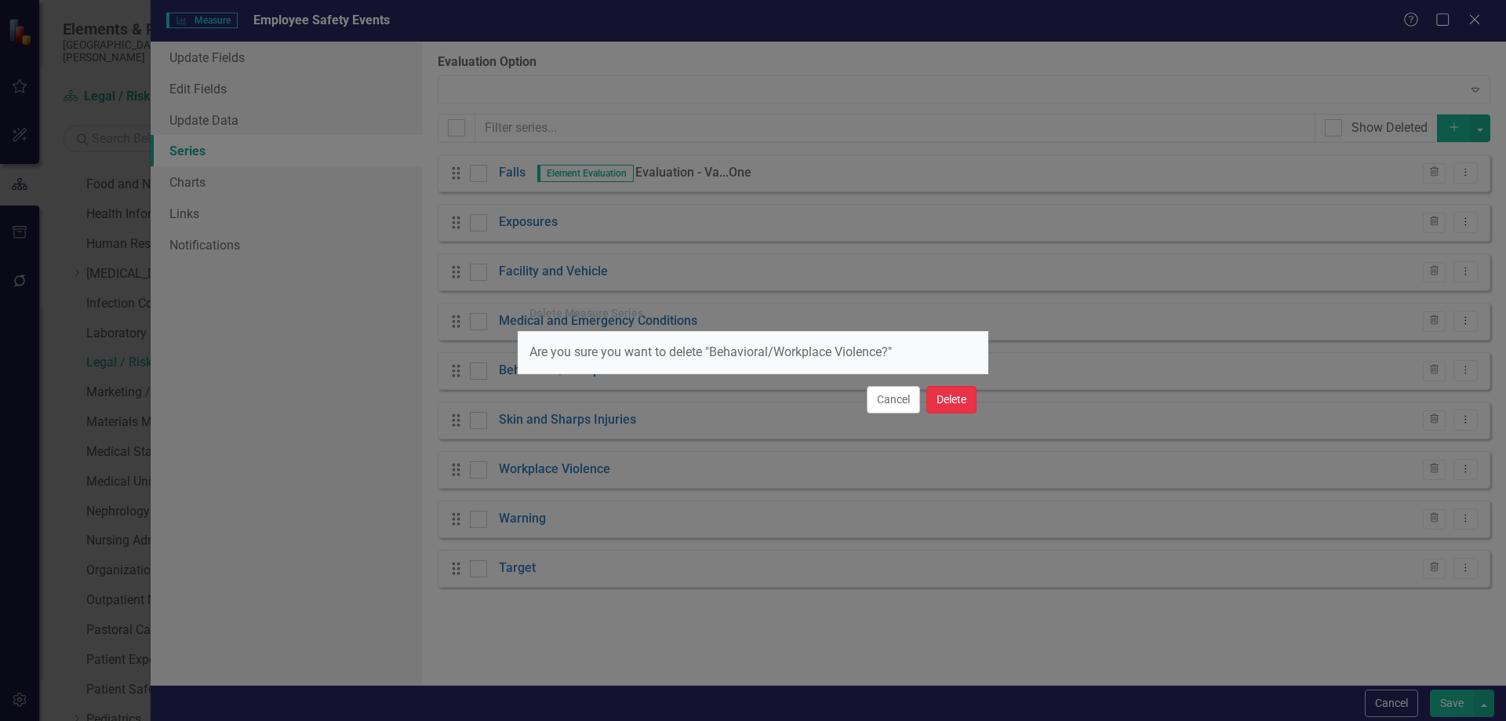
click at [959, 408] on button "Delete" at bounding box center [951, 399] width 50 height 27
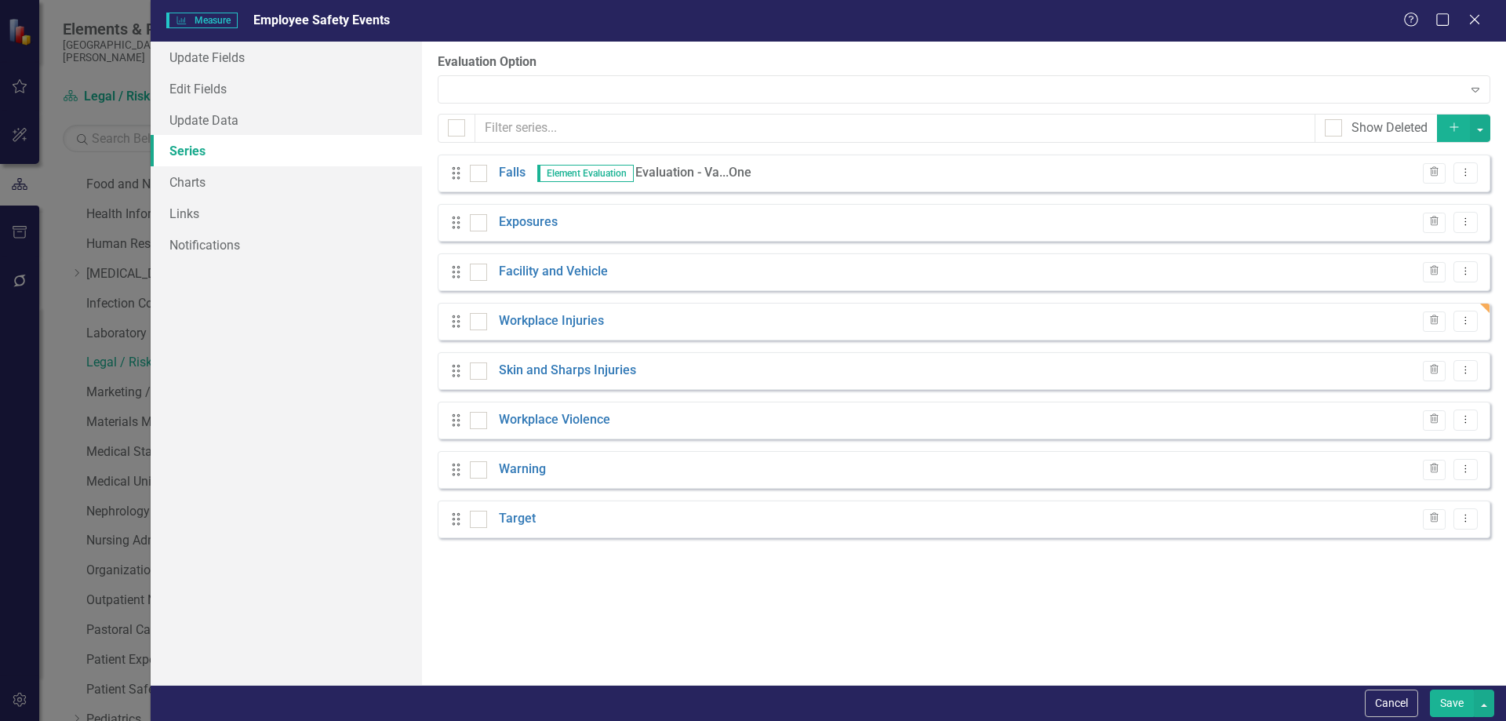
click at [1452, 697] on button "Save" at bounding box center [1452, 703] width 44 height 27
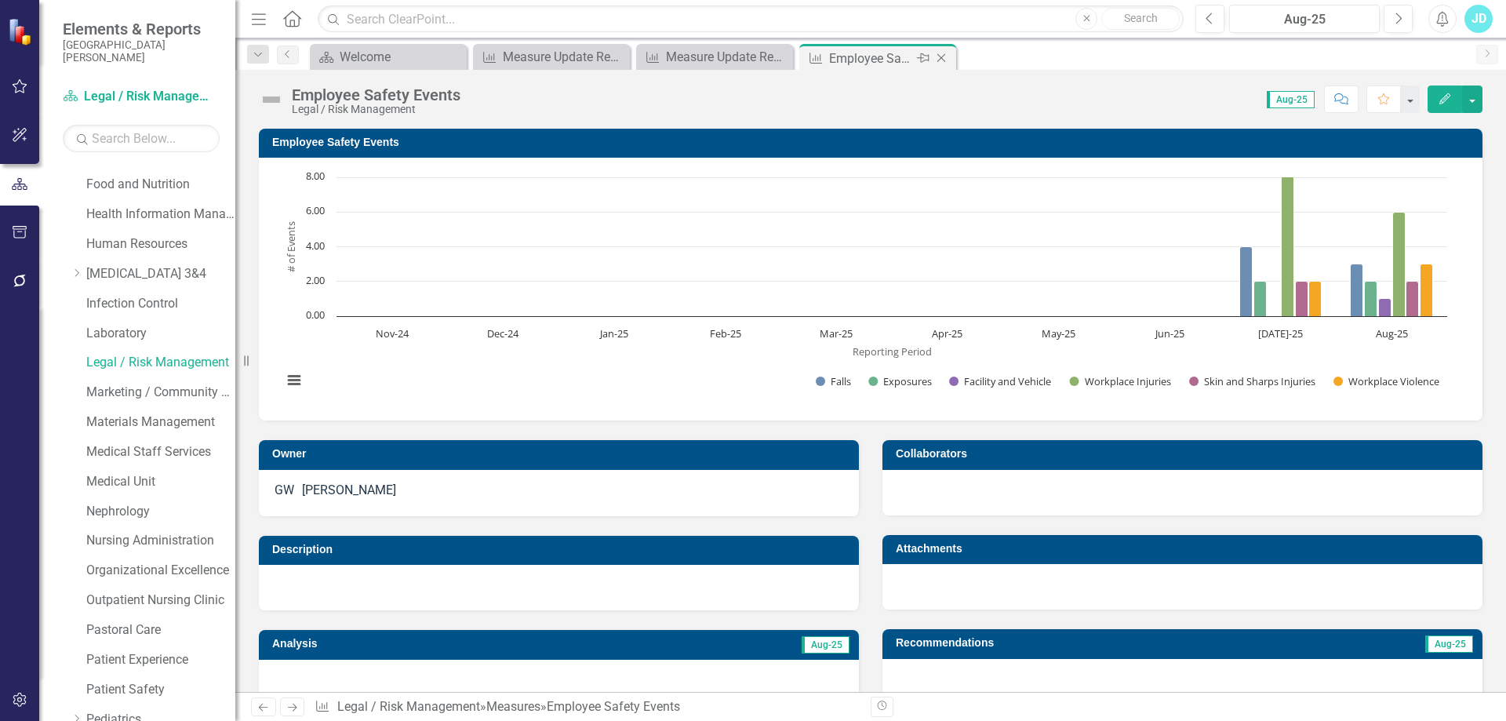
click at [940, 57] on icon "Close" at bounding box center [942, 58] width 16 height 13
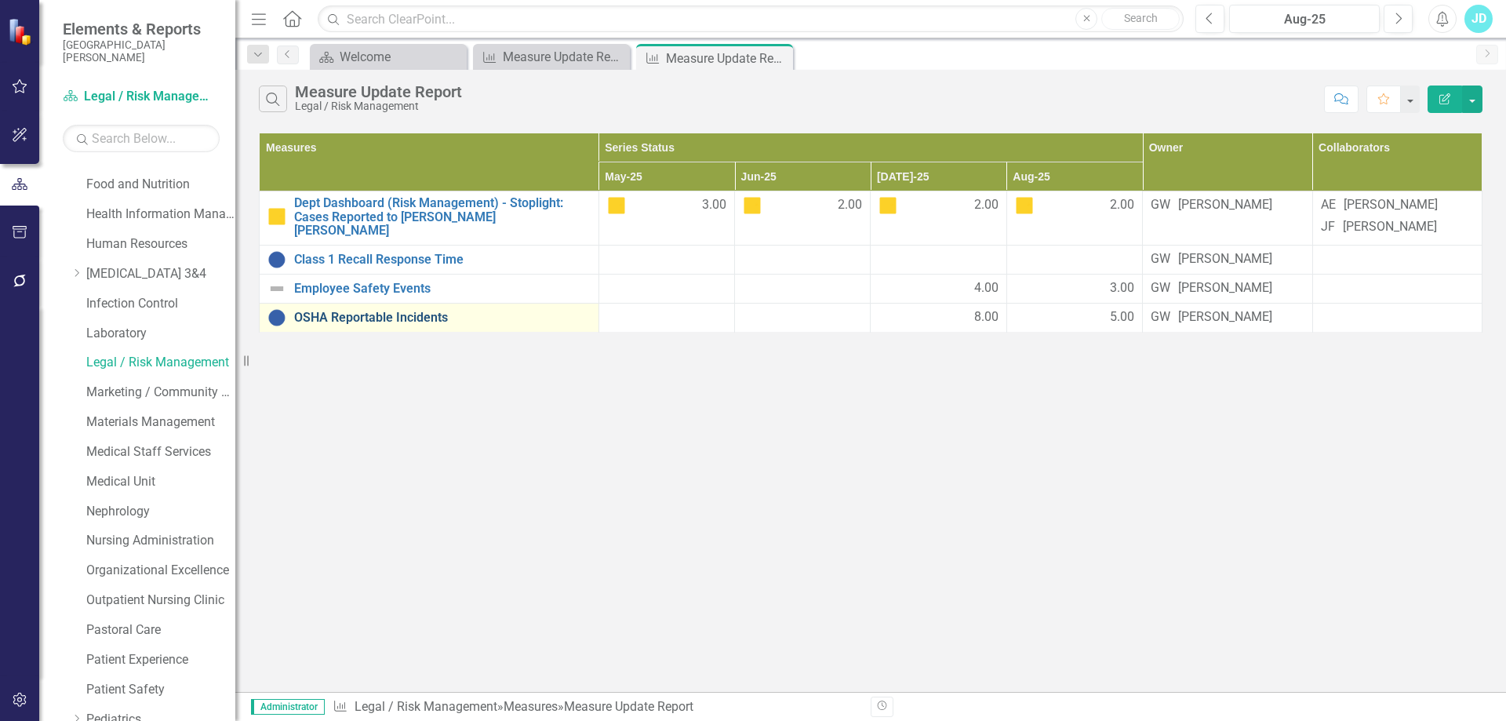
click at [362, 325] on link "OSHA Reportable Incidents" at bounding box center [442, 318] width 297 height 14
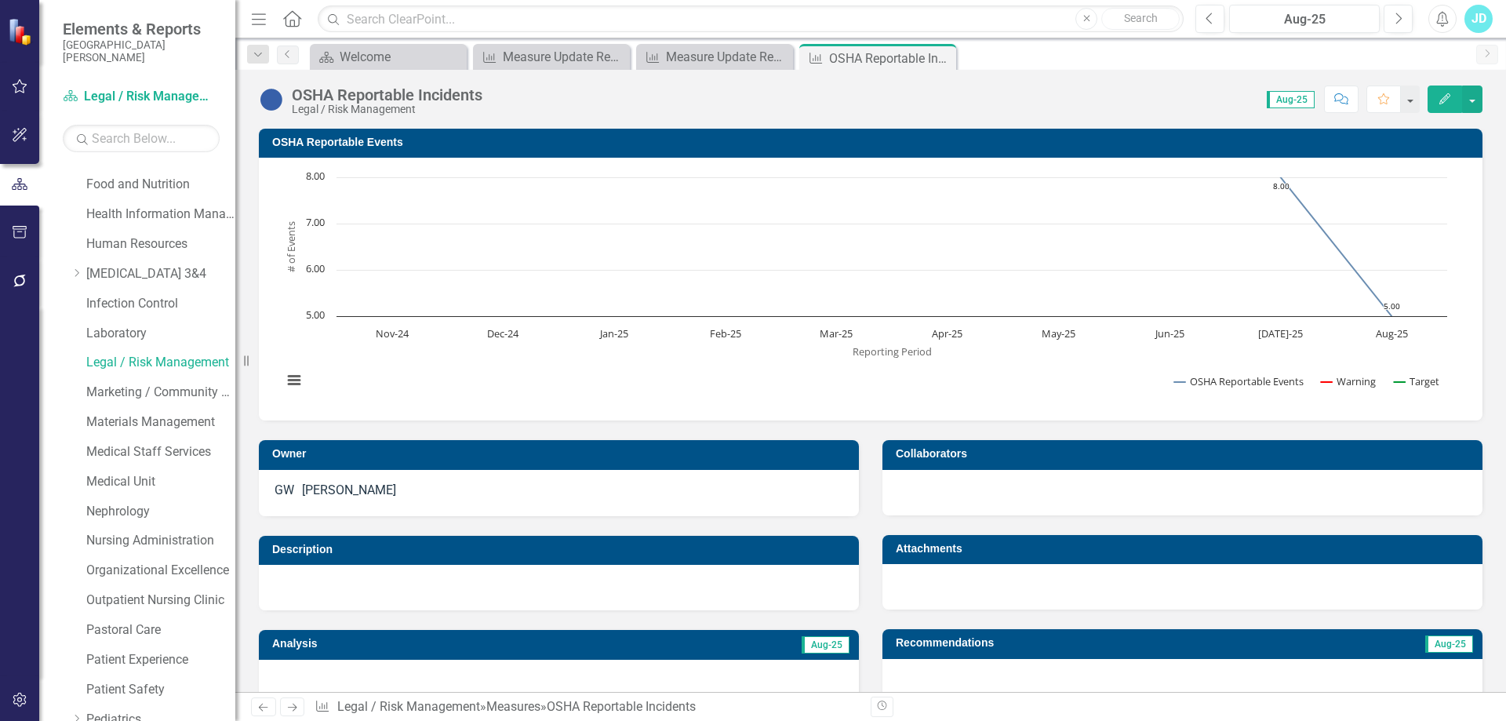
click at [0, 0] on icon "Close" at bounding box center [0, 0] width 0 height 0
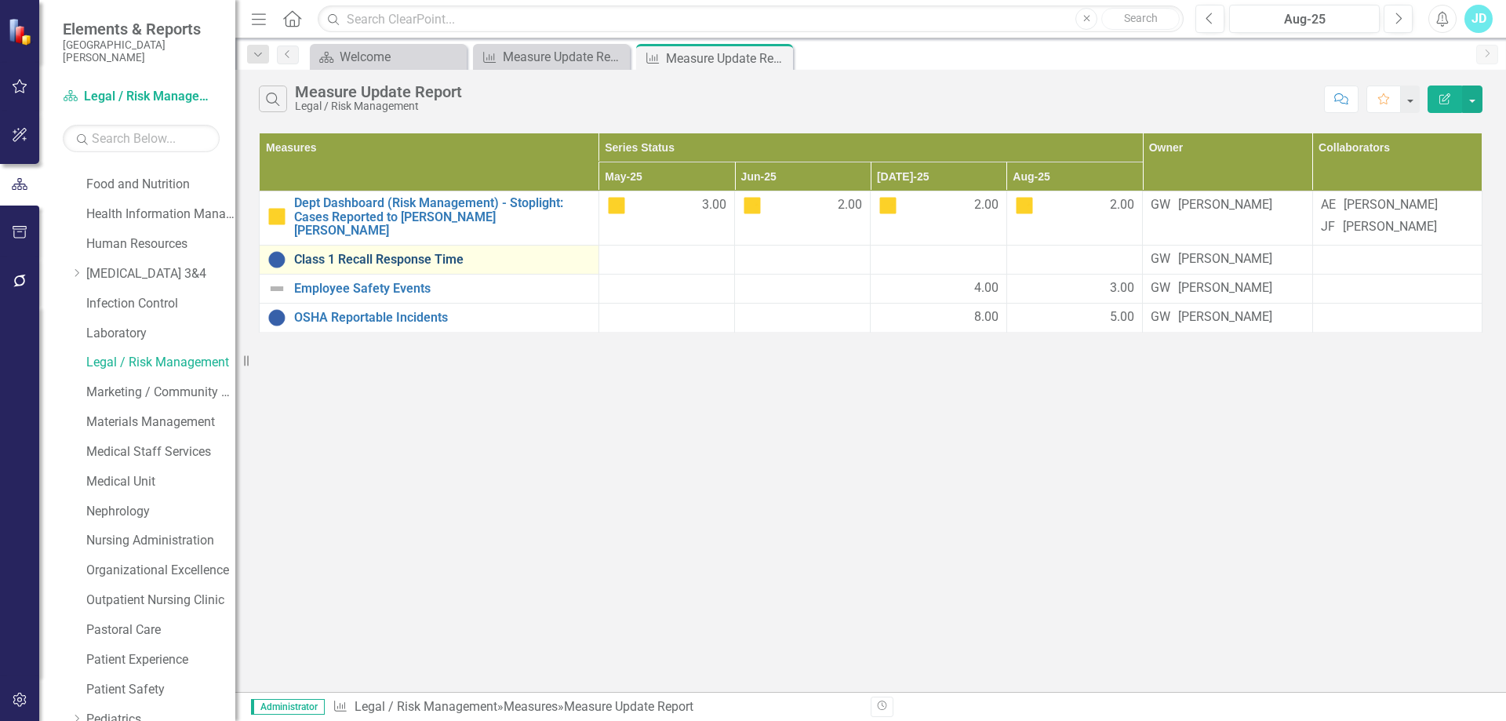
click at [407, 267] on link "Class 1 Recall Response Time" at bounding box center [442, 260] width 297 height 14
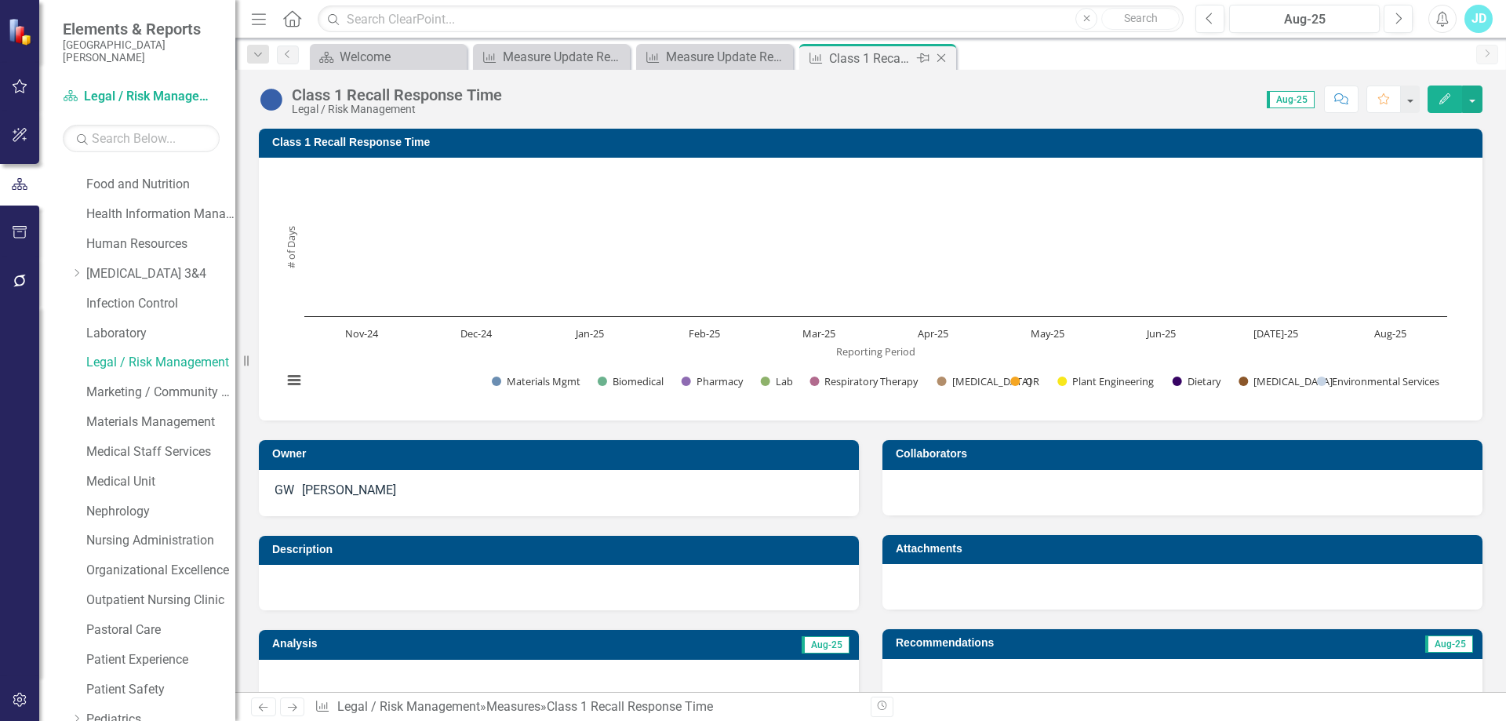
click at [935, 56] on icon "Close" at bounding box center [942, 58] width 16 height 13
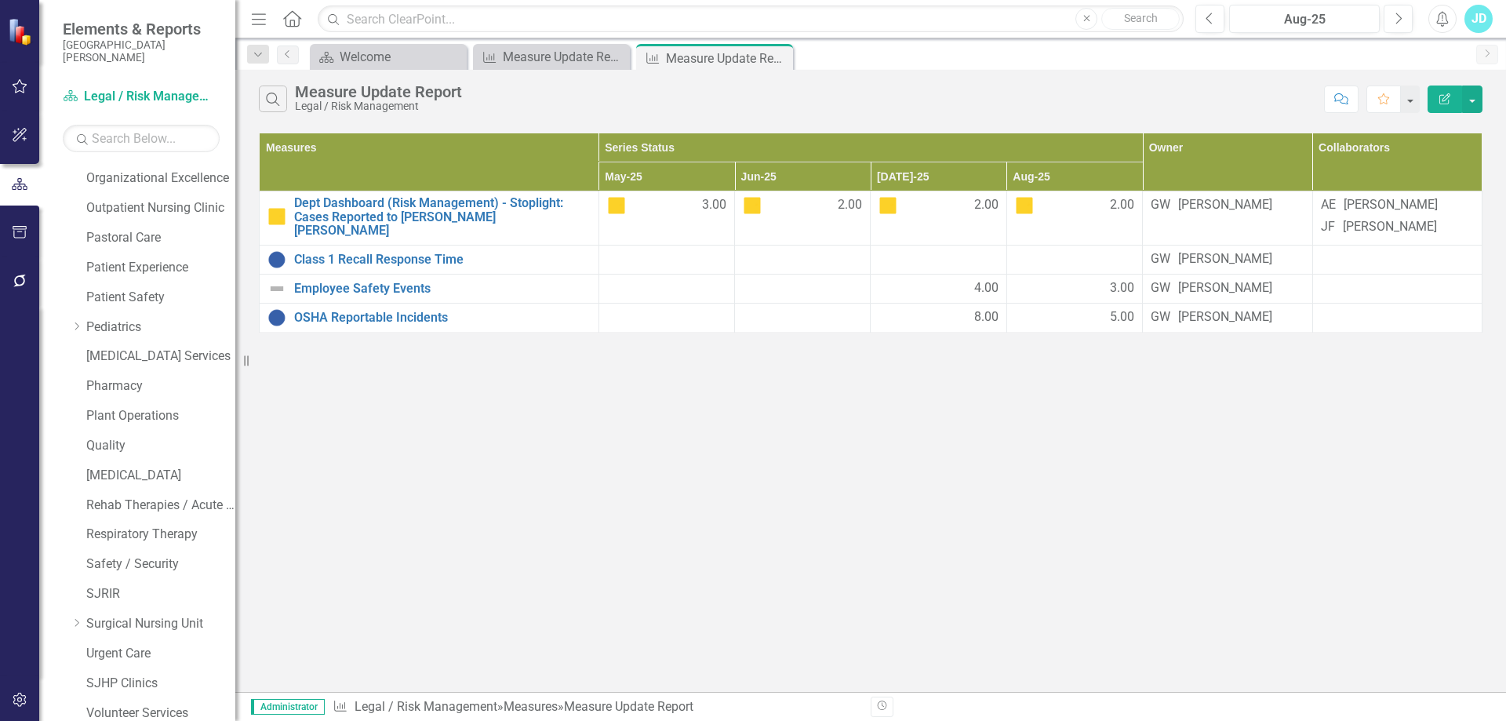
scroll to position [1105, 0]
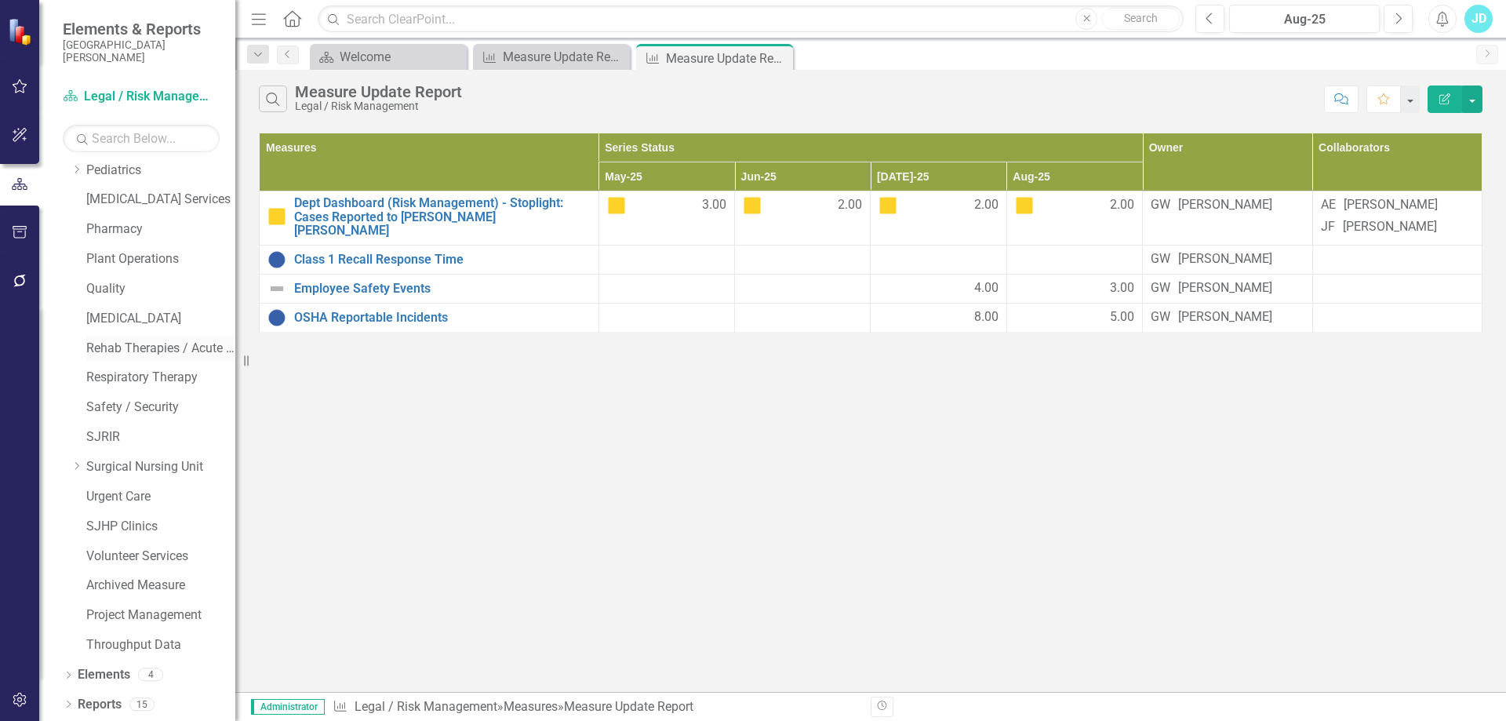
click at [155, 349] on link "Rehab Therapies / Acute Wound Care" at bounding box center [160, 349] width 149 height 18
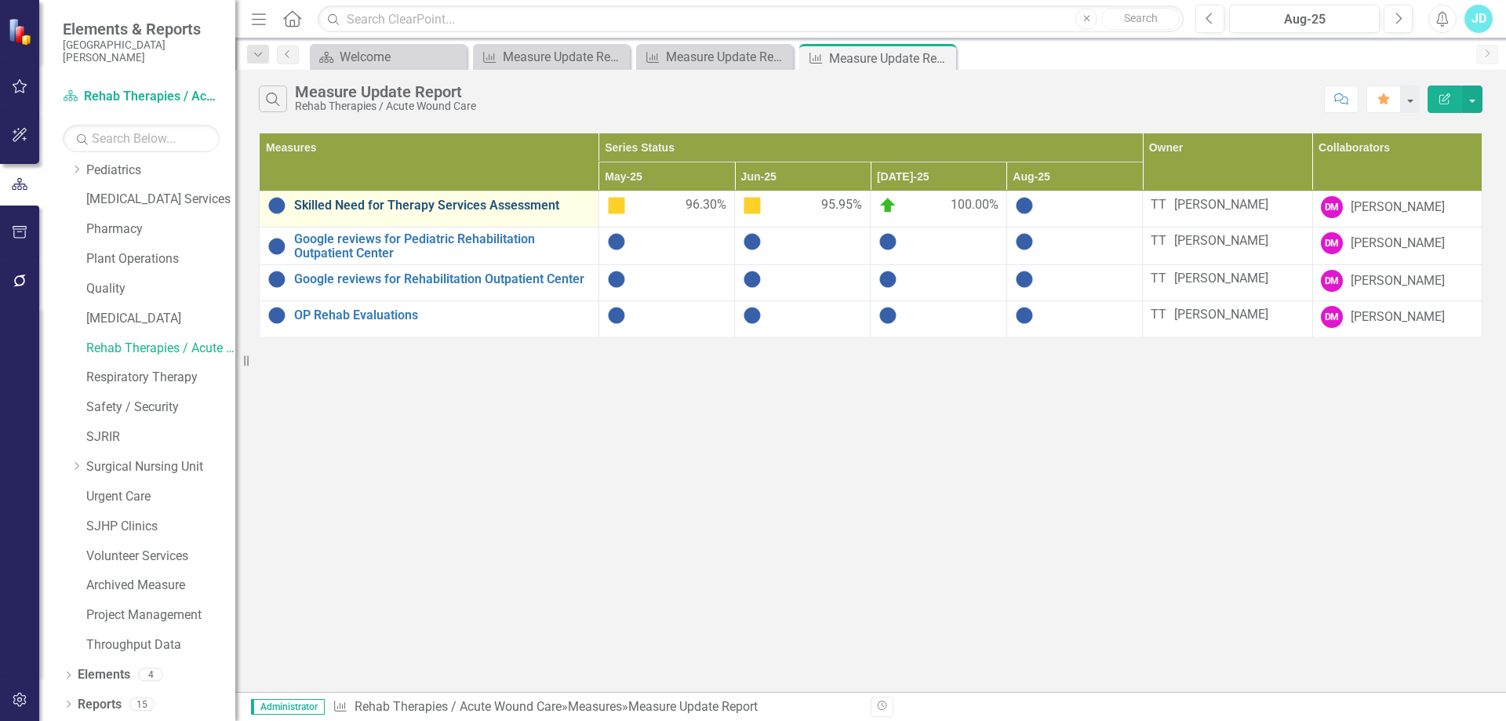
click at [393, 207] on link "Skilled Need for Therapy Services Assessment" at bounding box center [442, 205] width 297 height 14
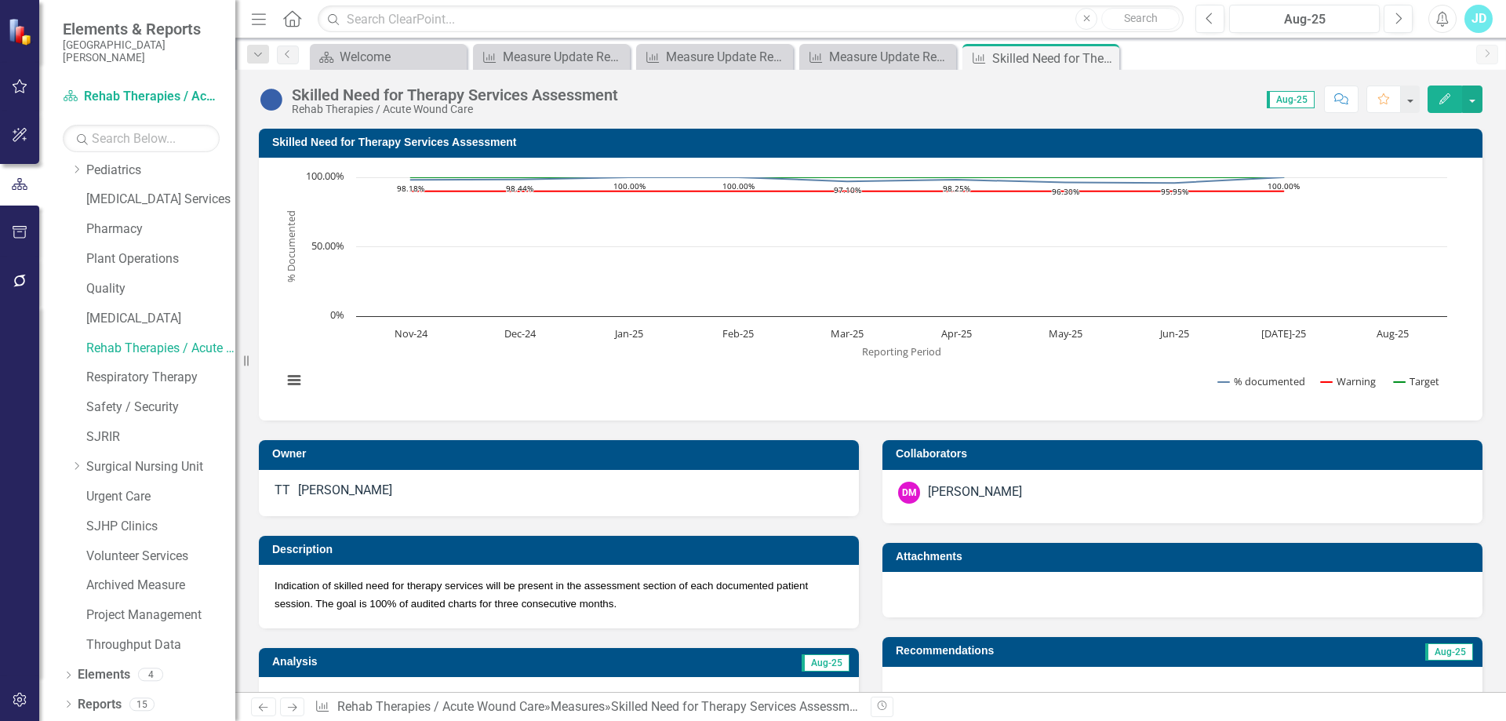
click at [395, 86] on div "Skilled Need for Therapy Services Assessment" at bounding box center [455, 94] width 326 height 17
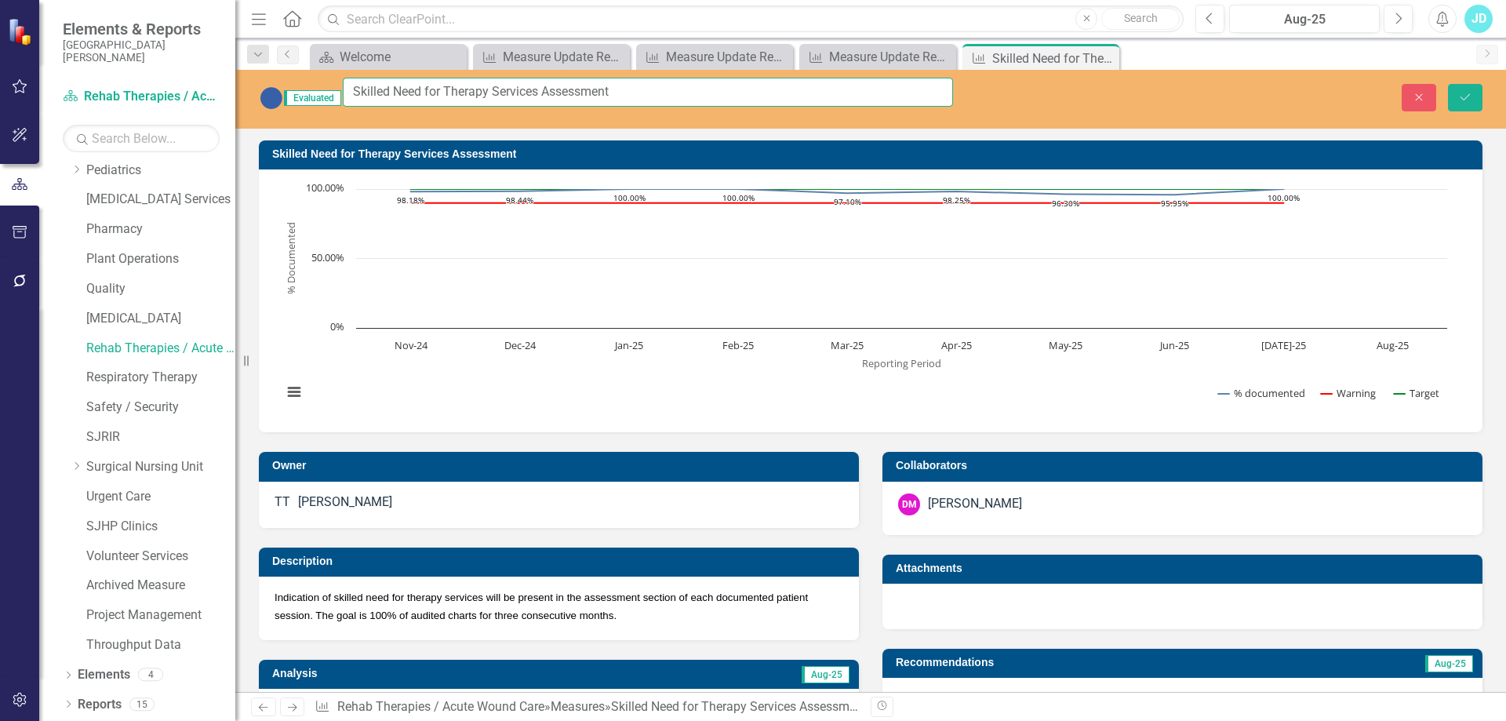
click at [372, 88] on input "Skilled Need for Therapy Services Assessment" at bounding box center [648, 92] width 610 height 29
drag, startPoint x: 369, startPoint y: 85, endPoint x: 563, endPoint y: 86, distance: 194.6
click at [563, 86] on input "Dept Dashboard (Rehab Therapies) - Skilled Need for Therapy Services Assessment" at bounding box center [648, 92] width 610 height 29
drag, startPoint x: 570, startPoint y: 89, endPoint x: 341, endPoint y: 90, distance: 229.1
click at [341, 90] on div "Evaluated Dept Dashboard (Rehab Therapies) - Skilled Need for Therapy Services …" at bounding box center [606, 98] width 694 height 41
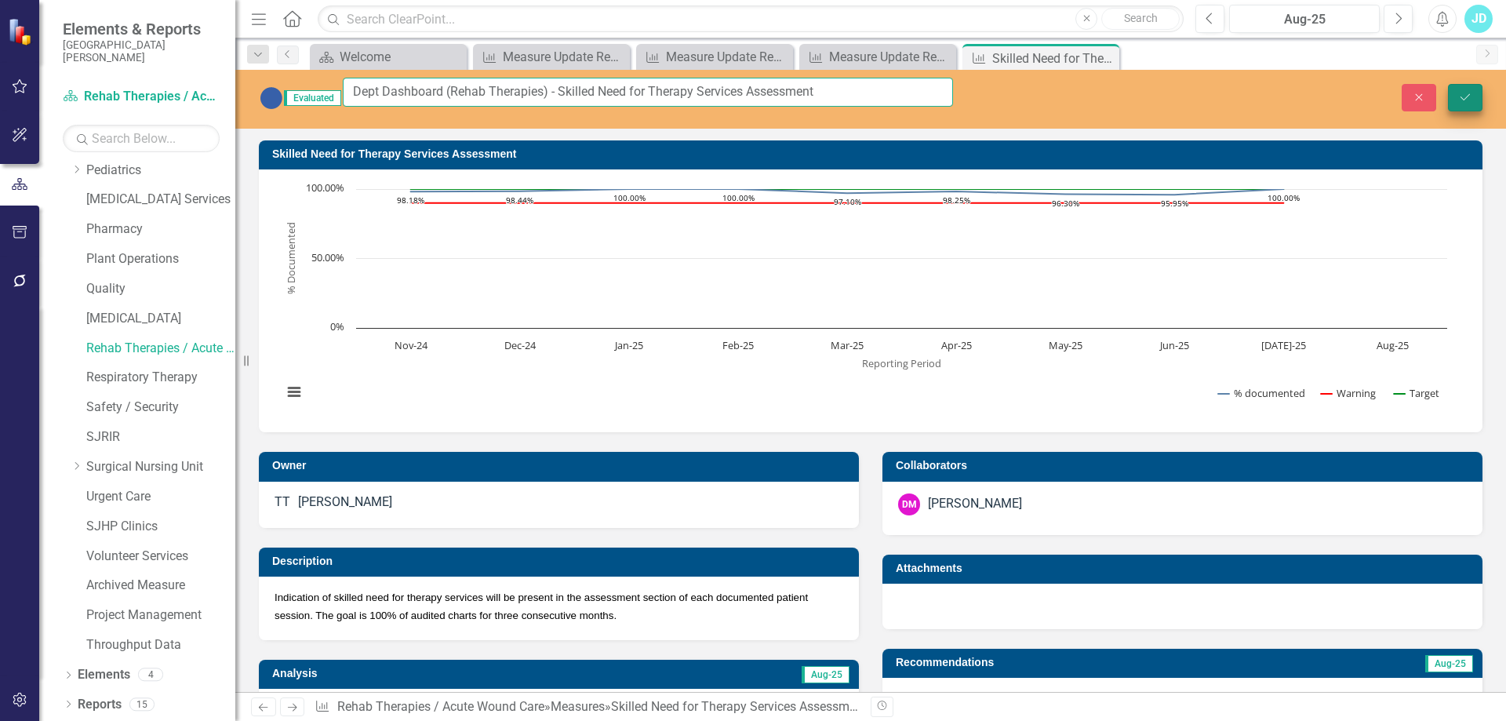
type input "Dept Dashboard (Rehab Therapies) - Skilled Need for Therapy Services Assessment"
click at [1472, 92] on icon "Save" at bounding box center [1465, 97] width 14 height 11
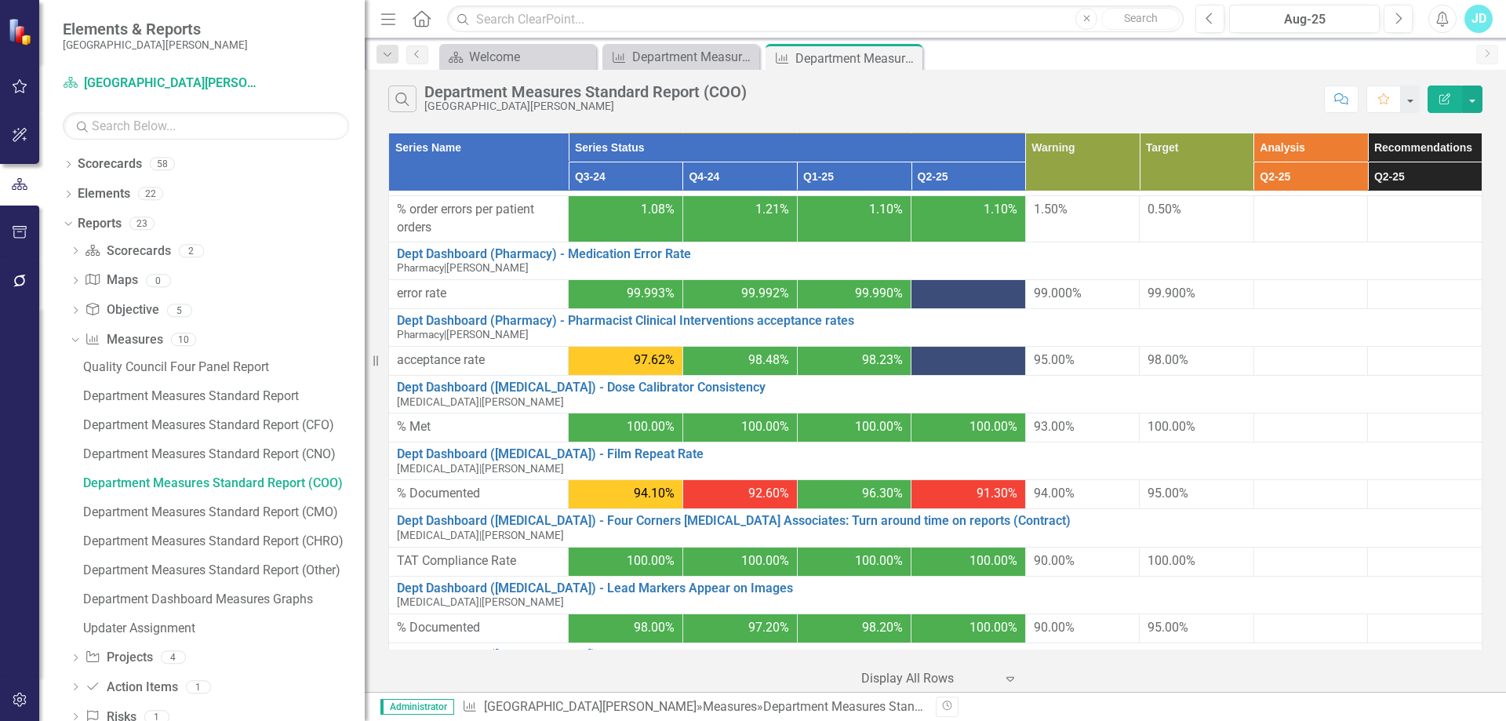
scroll to position [1883, 0]
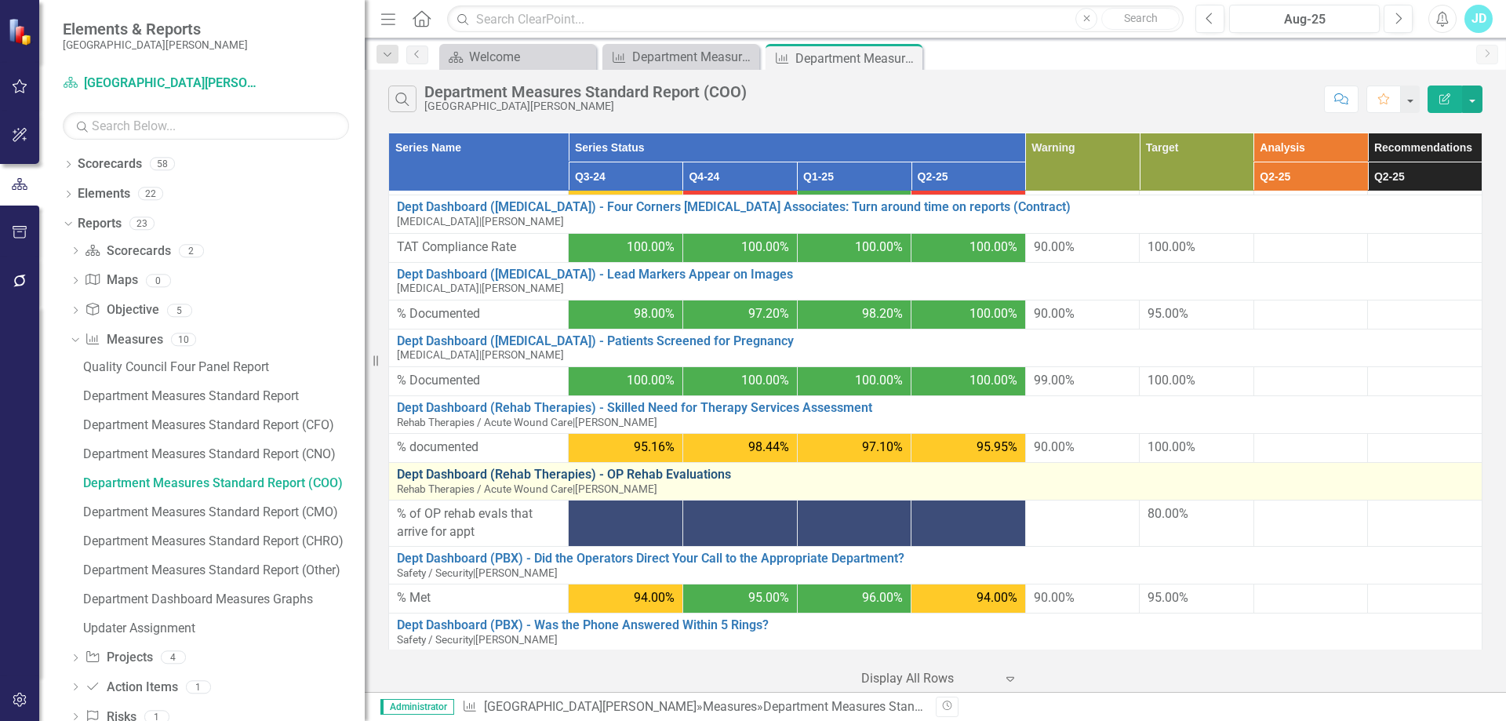
click at [688, 468] on link "Dept Dashboard (Rehab Therapies) - OP Rehab Evaluations" at bounding box center [935, 475] width 1077 height 14
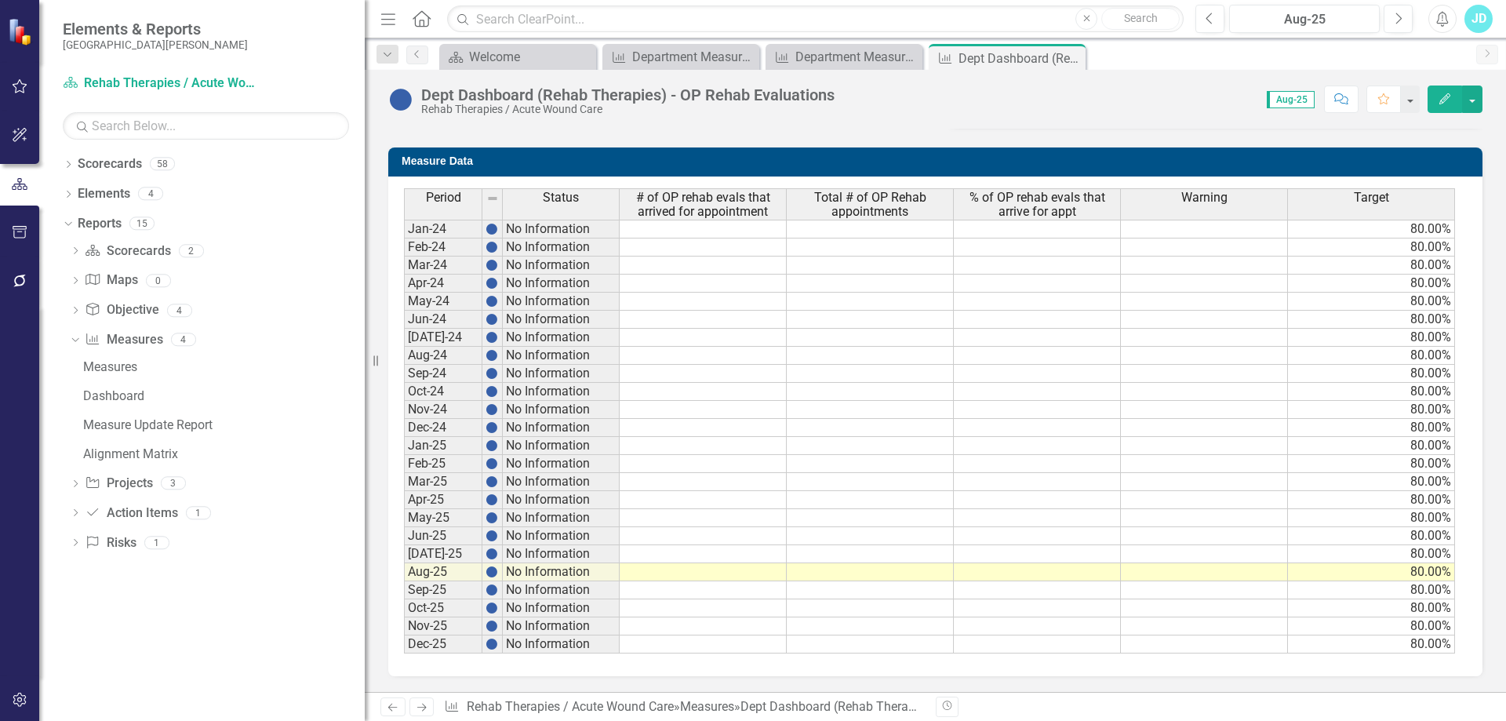
scroll to position [349, 0]
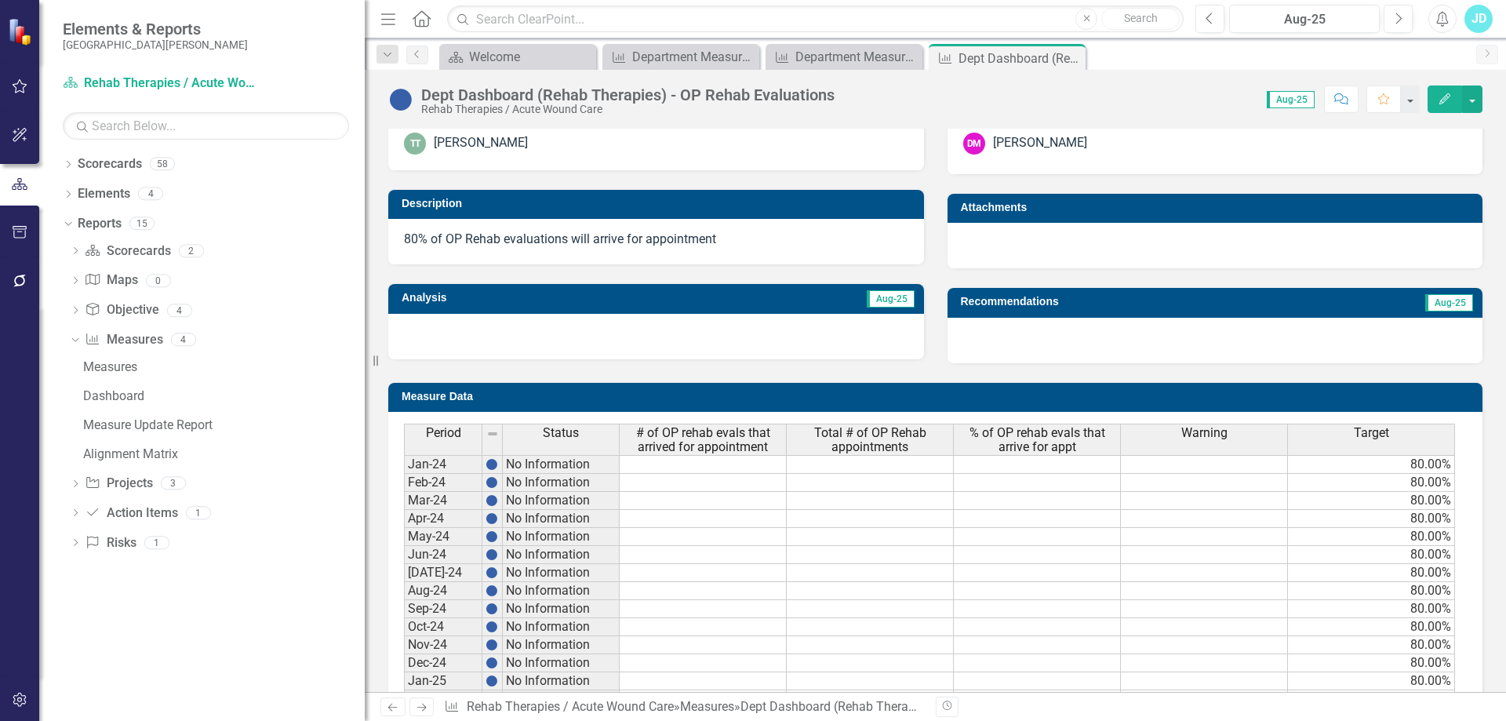
click at [0, 0] on icon "Close" at bounding box center [0, 0] width 0 height 0
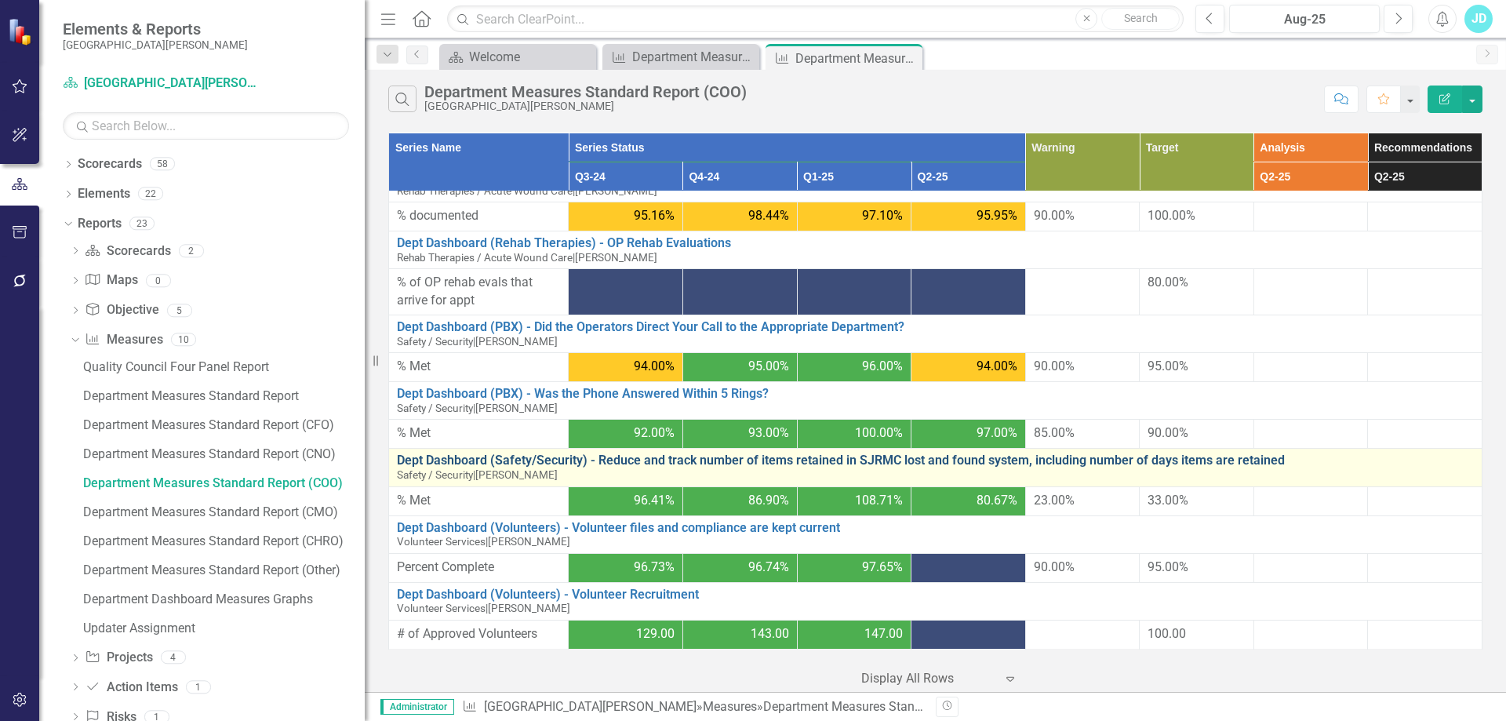
scroll to position [1879, 0]
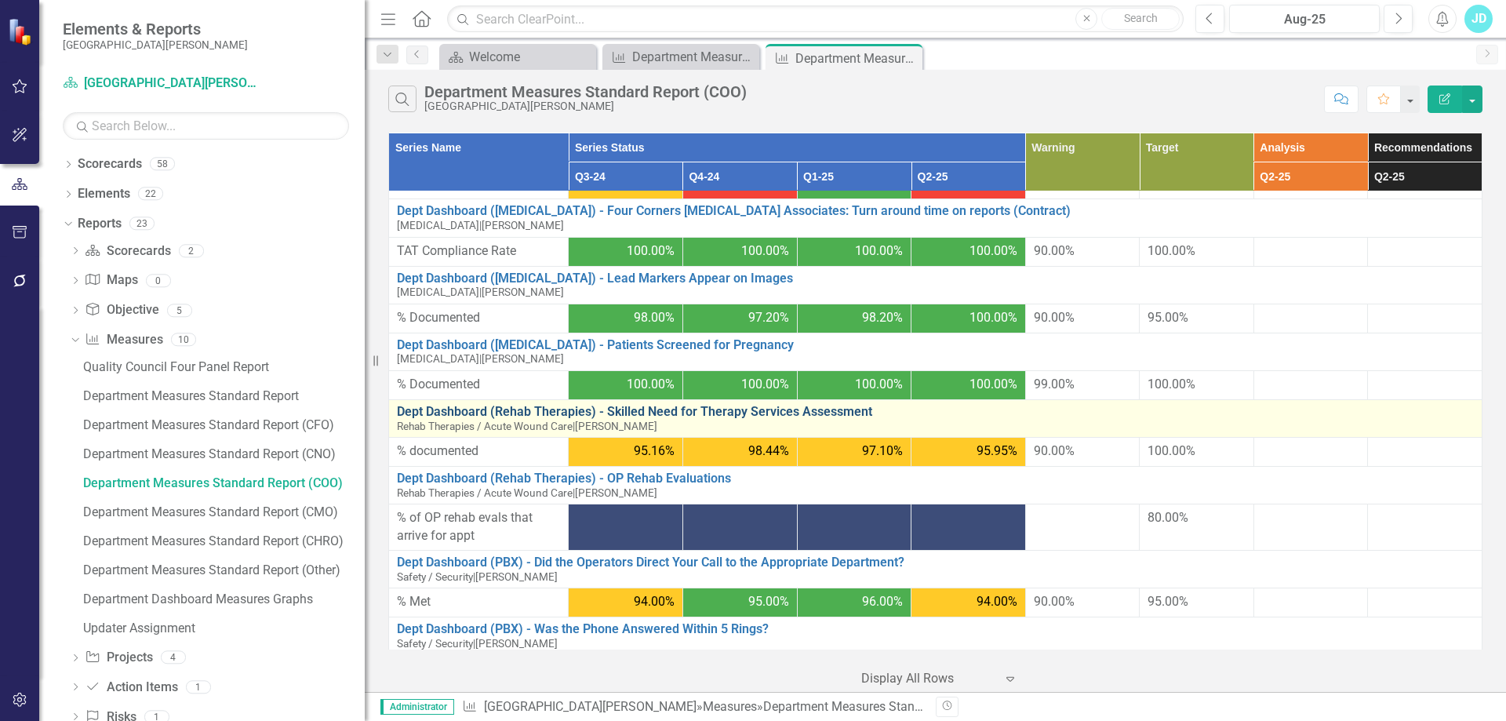
click at [592, 409] on link "Dept Dashboard (Rehab Therapies) - Skilled Need for Therapy Services Assessment" at bounding box center [935, 412] width 1077 height 14
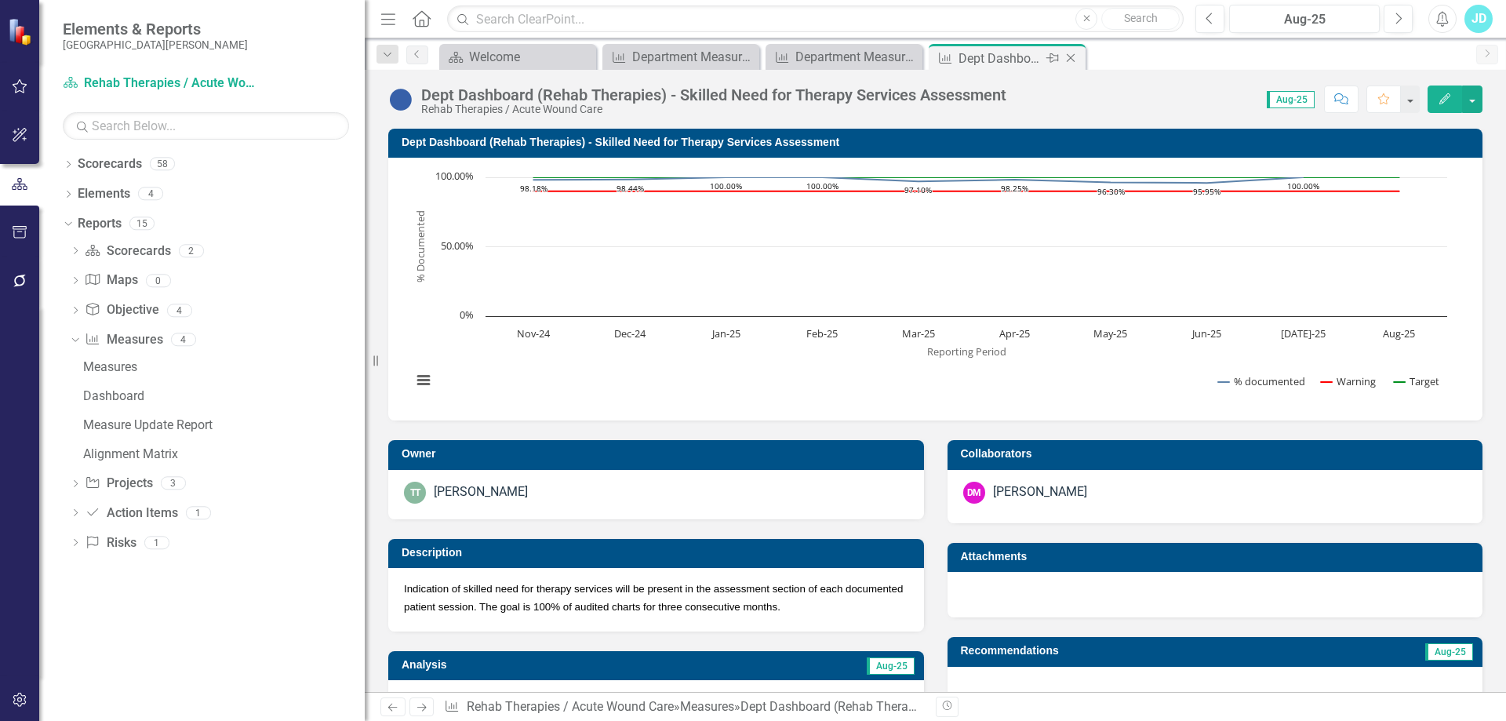
click at [1070, 51] on div "Close" at bounding box center [1072, 59] width 20 height 20
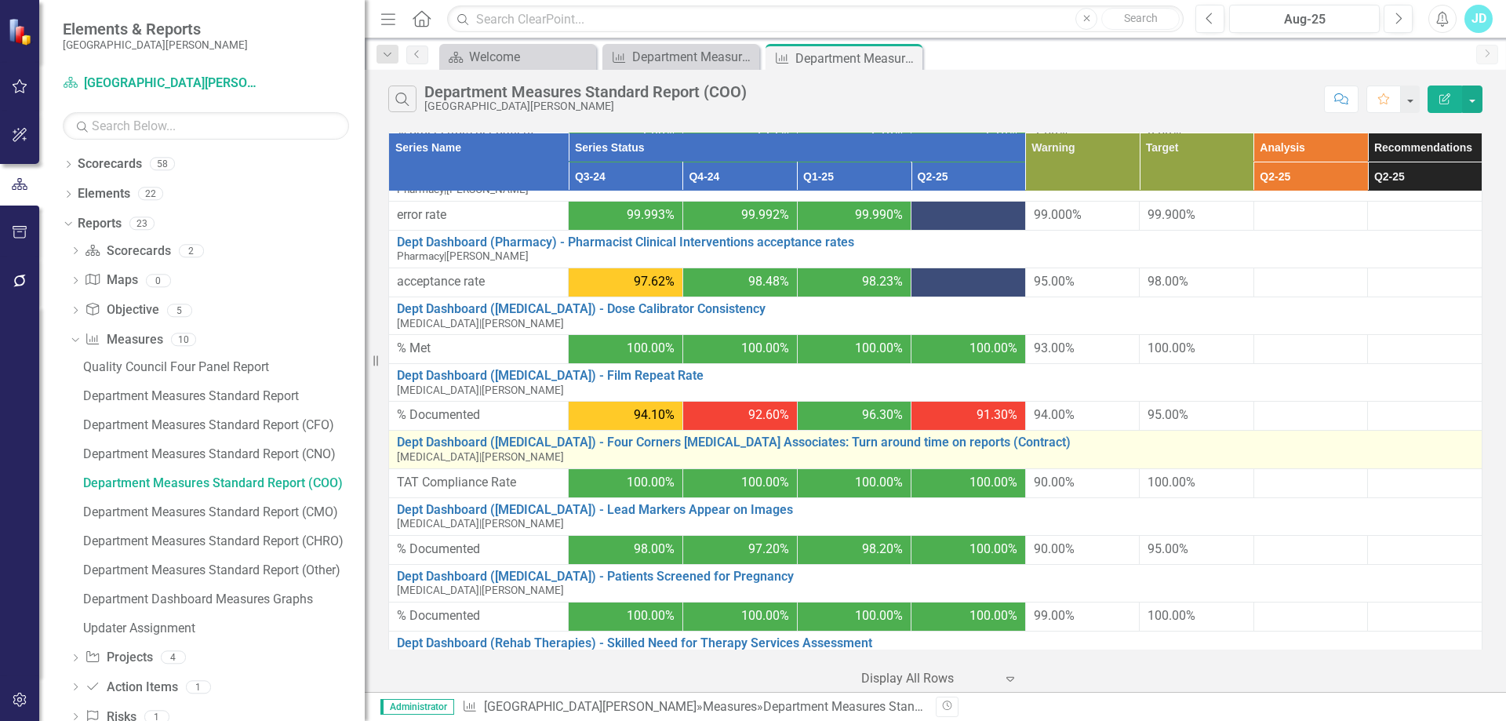
scroll to position [1883, 0]
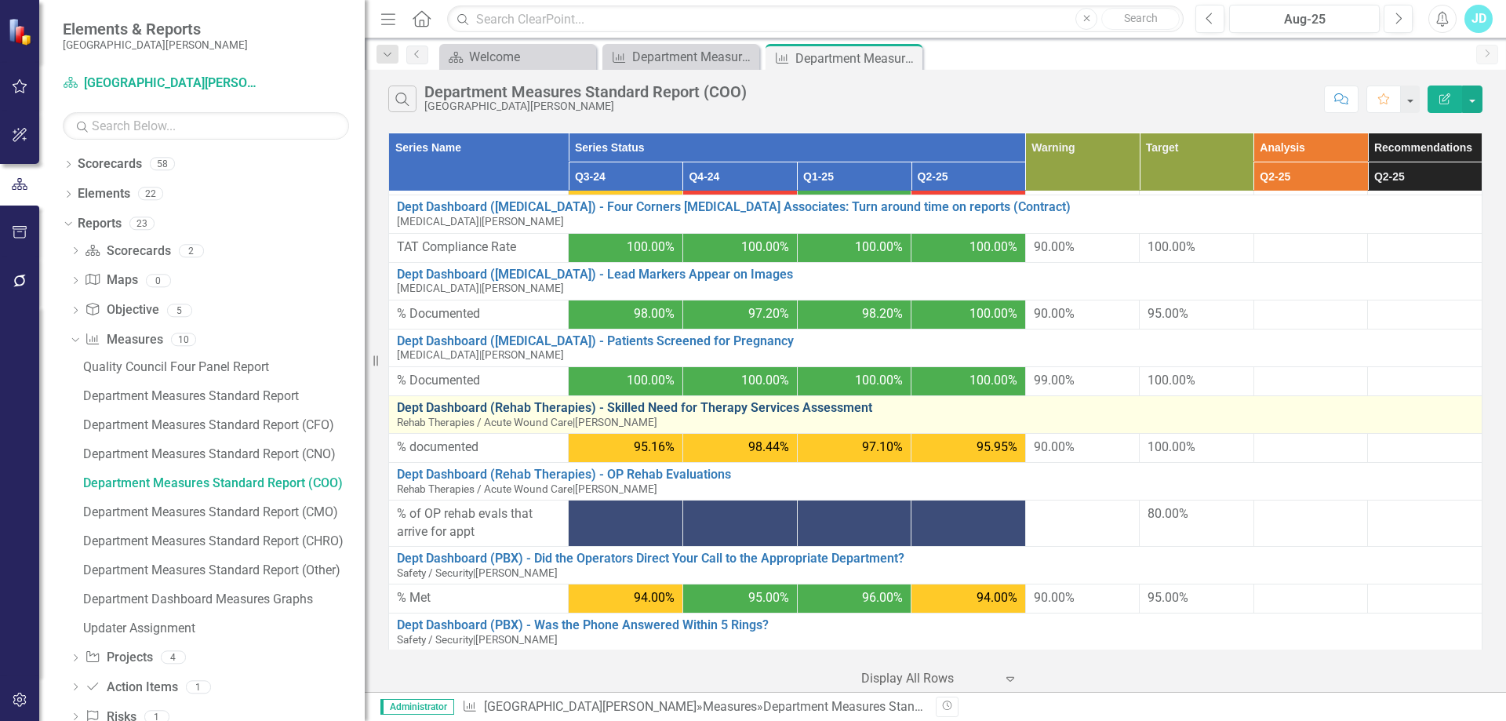
click at [835, 406] on link "Dept Dashboard (Rehab Therapies) - Skilled Need for Therapy Services Assessment" at bounding box center [935, 408] width 1077 height 14
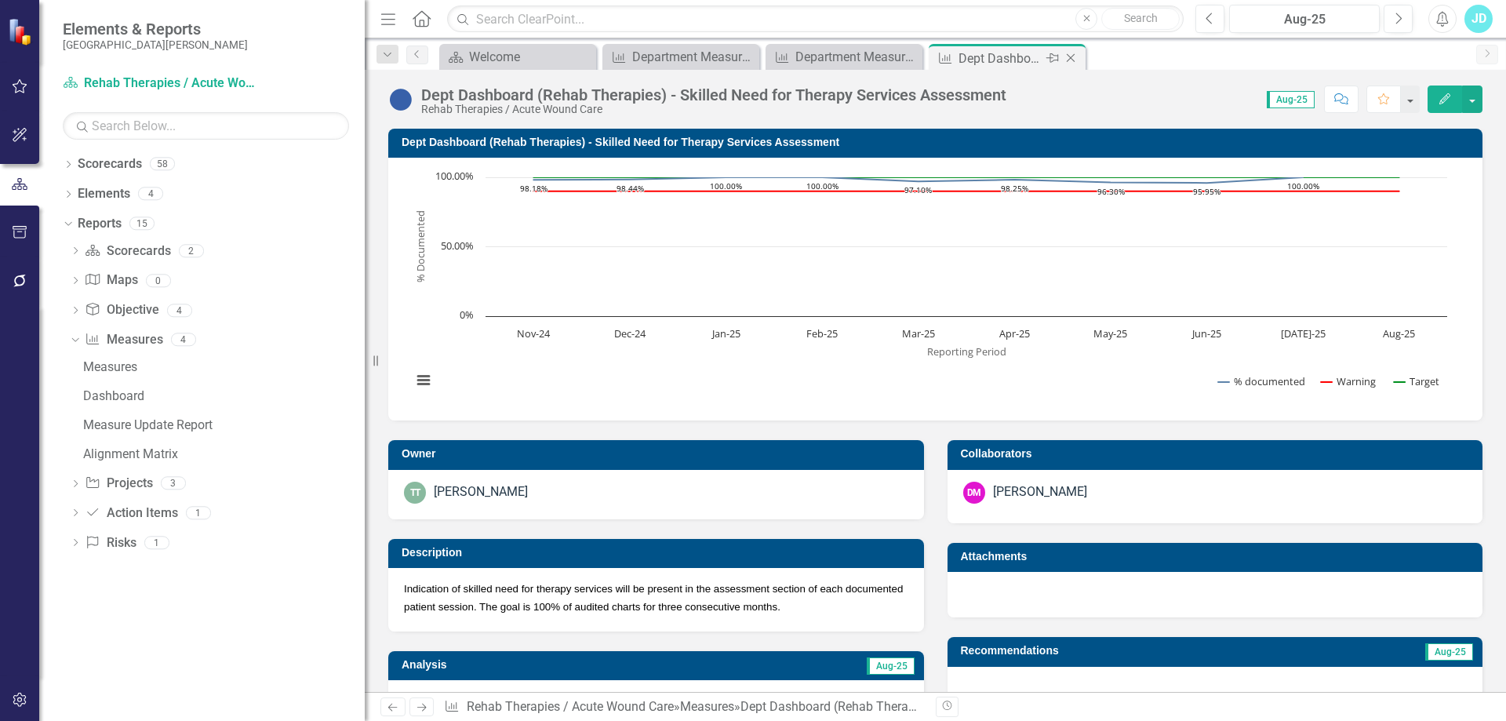
click at [1068, 53] on icon "Close" at bounding box center [1071, 58] width 16 height 13
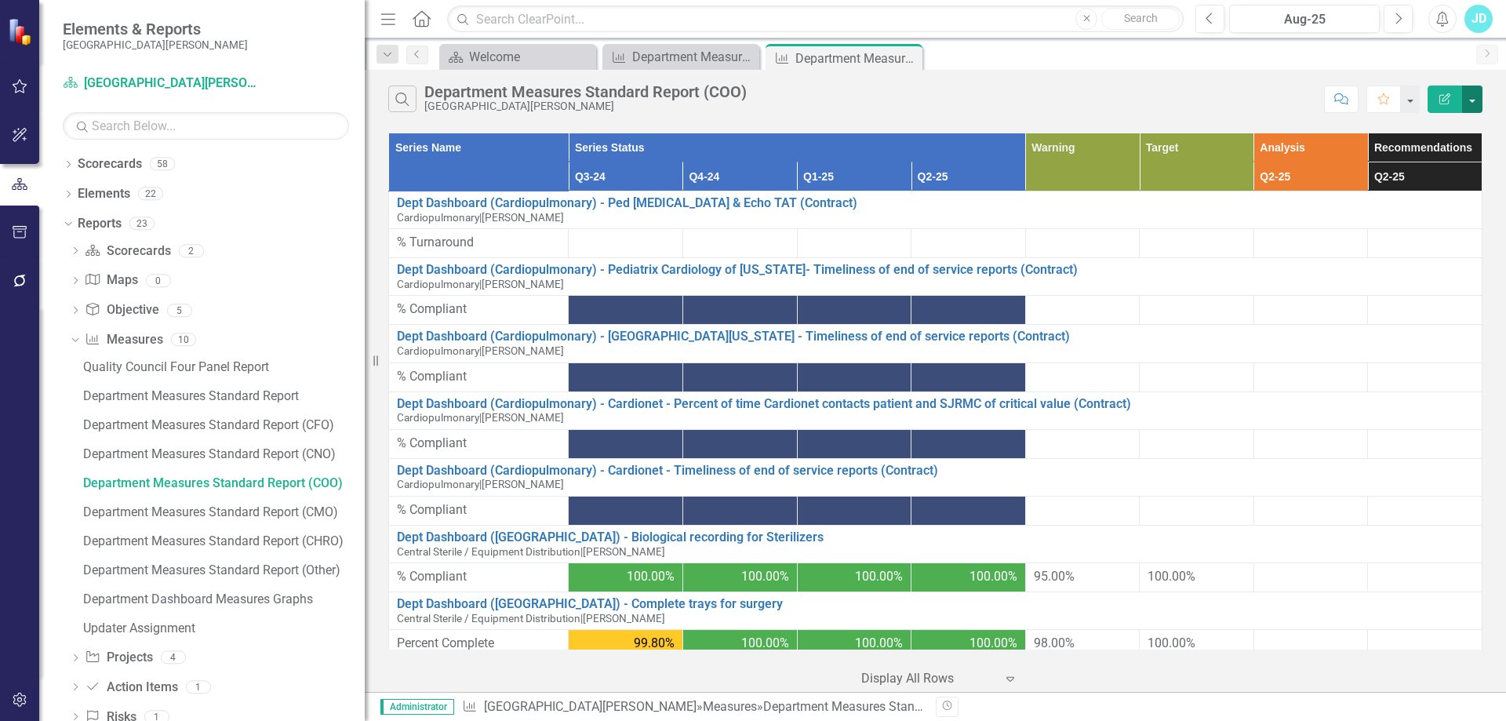
click at [1471, 108] on button "button" at bounding box center [1472, 99] width 20 height 27
click at [1434, 161] on link "PDF Export to PDF" at bounding box center [1420, 159] width 124 height 29
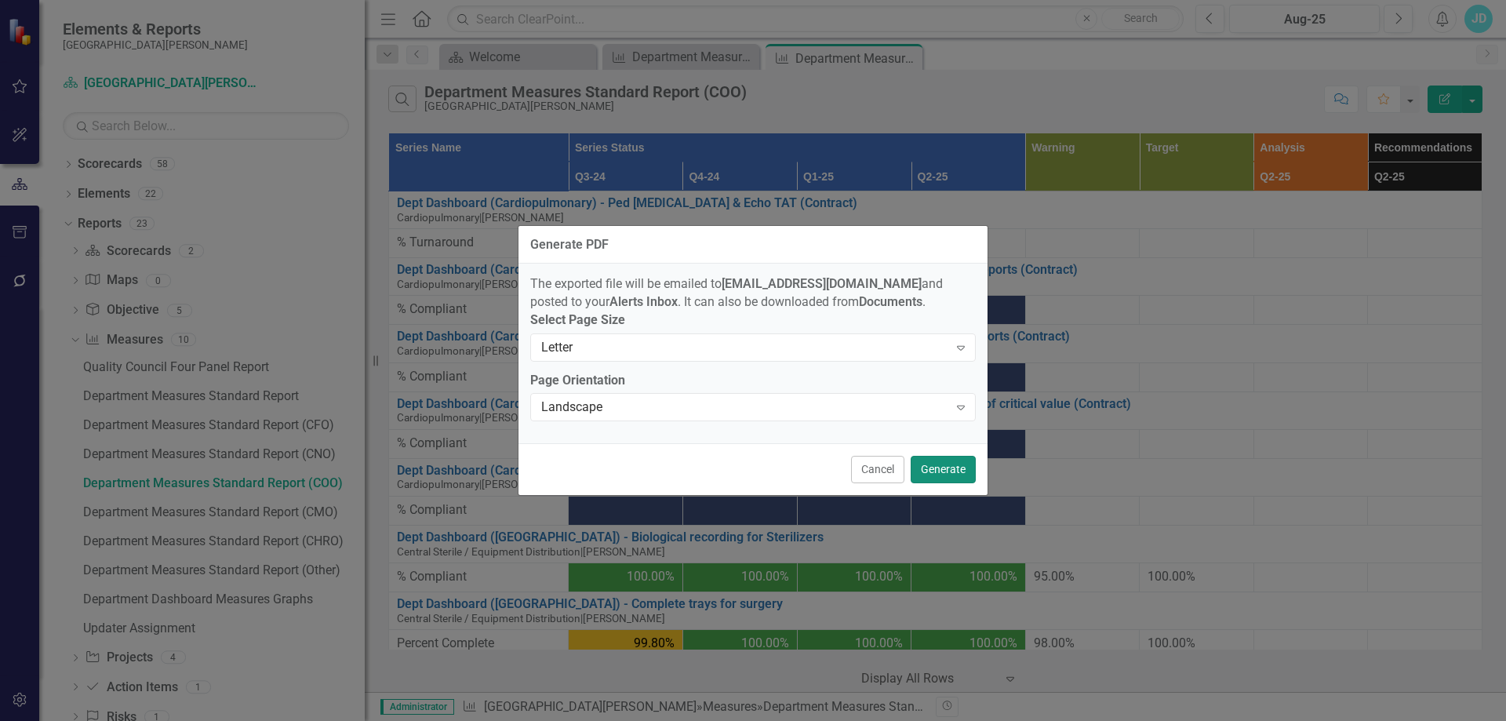
click at [937, 476] on button "Generate" at bounding box center [943, 469] width 65 height 27
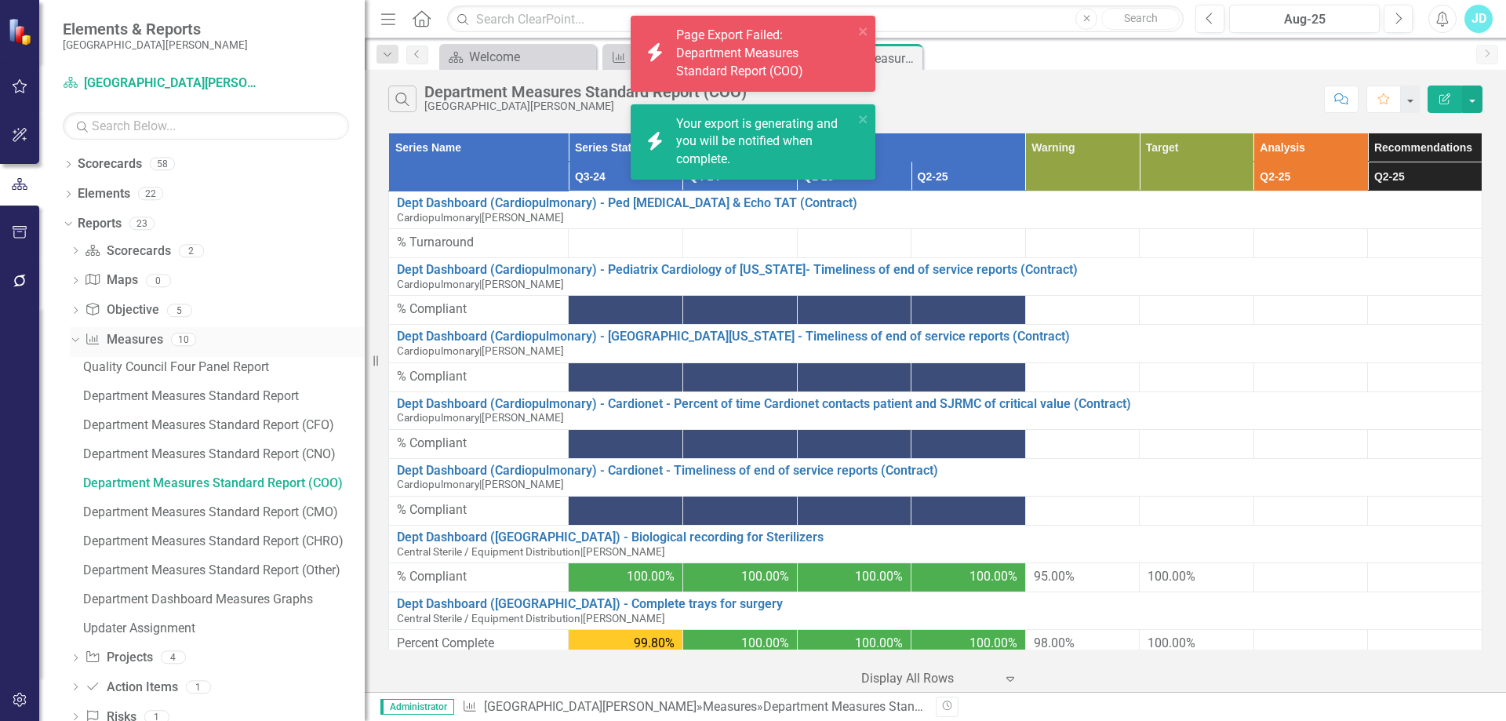
click at [75, 336] on icon "Dropdown" at bounding box center [73, 338] width 9 height 11
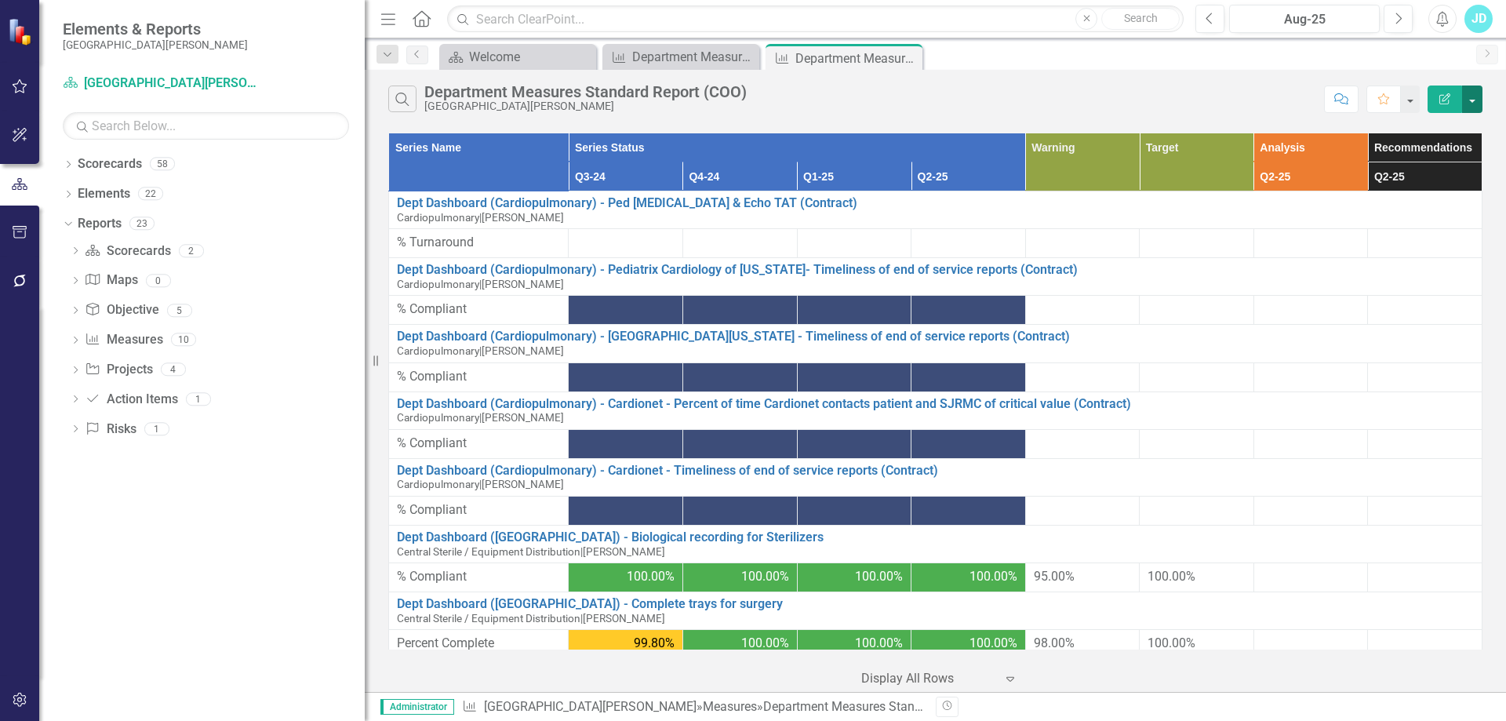
click at [1472, 107] on button "button" at bounding box center [1472, 99] width 20 height 27
click at [1445, 155] on link "PDF Export to PDF" at bounding box center [1420, 159] width 124 height 29
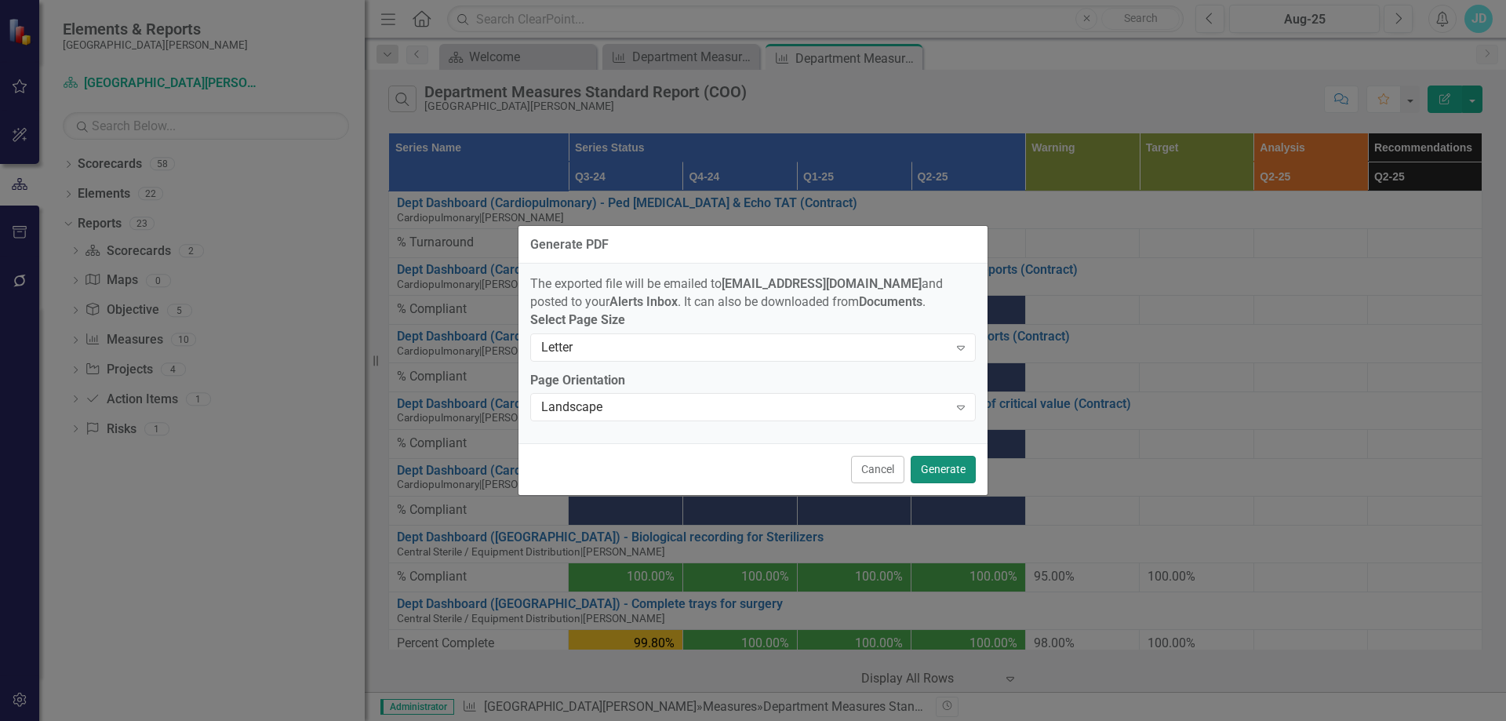
click at [953, 474] on button "Generate" at bounding box center [943, 469] width 65 height 27
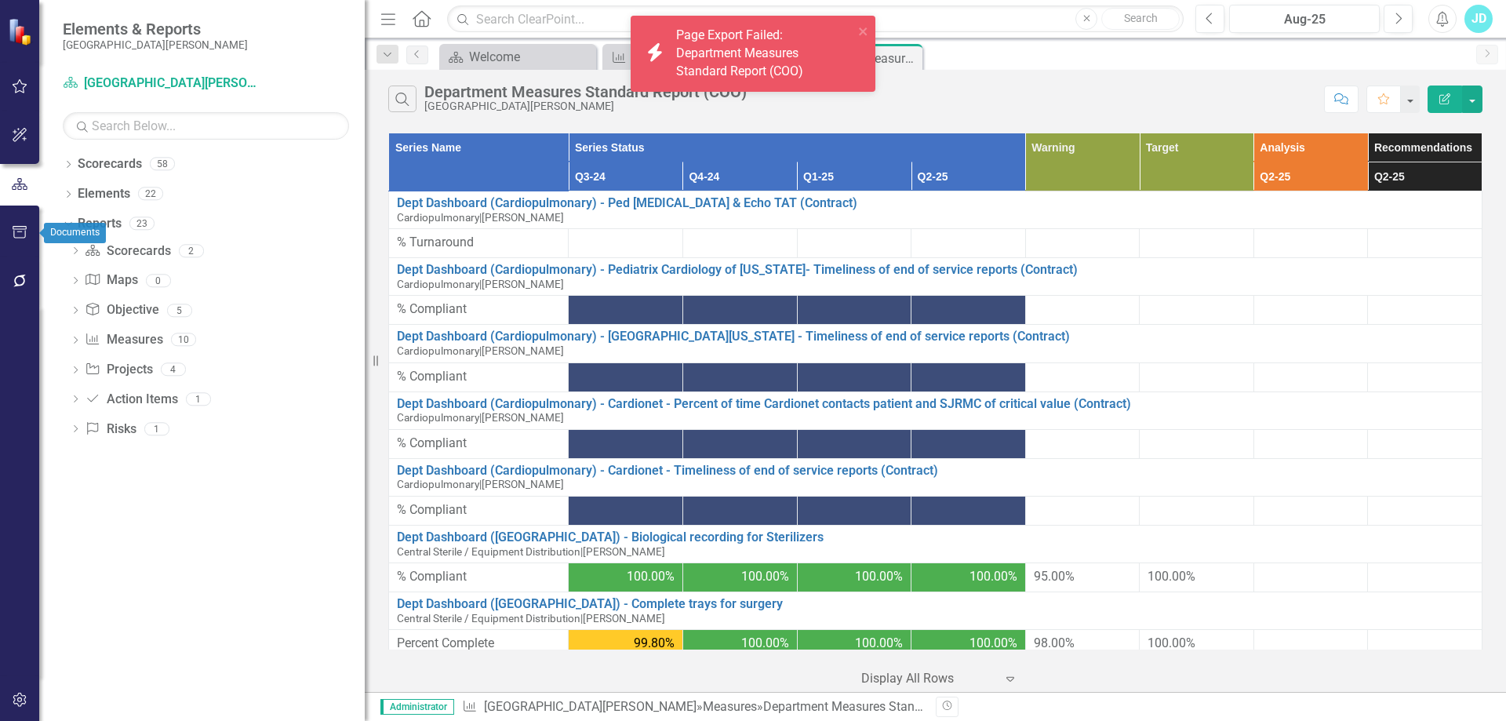
click at [13, 235] on icon "button" at bounding box center [20, 232] width 14 height 13
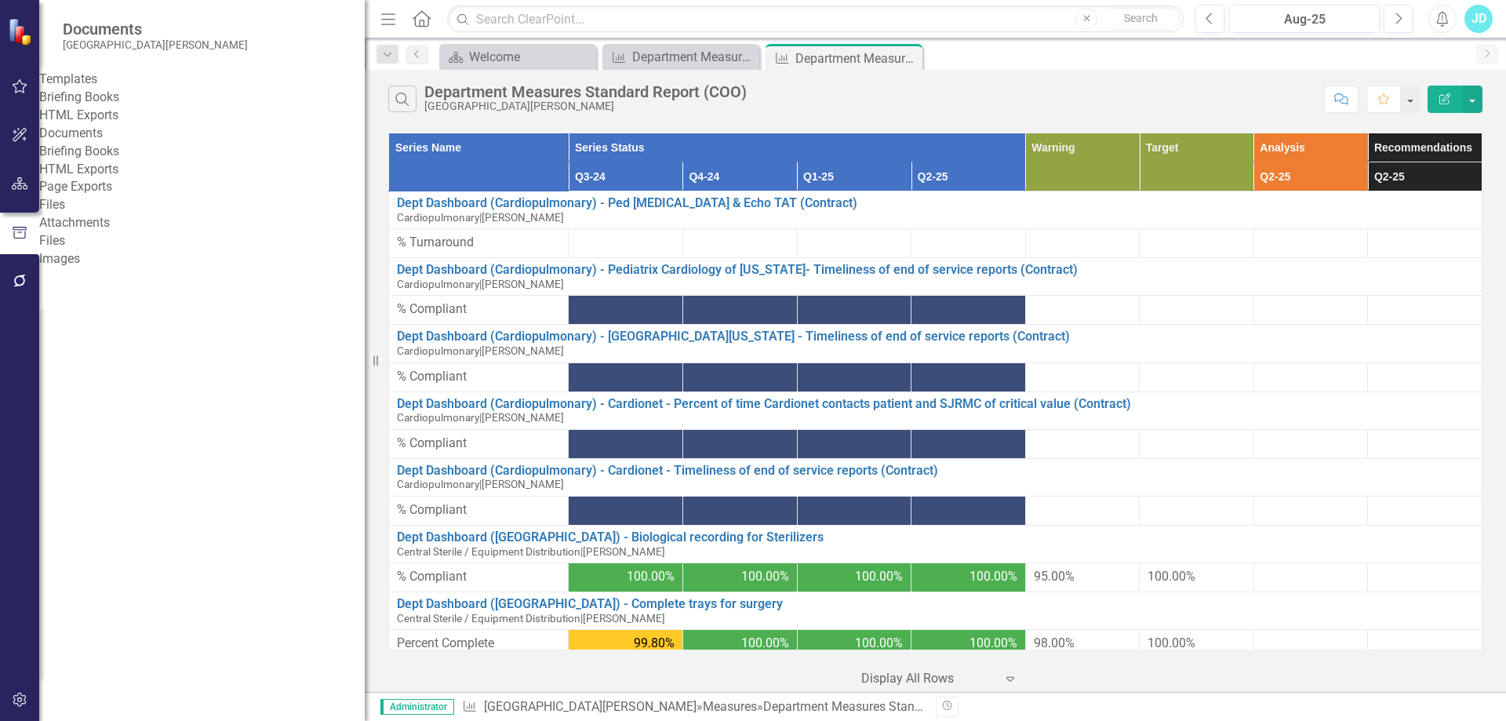
click at [133, 107] on link "Briefing Books" at bounding box center [202, 98] width 326 height 18
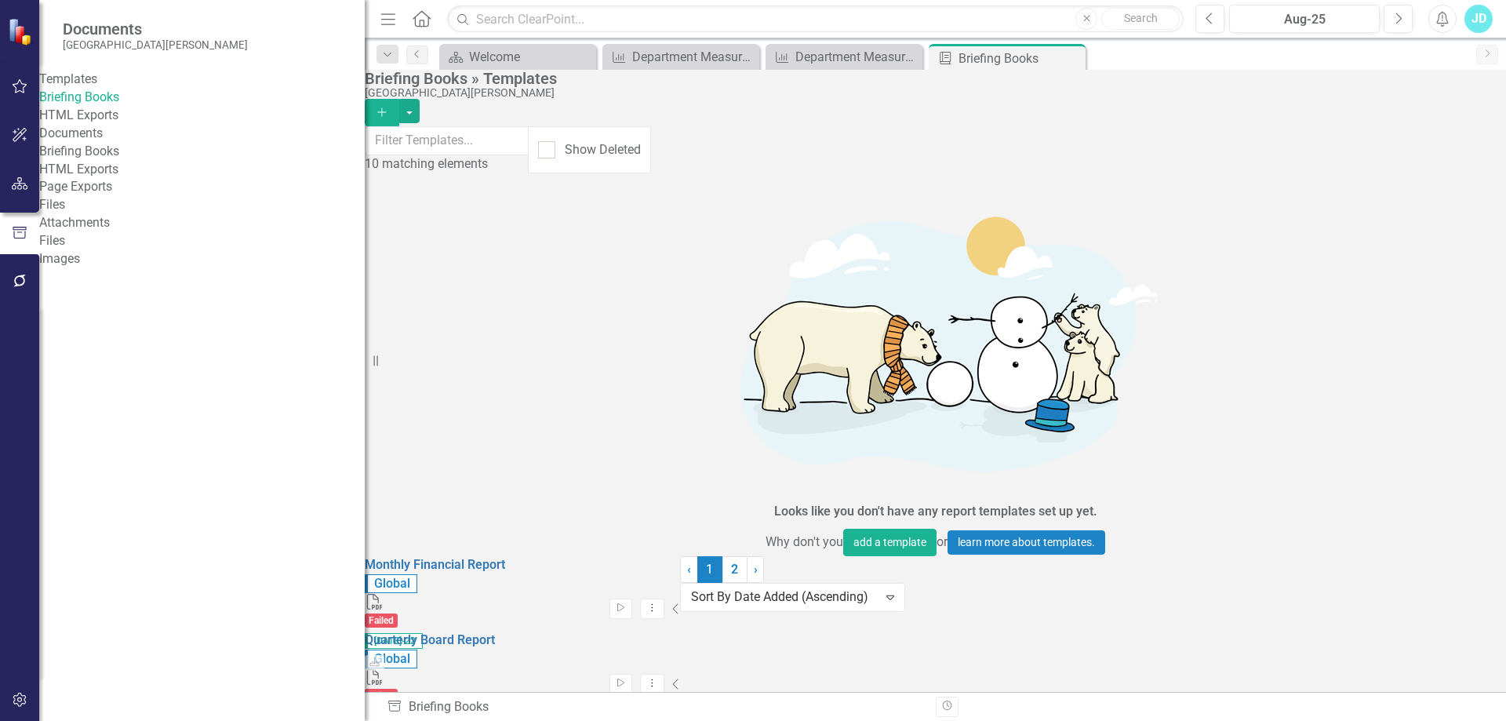
click at [1396, 505] on link "Edit Edit Template" at bounding box center [1373, 510] width 145 height 29
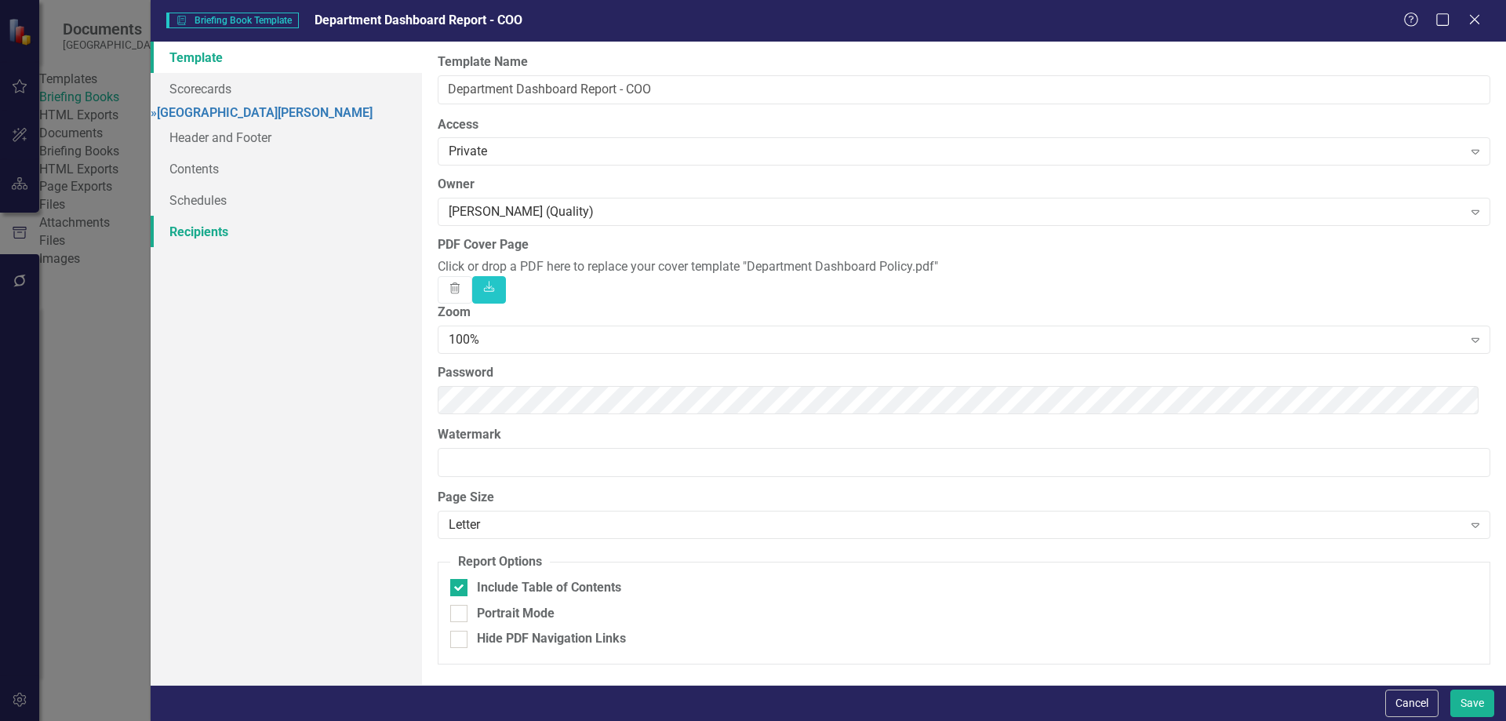
click at [237, 247] on link "Recipients" at bounding box center [286, 231] width 271 height 31
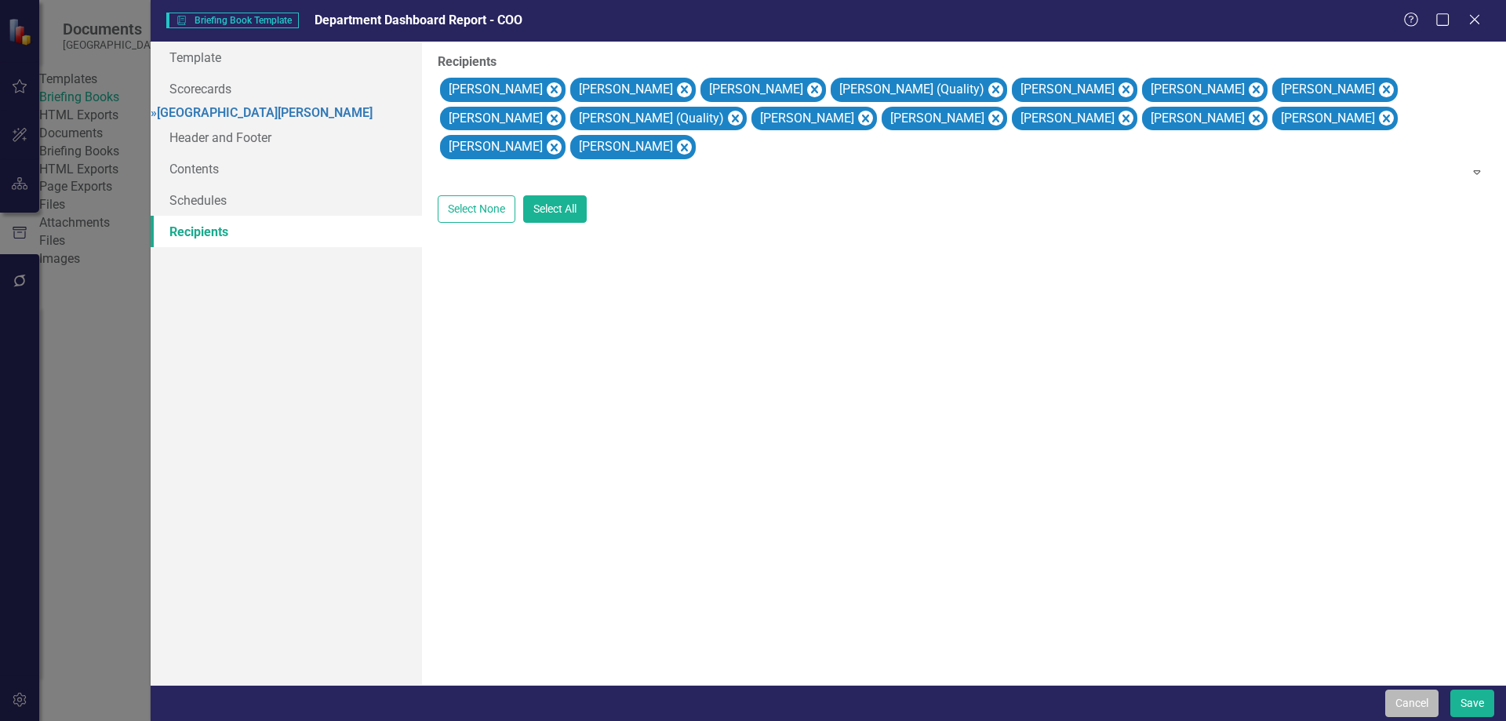
click at [1403, 706] on button "Cancel" at bounding box center [1411, 703] width 53 height 27
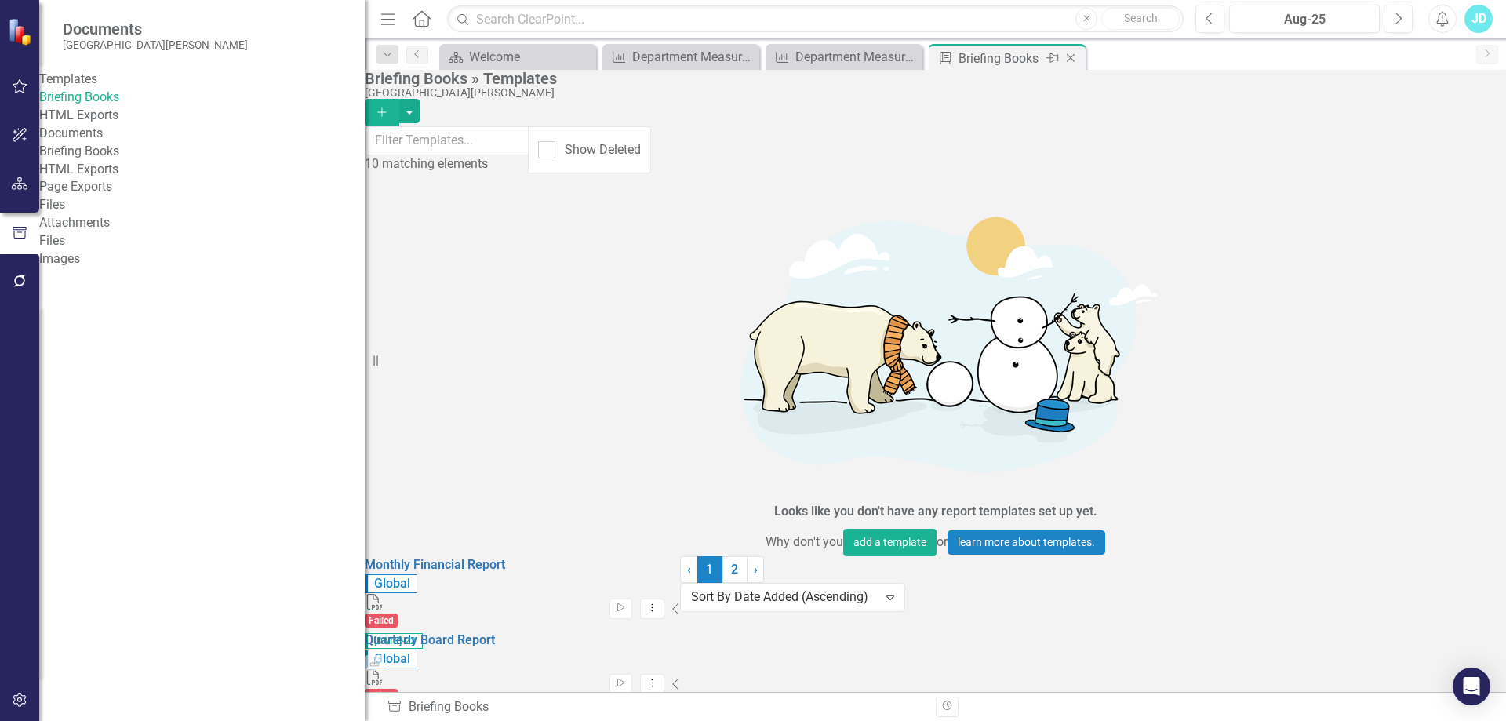
click at [1075, 60] on icon "Close" at bounding box center [1071, 58] width 16 height 13
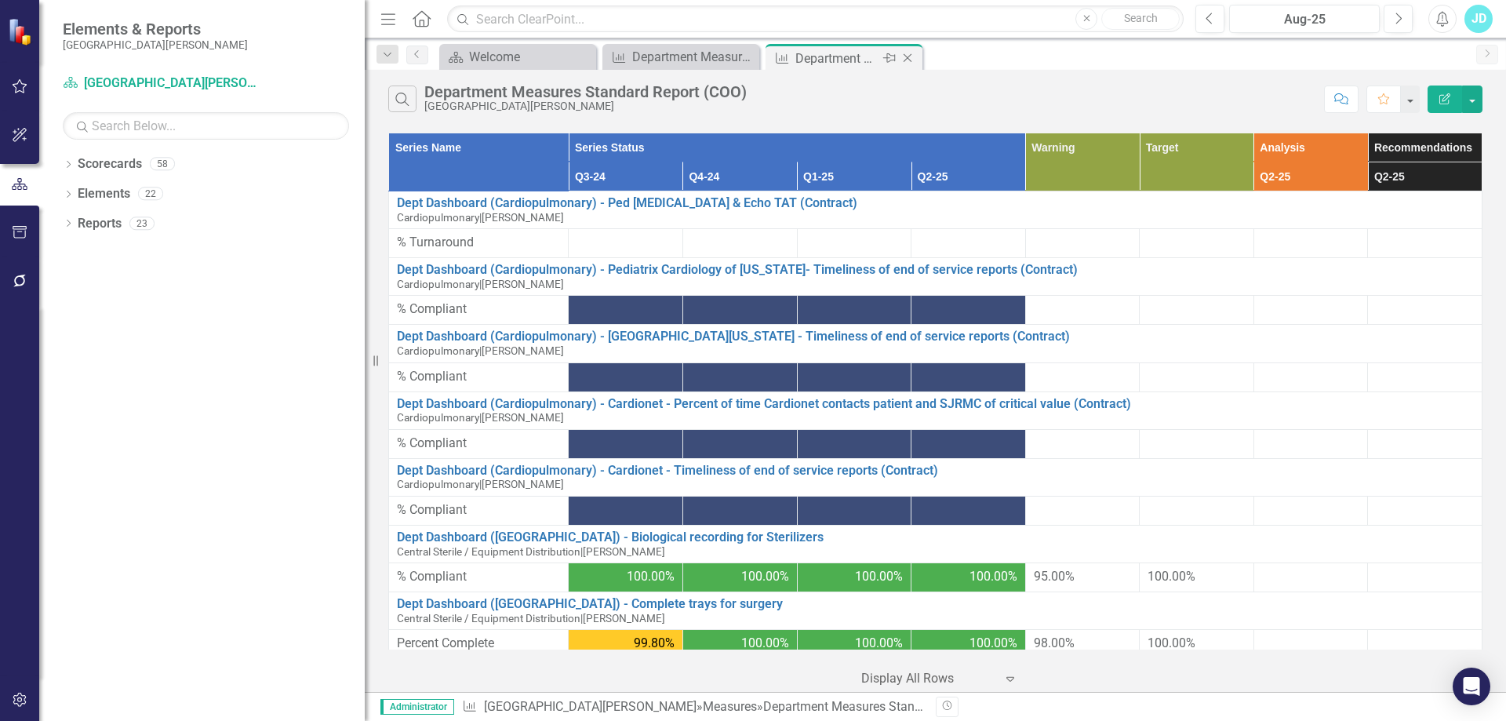
click at [911, 59] on icon "Close" at bounding box center [908, 58] width 16 height 13
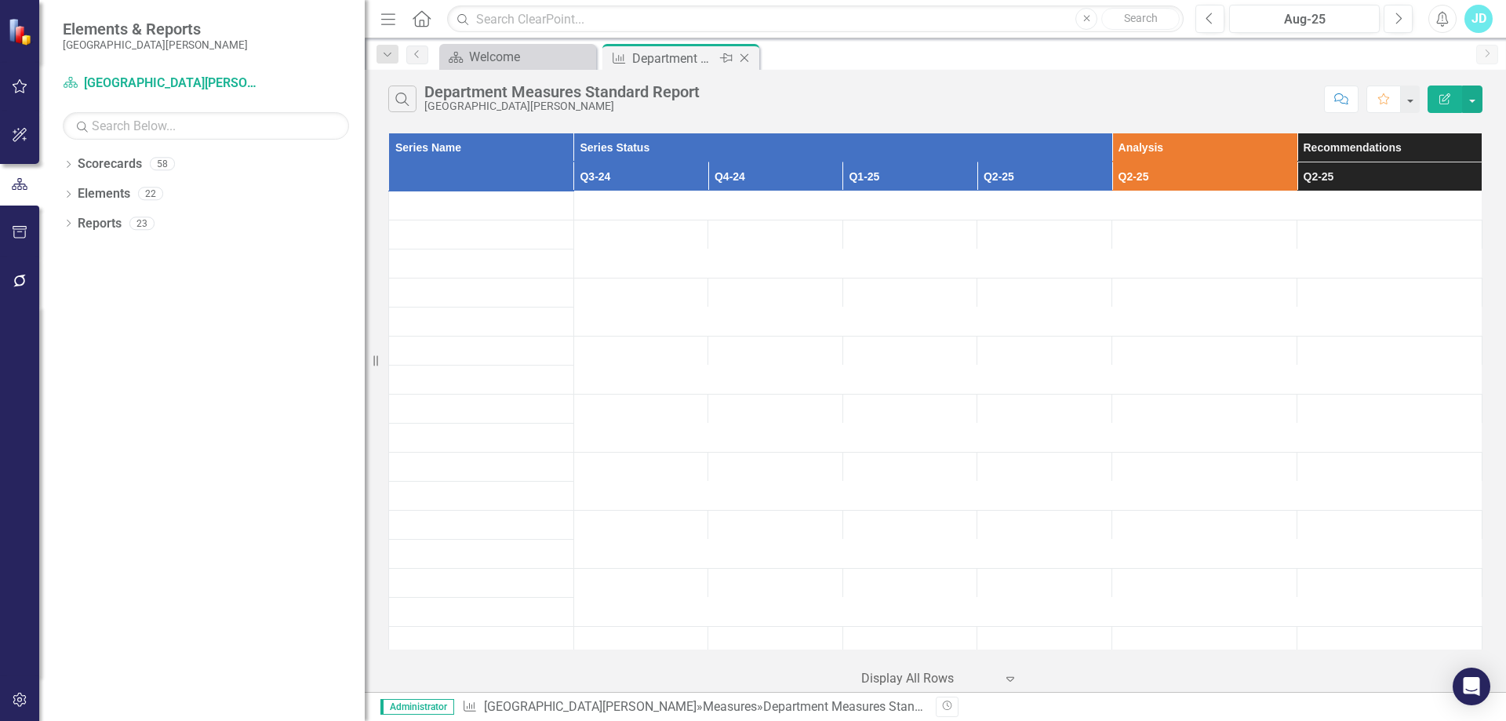
click at [746, 59] on icon "Close" at bounding box center [745, 58] width 16 height 13
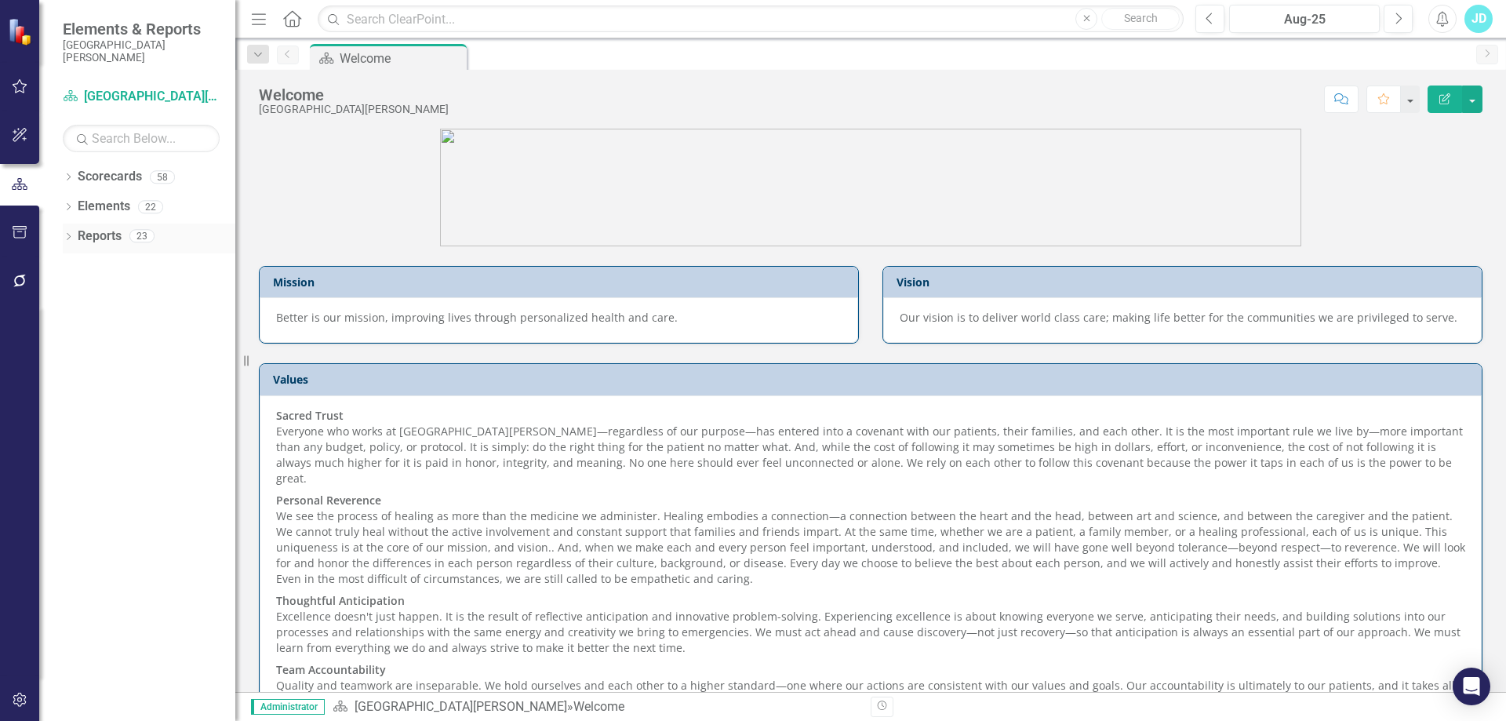
click at [67, 236] on icon "Dropdown" at bounding box center [68, 238] width 11 height 9
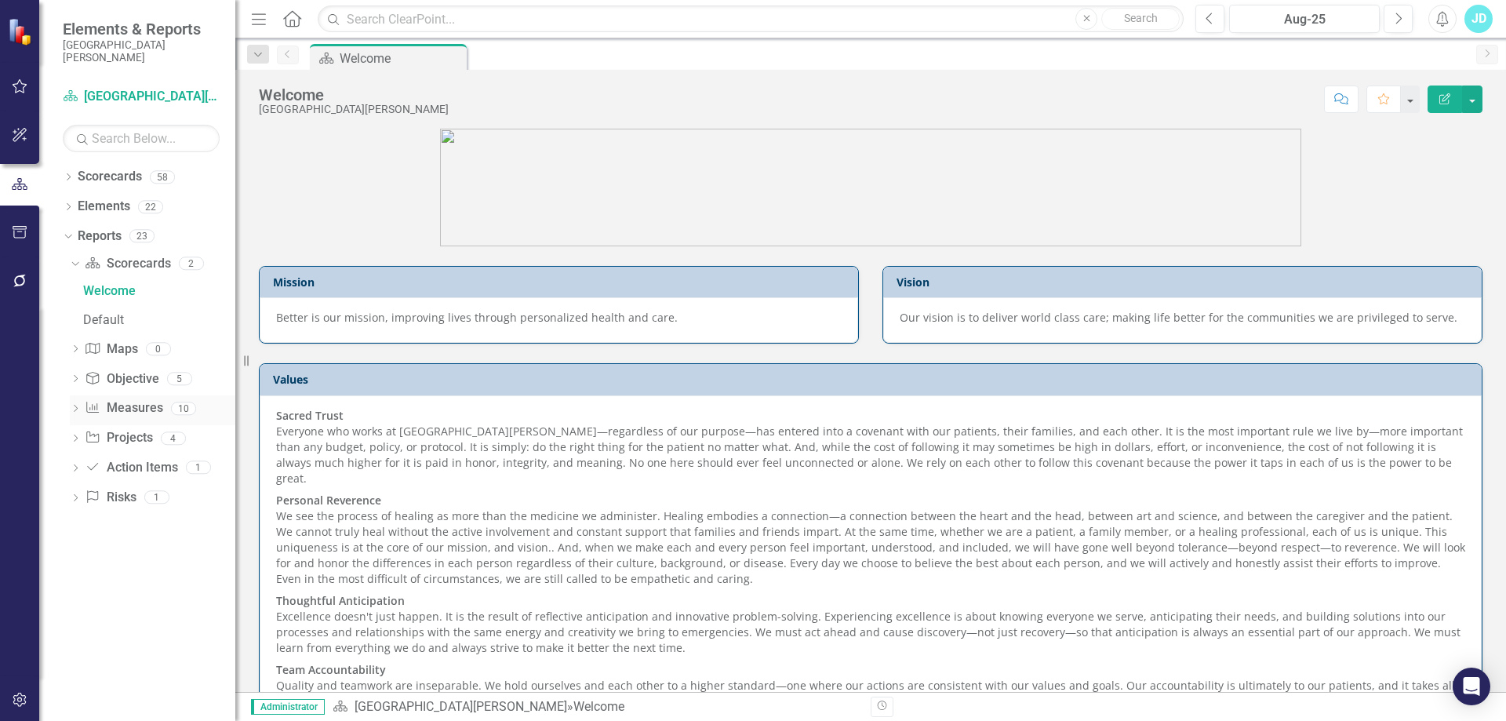
click at [76, 410] on icon at bounding box center [76, 408] width 4 height 7
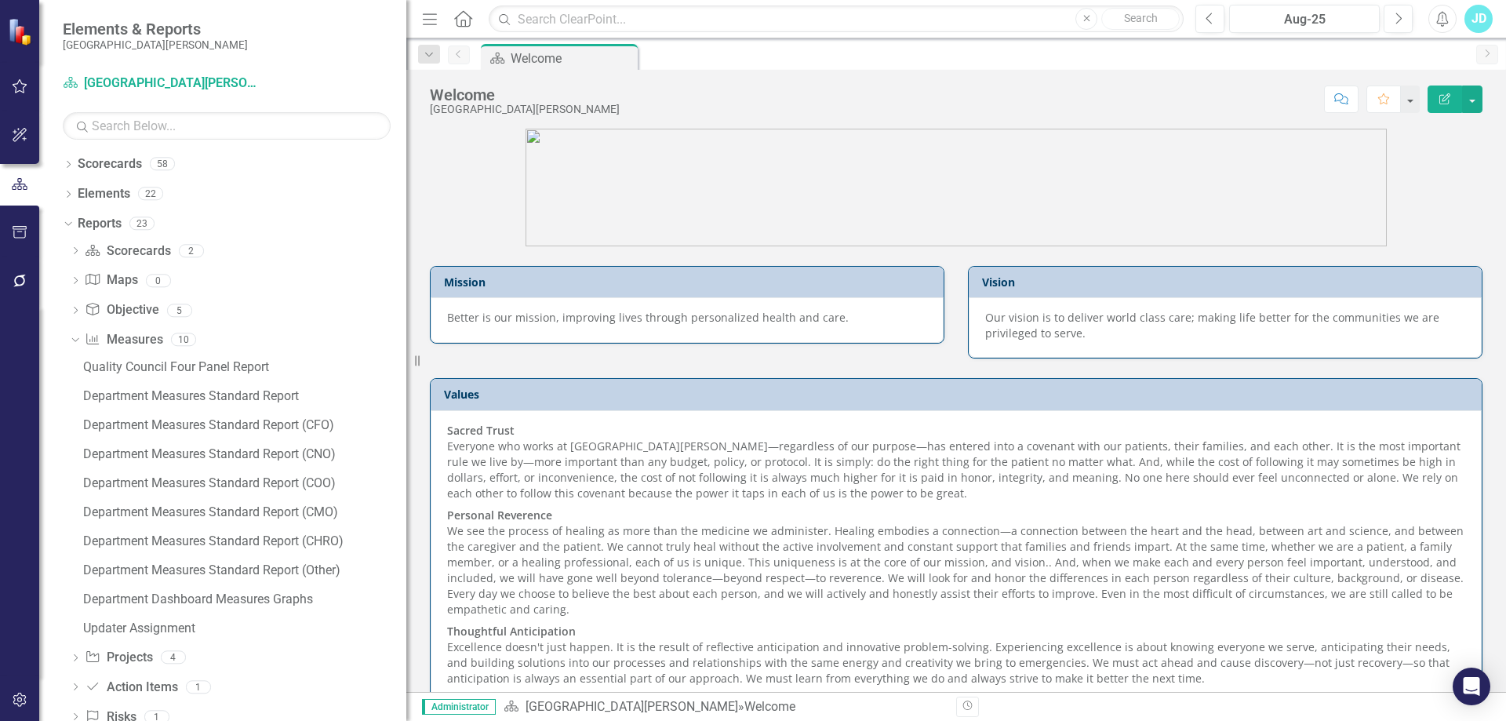
drag, startPoint x: 242, startPoint y: 369, endPoint x: 406, endPoint y: 361, distance: 164.2
click at [406, 361] on div "Resize" at bounding box center [412, 360] width 13 height 721
click at [283, 486] on div "Department Measures Standard Report (COO)" at bounding box center [244, 483] width 323 height 14
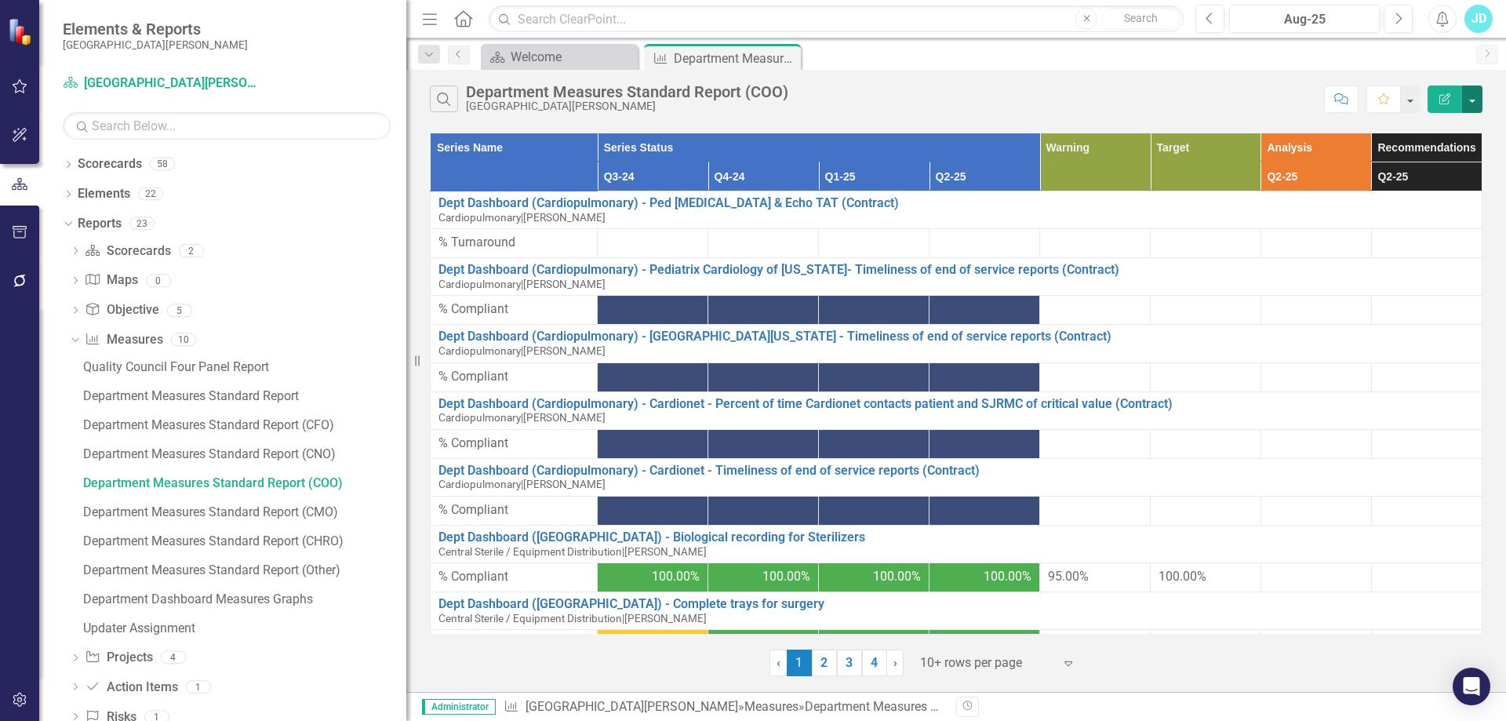
click at [1476, 106] on button "button" at bounding box center [1472, 99] width 20 height 27
click at [1449, 153] on link "PDF Export to PDF" at bounding box center [1420, 159] width 124 height 29
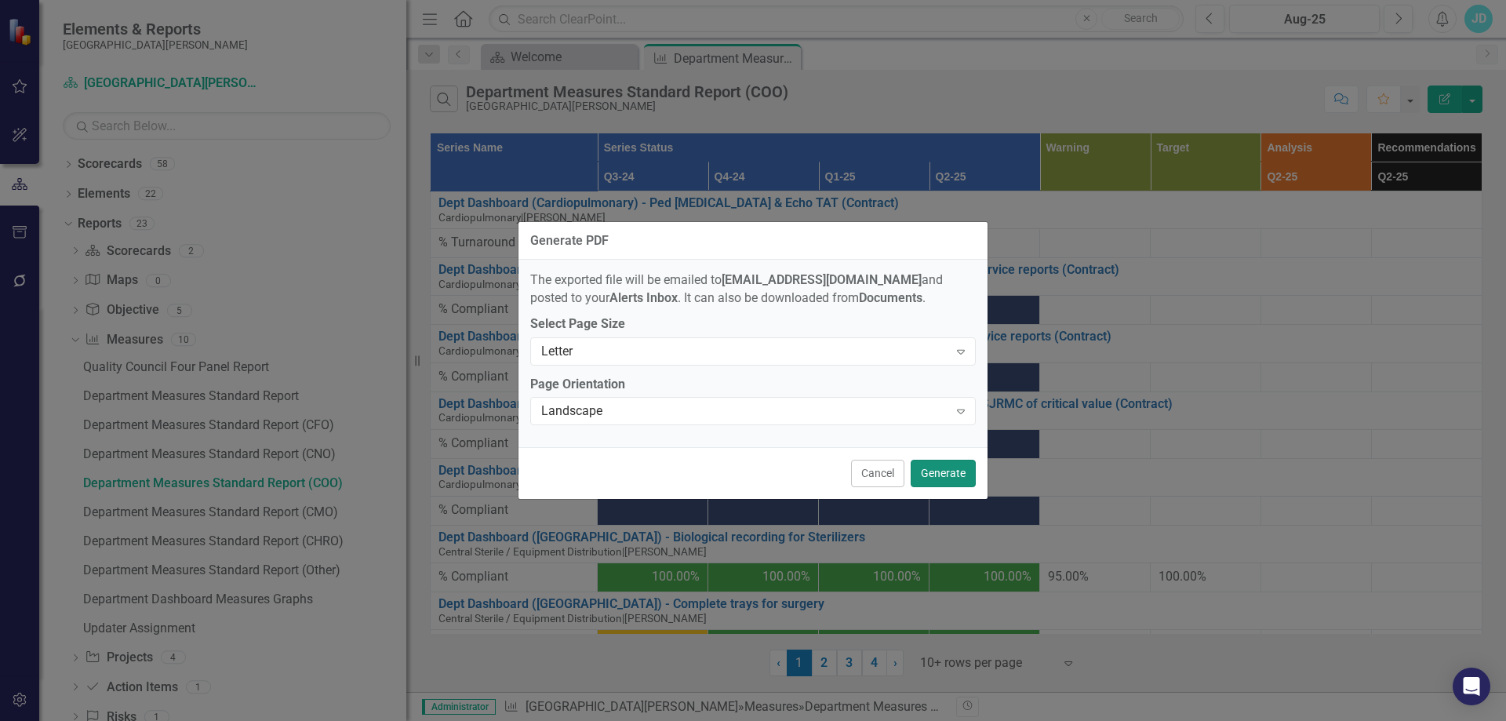
click at [951, 466] on button "Generate" at bounding box center [943, 473] width 65 height 27
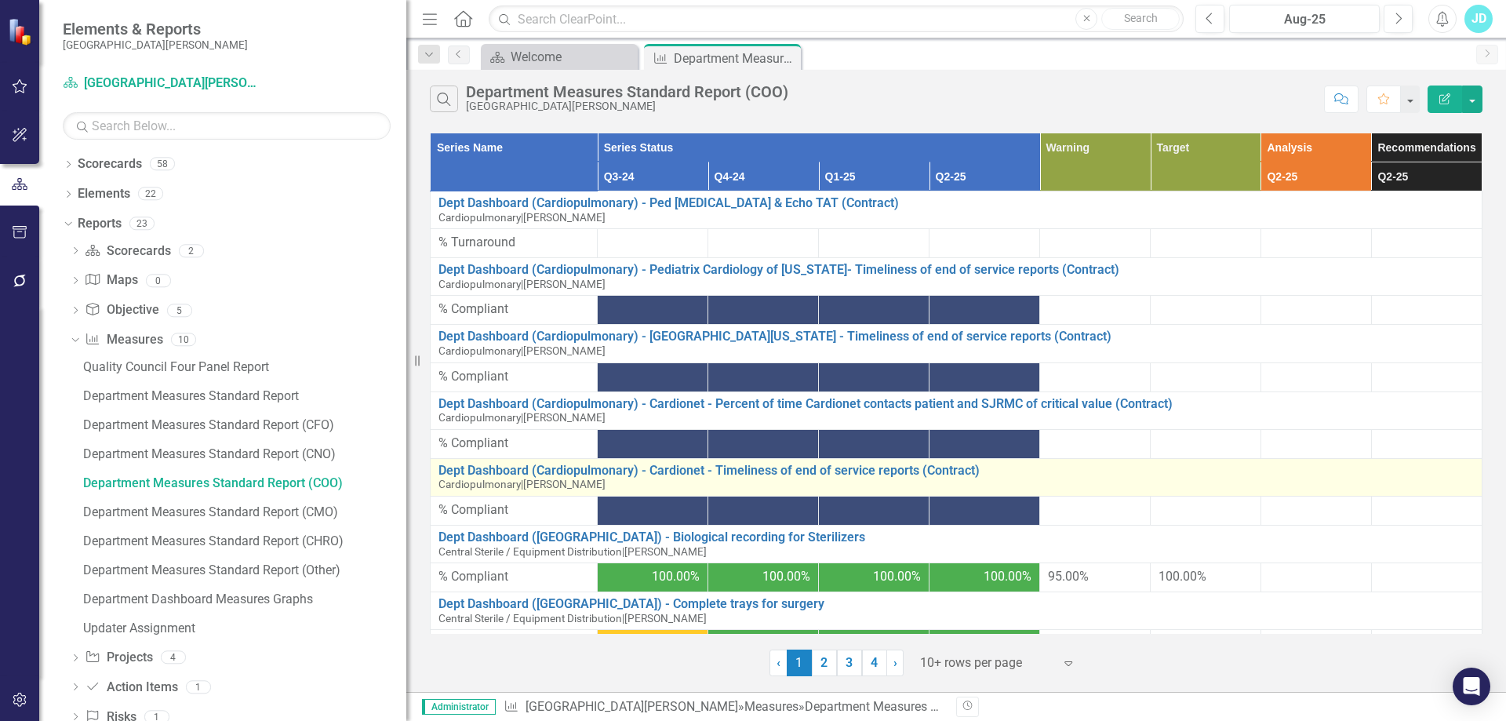
scroll to position [226, 0]
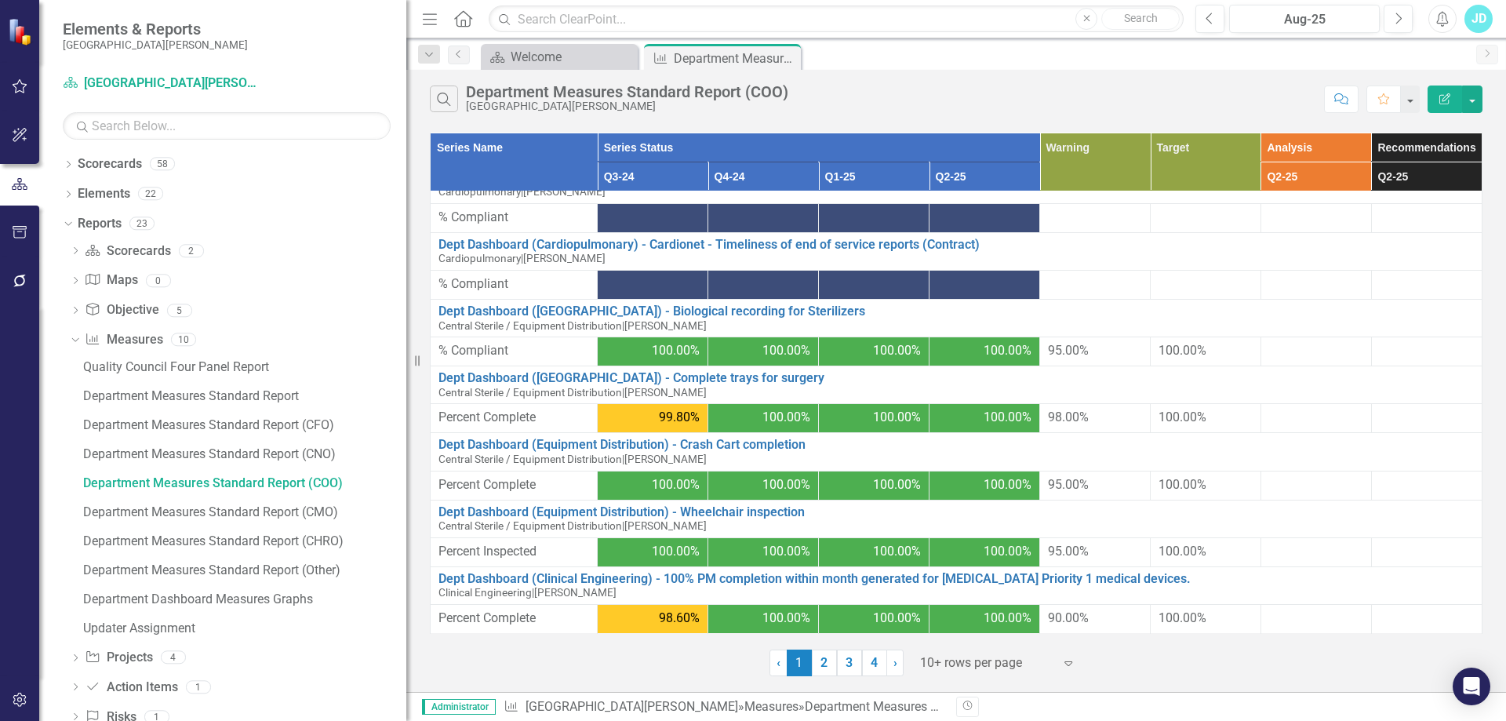
click at [991, 653] on div at bounding box center [986, 663] width 133 height 21
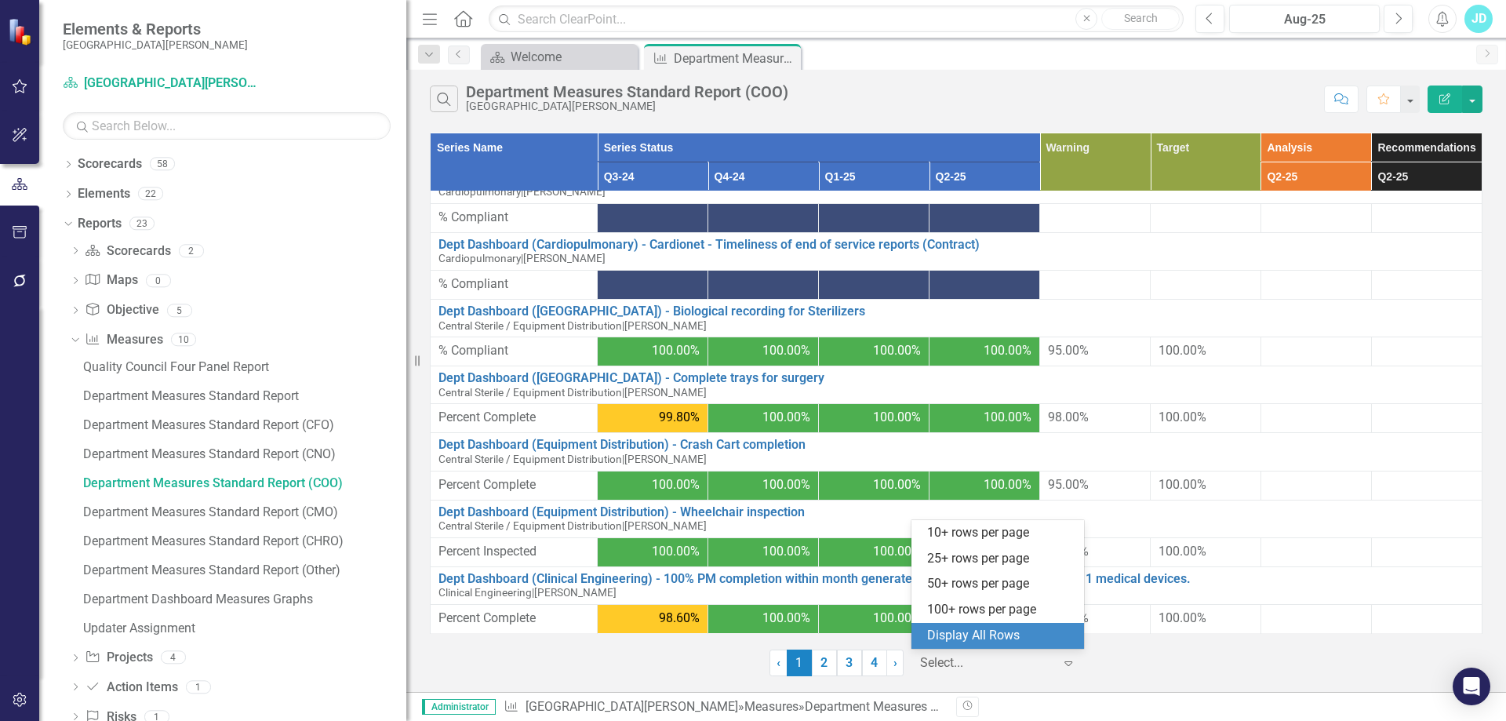
click at [1010, 628] on div "Display All Rows" at bounding box center [1000, 636] width 147 height 18
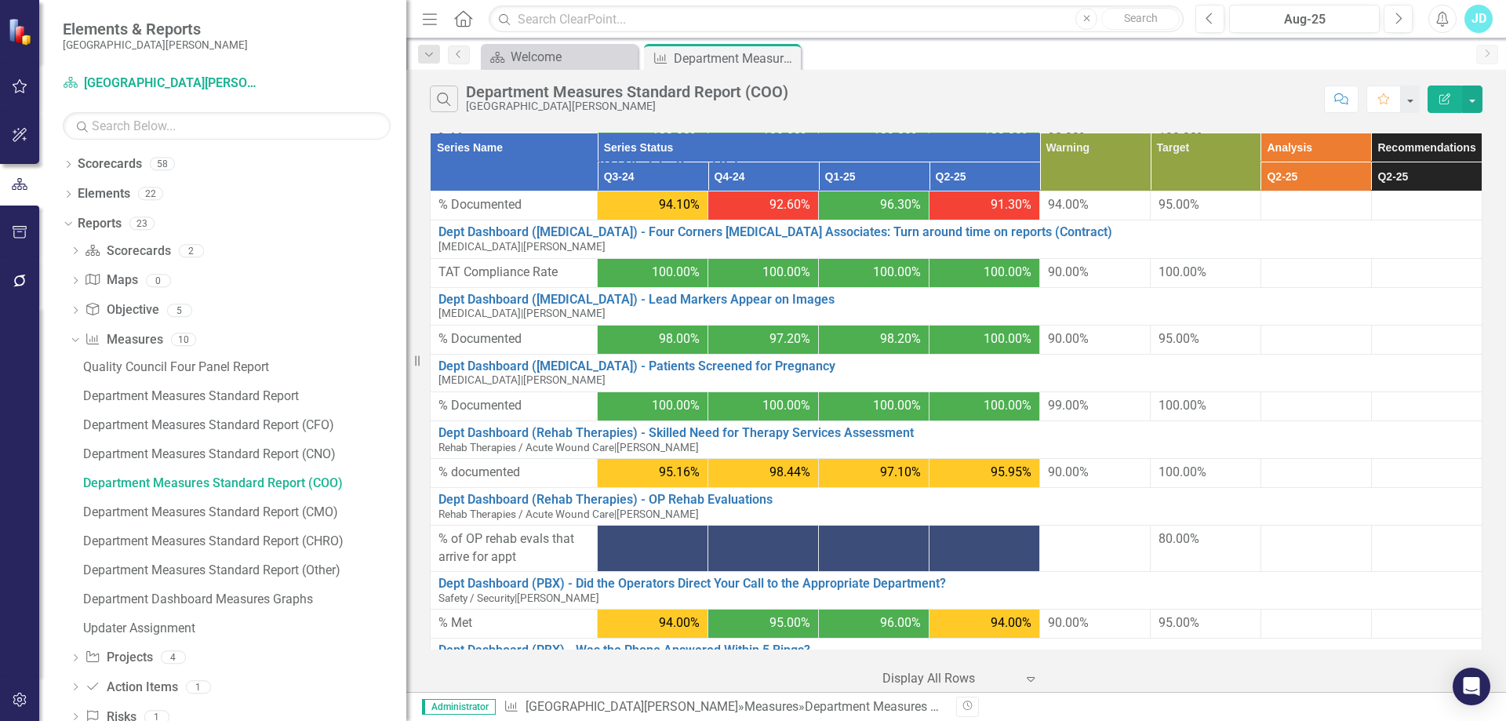
scroll to position [2150, 0]
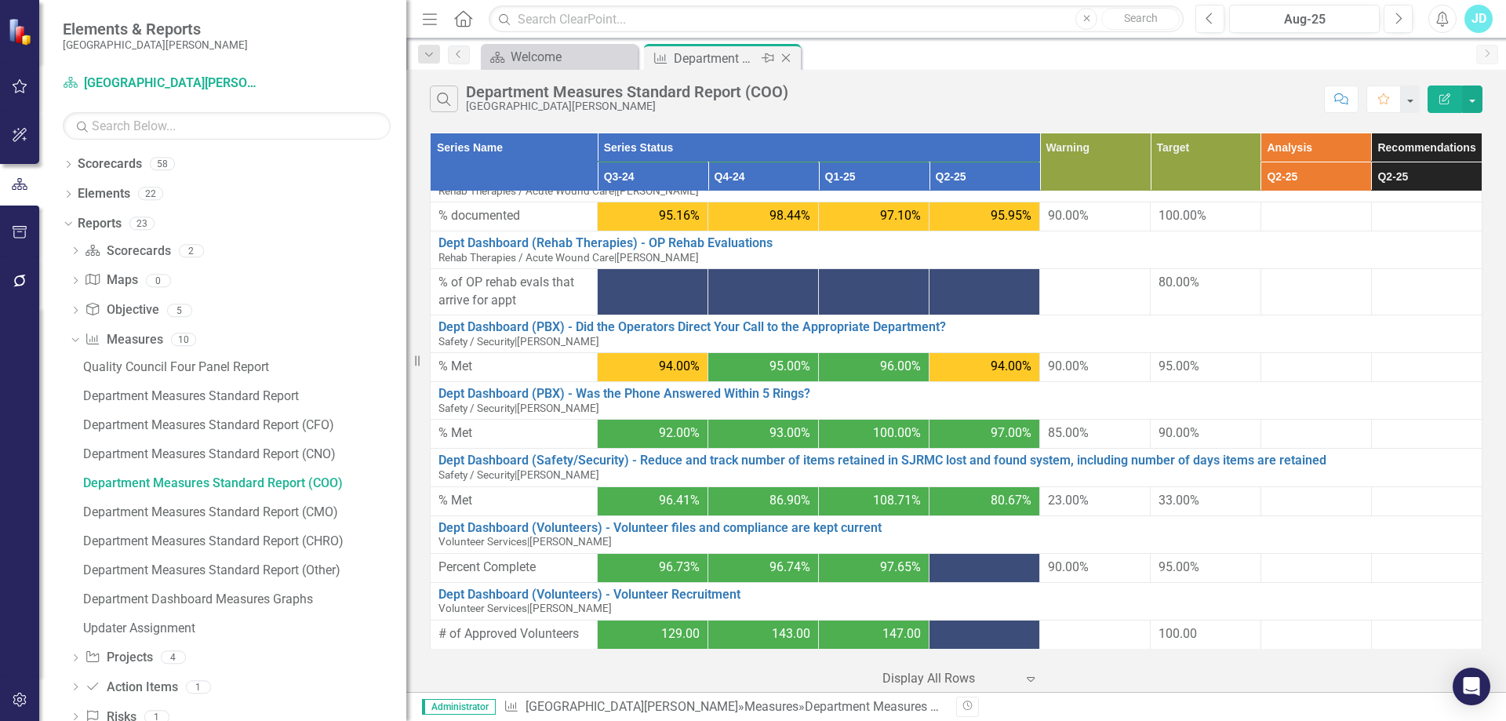
click at [788, 59] on icon "Close" at bounding box center [786, 58] width 16 height 13
